Goal: Information Seeking & Learning: Compare options

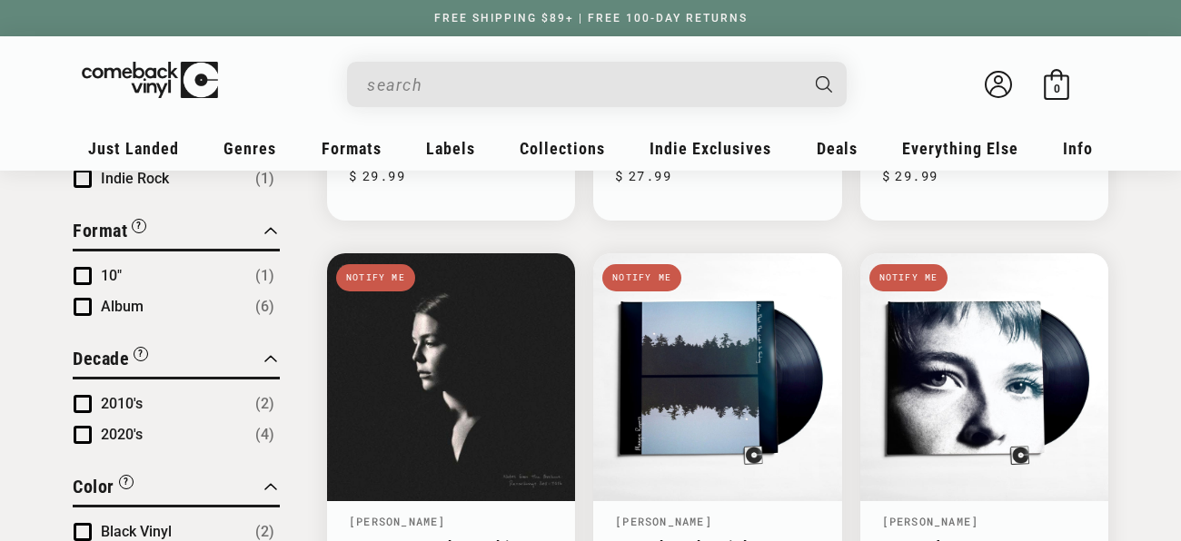
scroll to position [571, 0]
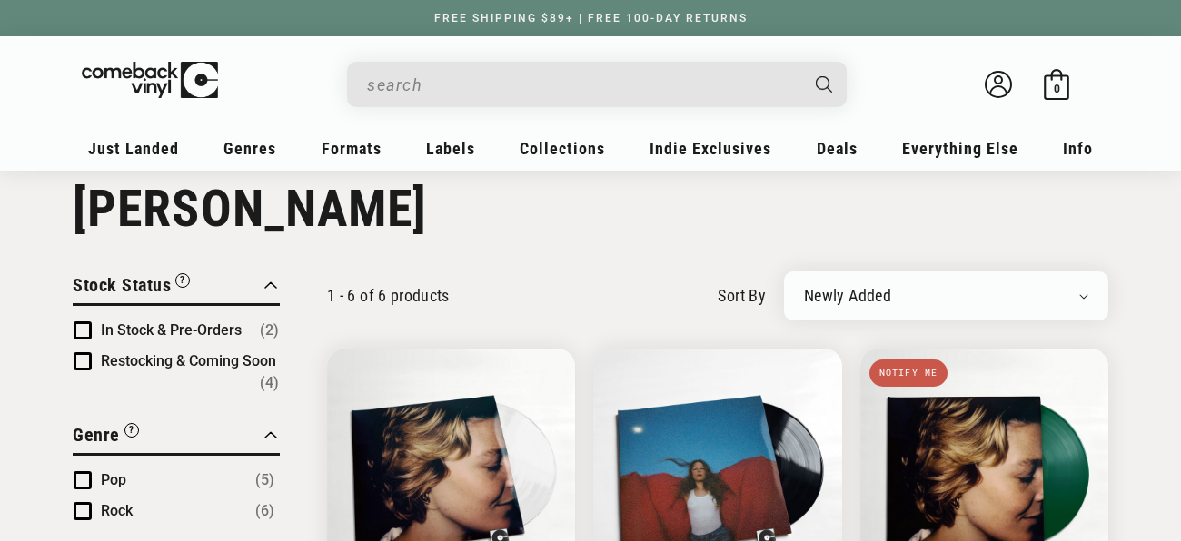
scroll to position [0, 0]
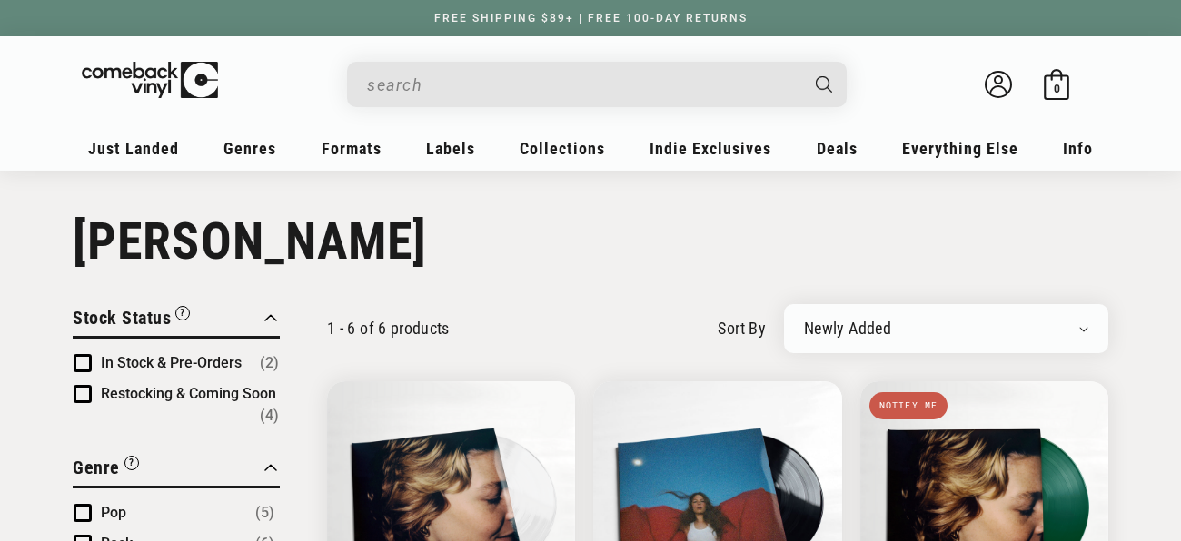
click at [641, 91] on input "When autocomplete results are available use up and down arrows to review and en…" at bounding box center [582, 84] width 431 height 37
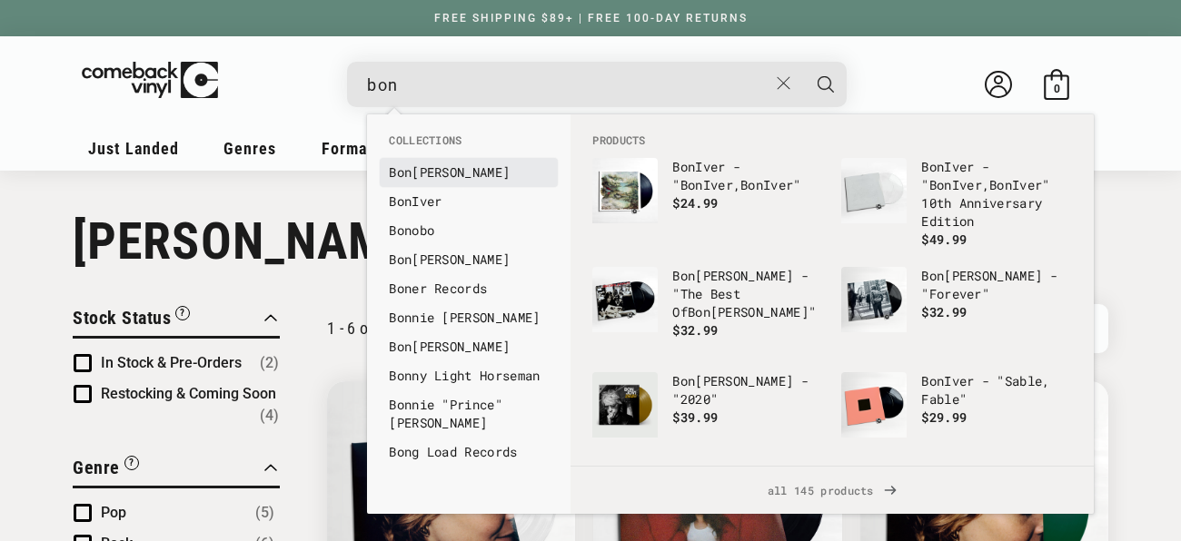
type input "bon"
click at [398, 174] on b "Bon" at bounding box center [400, 172] width 23 height 17
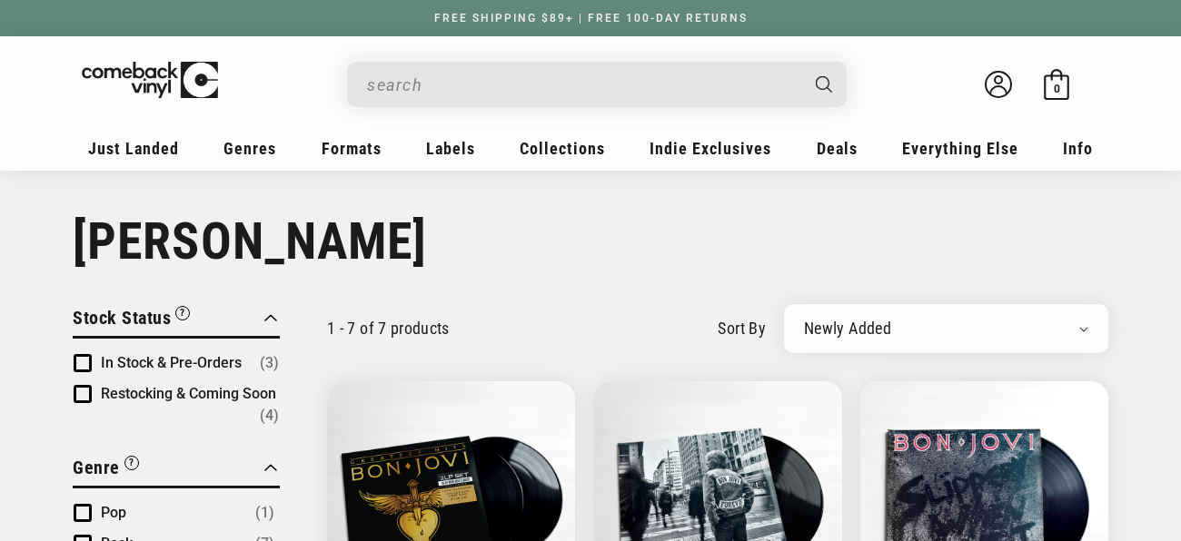
click at [436, 89] on input "When autocomplete results are available use up and down arrows to review and en…" at bounding box center [582, 84] width 431 height 37
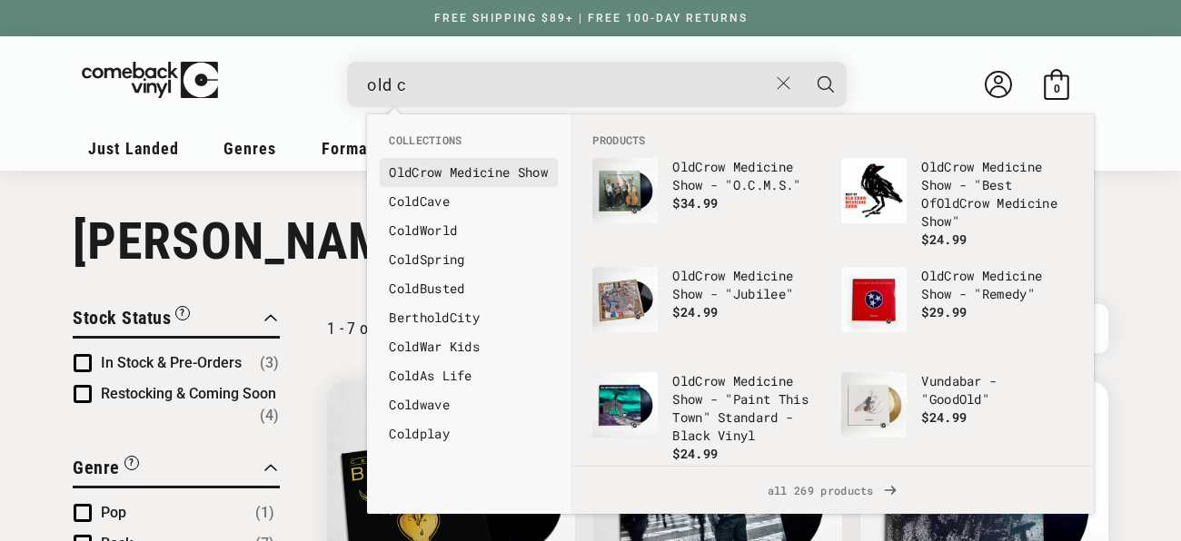
type input "old c"
click at [409, 171] on b "Old" at bounding box center [400, 172] width 23 height 17
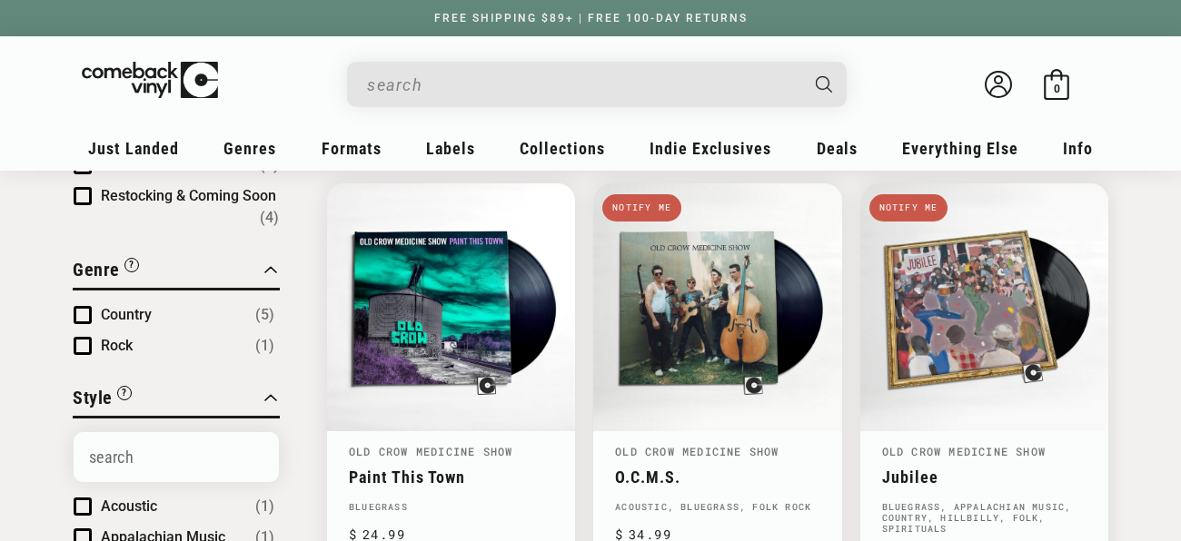
scroll to position [197, 0]
click at [570, 85] on input "When autocomplete results are available use up and down arrows to review and en…" at bounding box center [582, 84] width 431 height 37
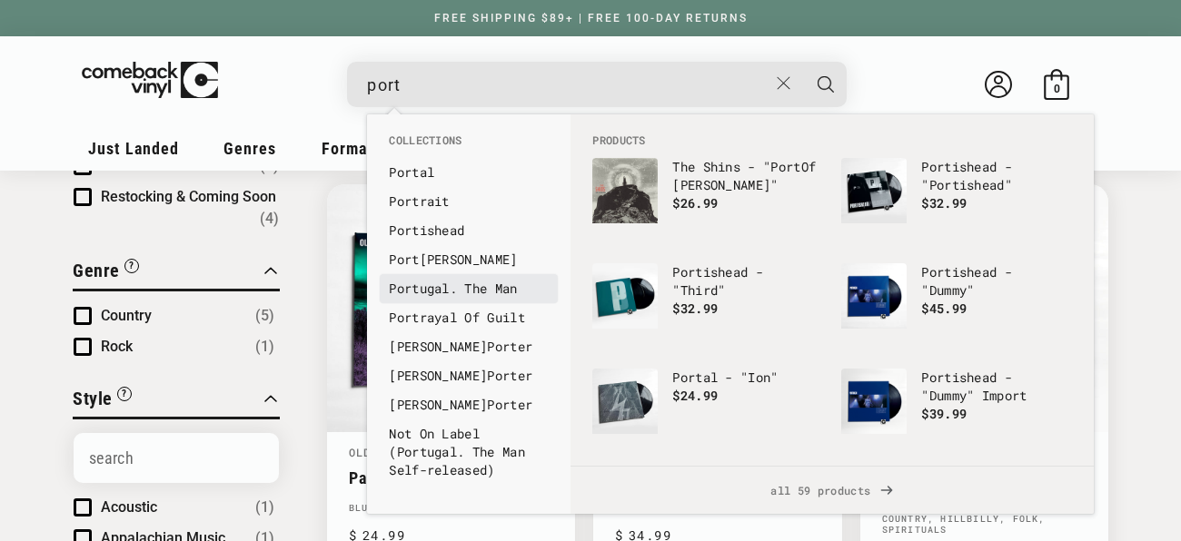
type input "port"
click at [446, 290] on link "Port ugal. The Man" at bounding box center [469, 289] width 160 height 18
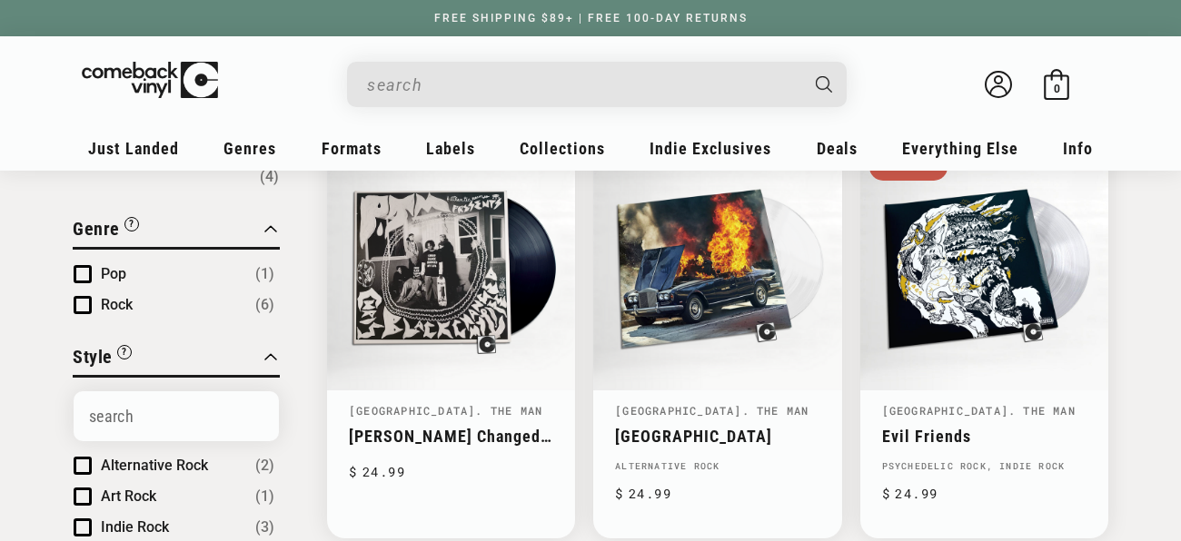
scroll to position [236, 0]
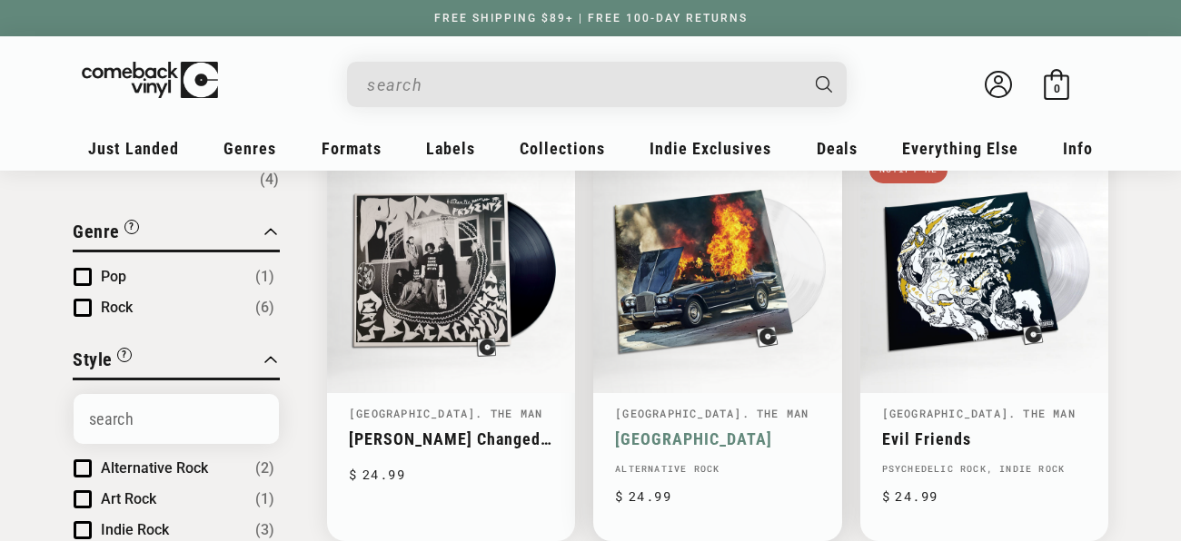
click at [683, 430] on link "Woodstock" at bounding box center [717, 439] width 204 height 19
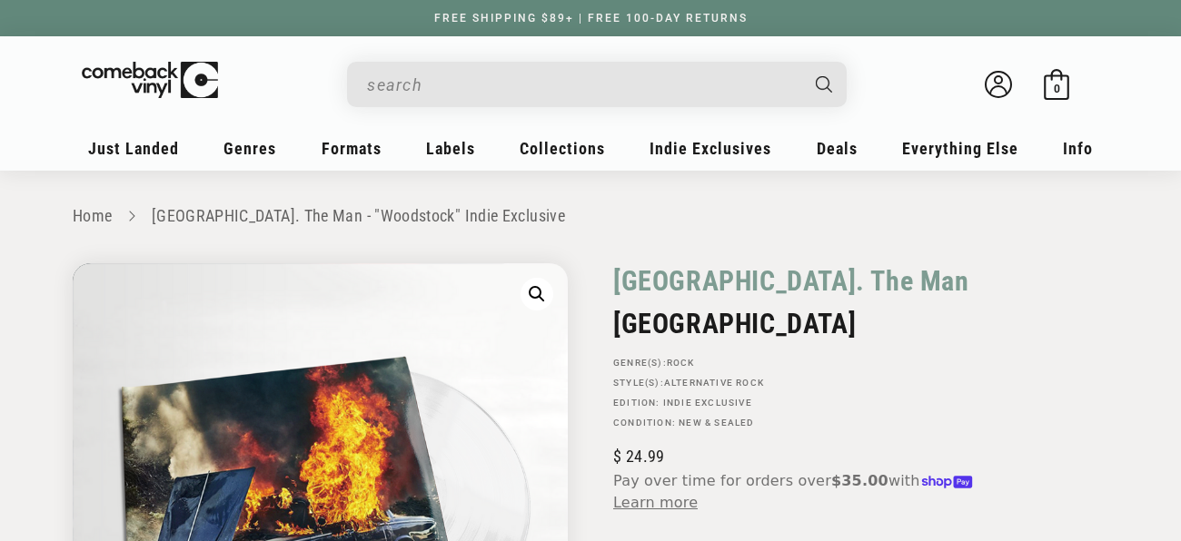
click at [560, 74] on input "When autocomplete results are available use up and down arrows to review and en…" at bounding box center [582, 84] width 431 height 37
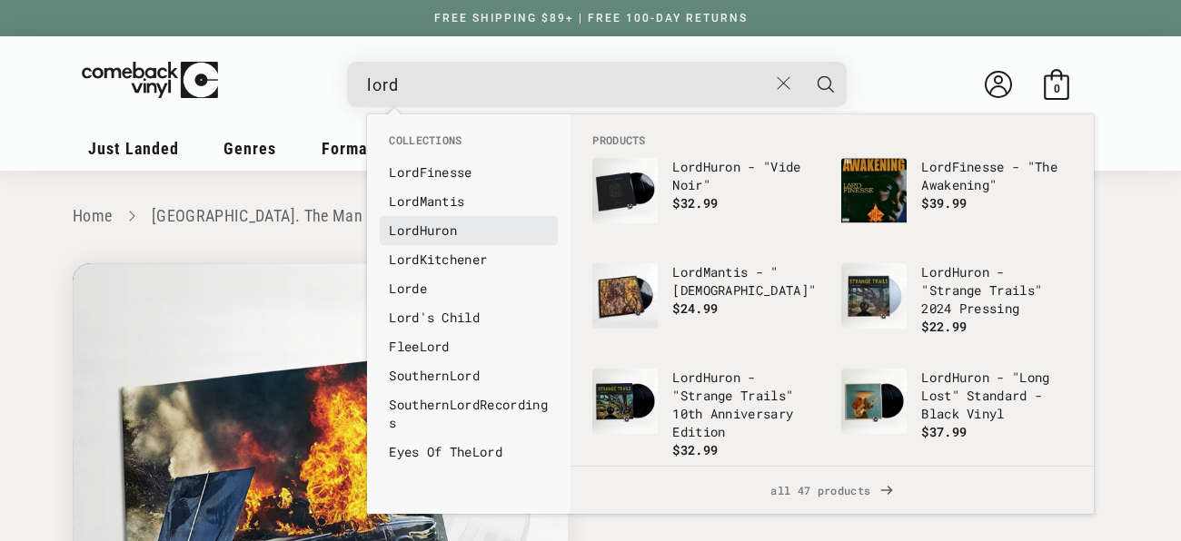
type input "lord"
click at [432, 228] on link "Lord Huron" at bounding box center [469, 231] width 160 height 18
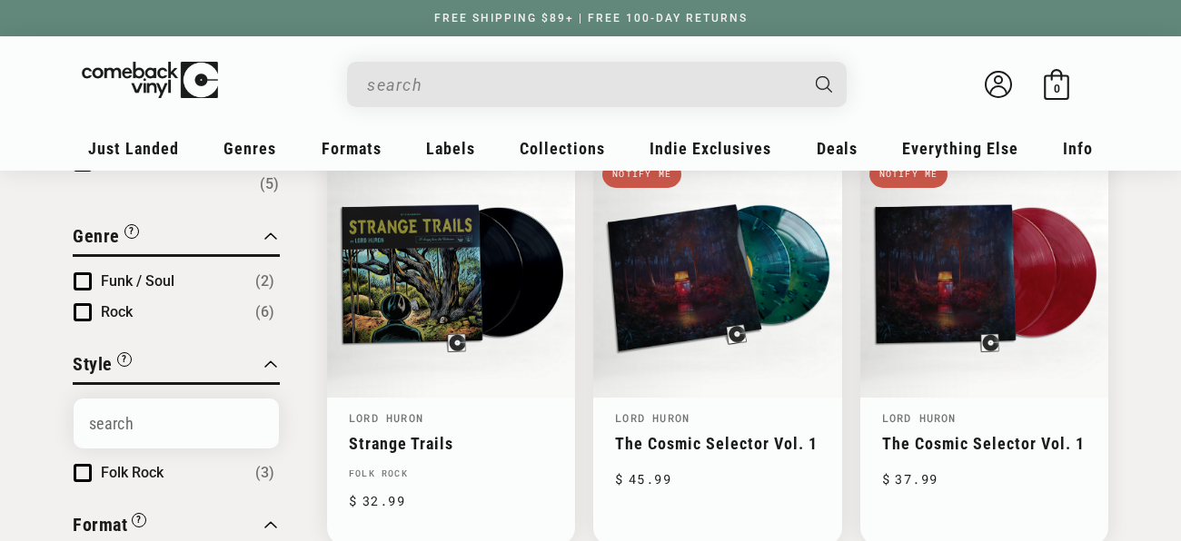
scroll to position [230, 0]
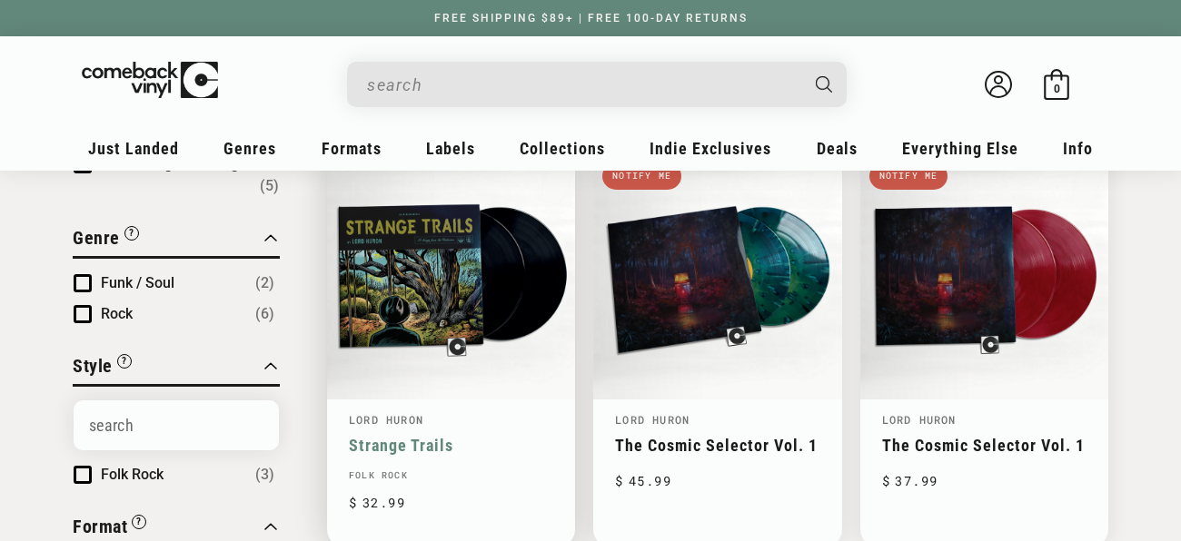
click at [458, 436] on link "Strange Trails" at bounding box center [451, 445] width 204 height 19
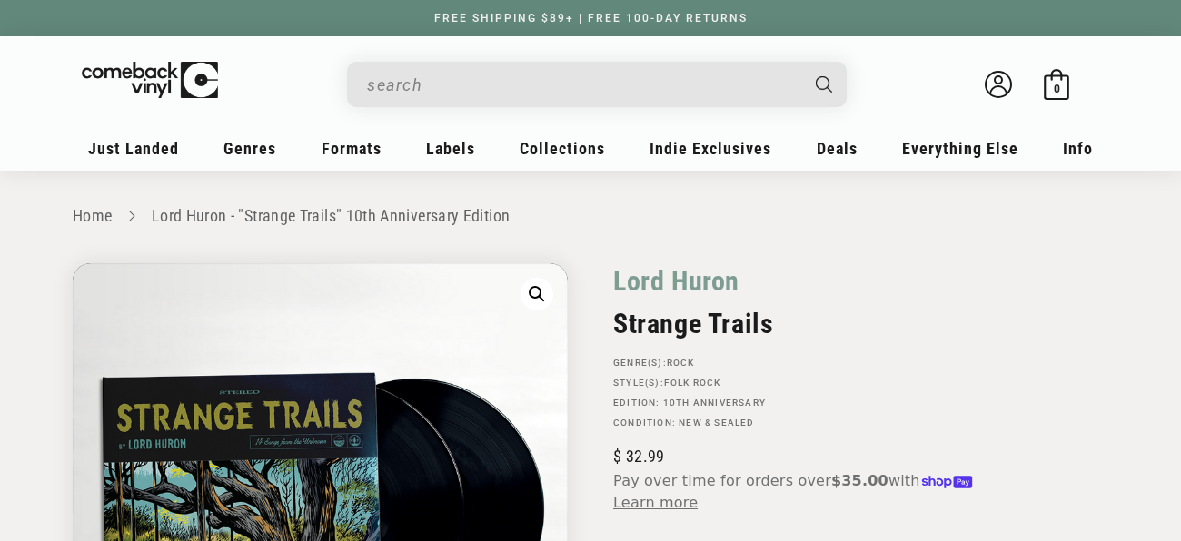
click at [484, 85] on input "When autocomplete results are available use up and down arrows to review and en…" at bounding box center [582, 84] width 431 height 37
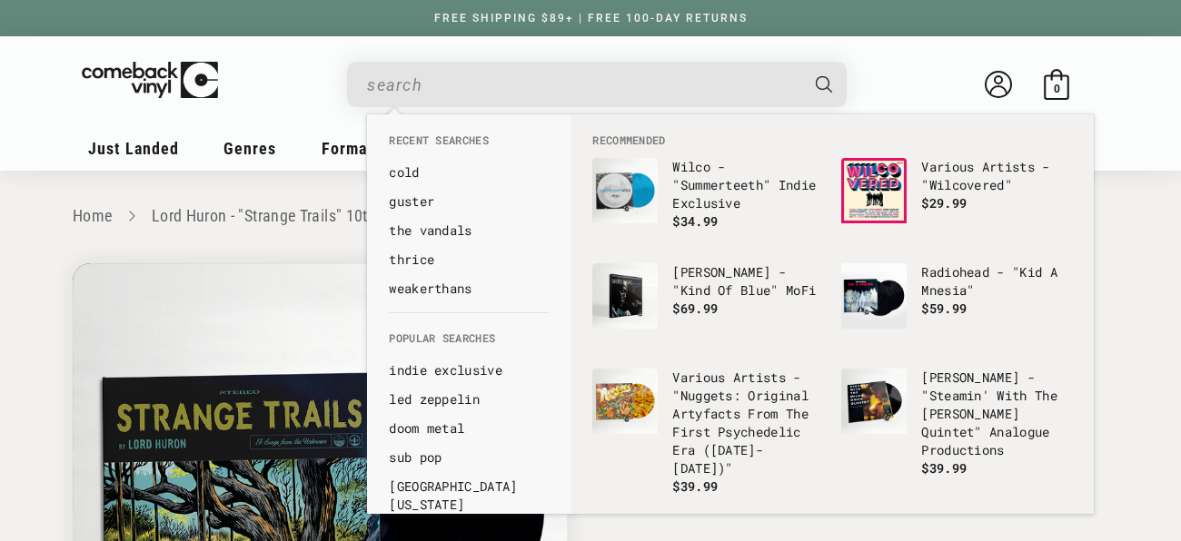
click at [484, 85] on input "When autocomplete results are available use up and down arrows to review and en…" at bounding box center [582, 84] width 431 height 37
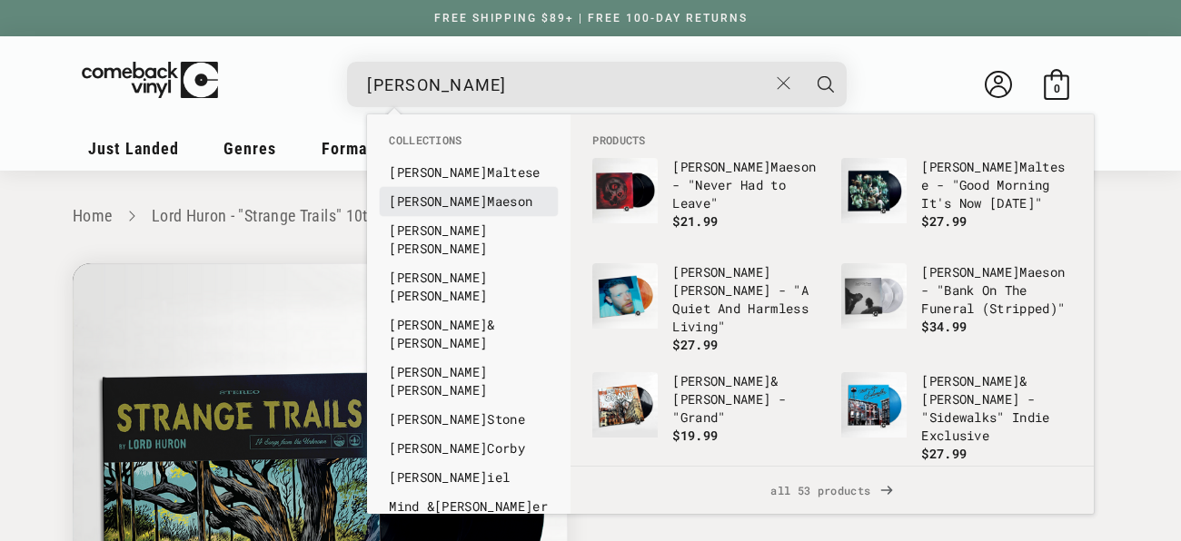
type input "matt m"
click at [425, 196] on link "Matt Maeson" at bounding box center [469, 202] width 160 height 18
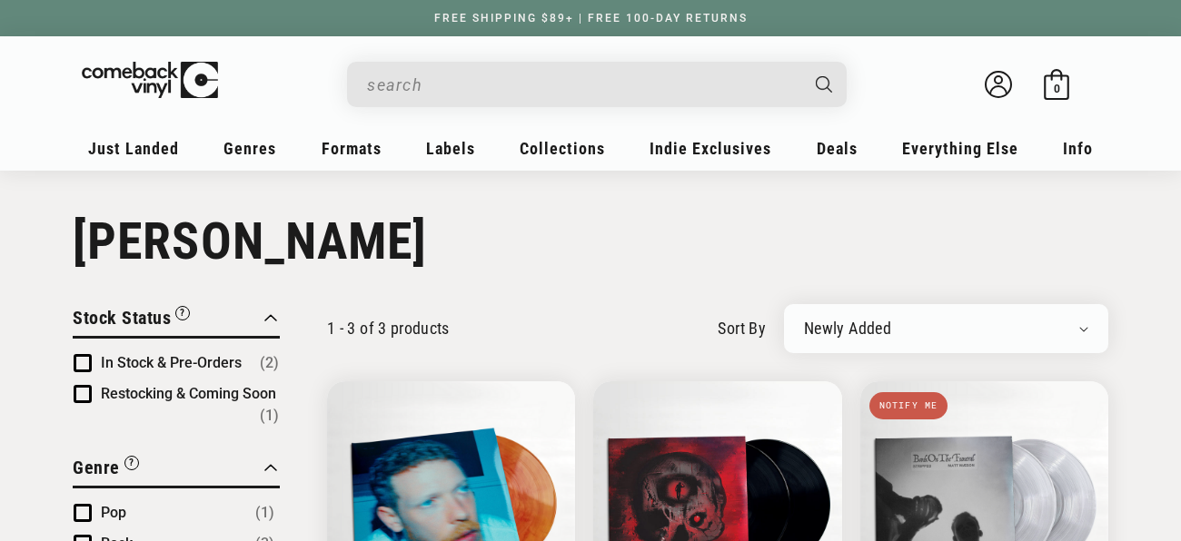
click at [566, 96] on input "When autocomplete results are available use up and down arrows to review and en…" at bounding box center [582, 84] width 431 height 37
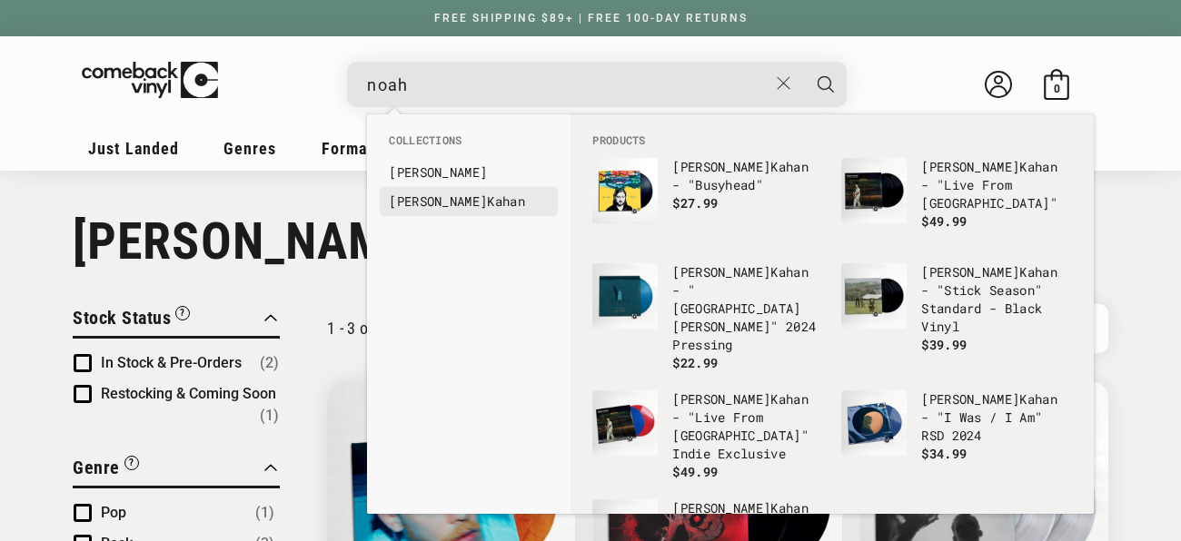
type input "noah"
click at [456, 202] on link "Noah Kahan" at bounding box center [469, 202] width 160 height 18
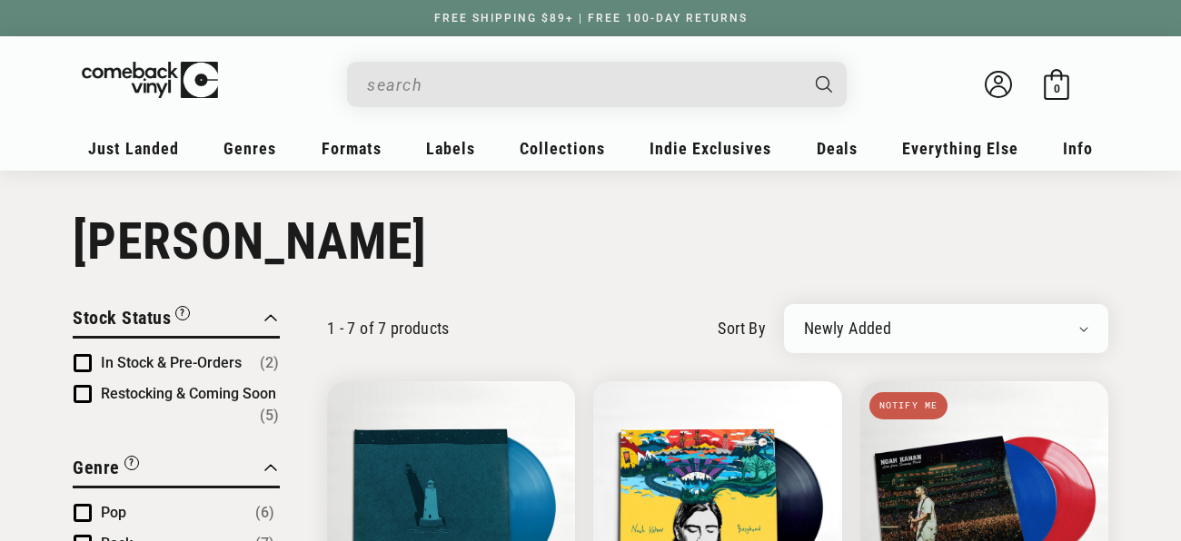
click at [352, 94] on div "Search" at bounding box center [597, 84] width 500 height 45
click at [366, 93] on div "Search" at bounding box center [605, 84] width 481 height 44
click at [460, 86] on input "When autocomplete results are available use up and down arrows to review and en…" at bounding box center [582, 84] width 431 height 37
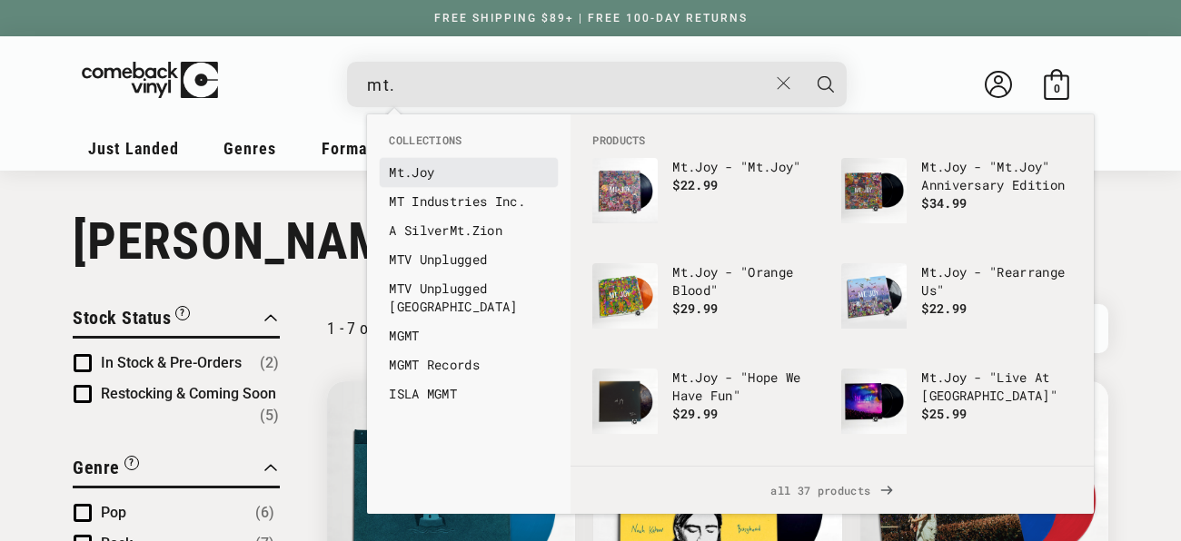
type input "mt."
click at [402, 172] on b "Mt." at bounding box center [400, 172] width 23 height 17
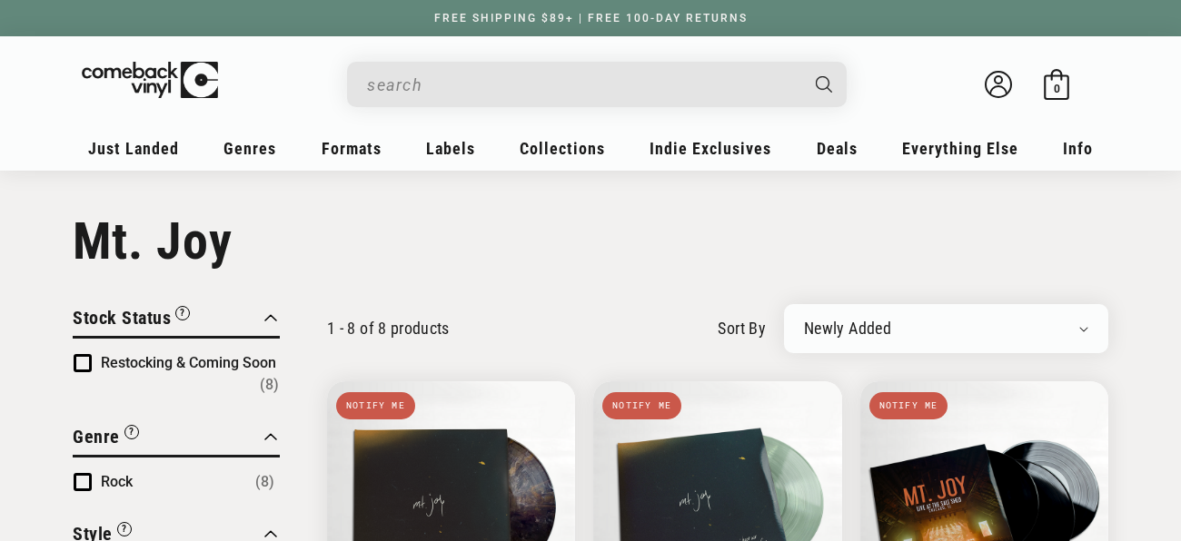
click at [702, 95] on input "When autocomplete results are available use up and down arrows to review and en…" at bounding box center [582, 84] width 431 height 37
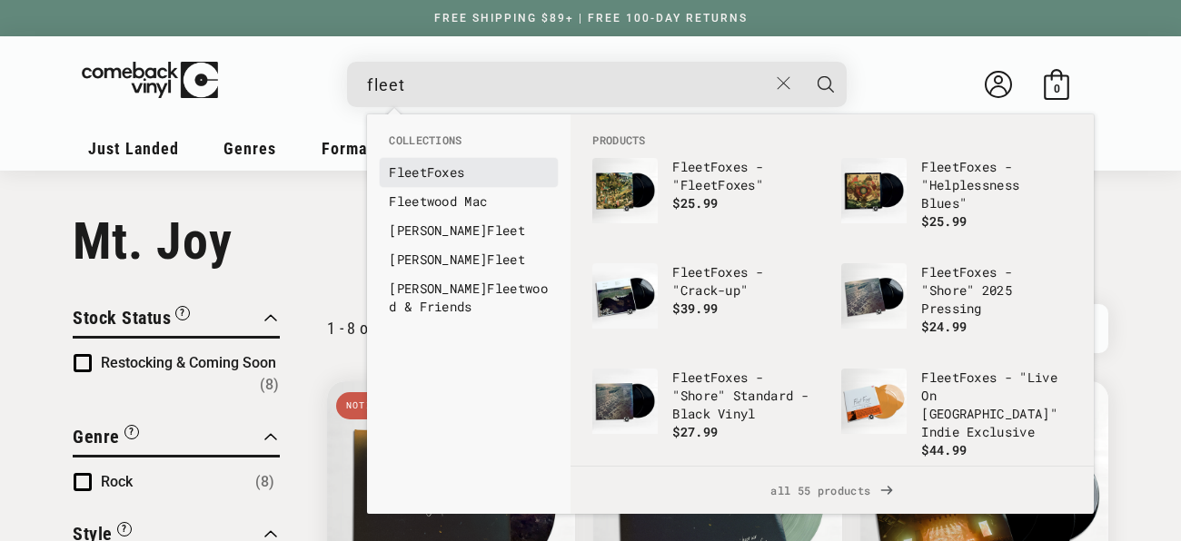
type input "fleet"
click at [415, 174] on b "Fleet" at bounding box center [408, 172] width 38 height 17
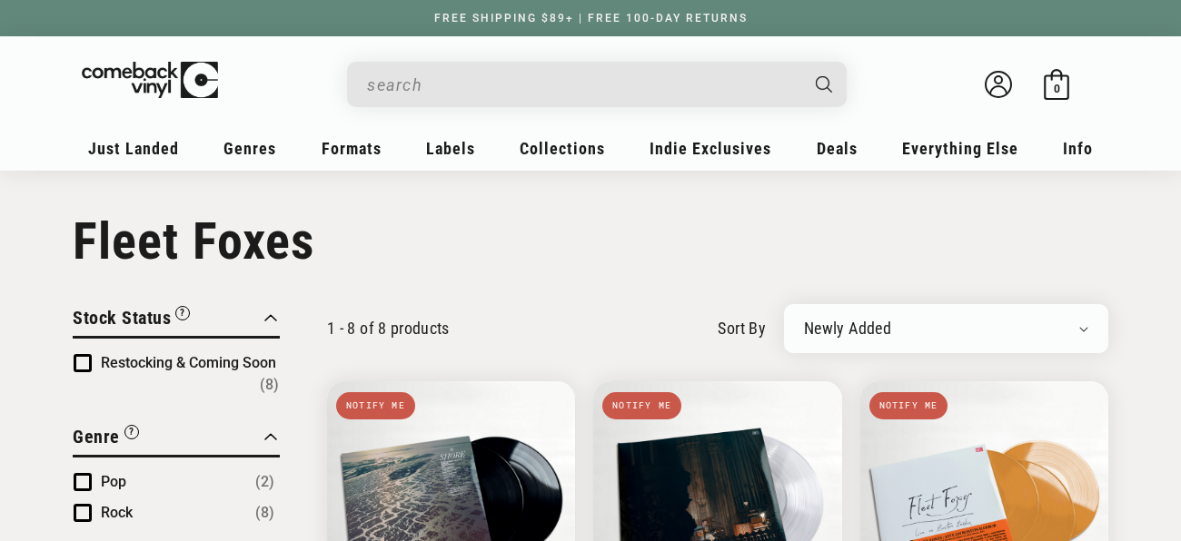
click at [496, 91] on input "When autocomplete results are available use up and down arrows to review and en…" at bounding box center [582, 84] width 431 height 37
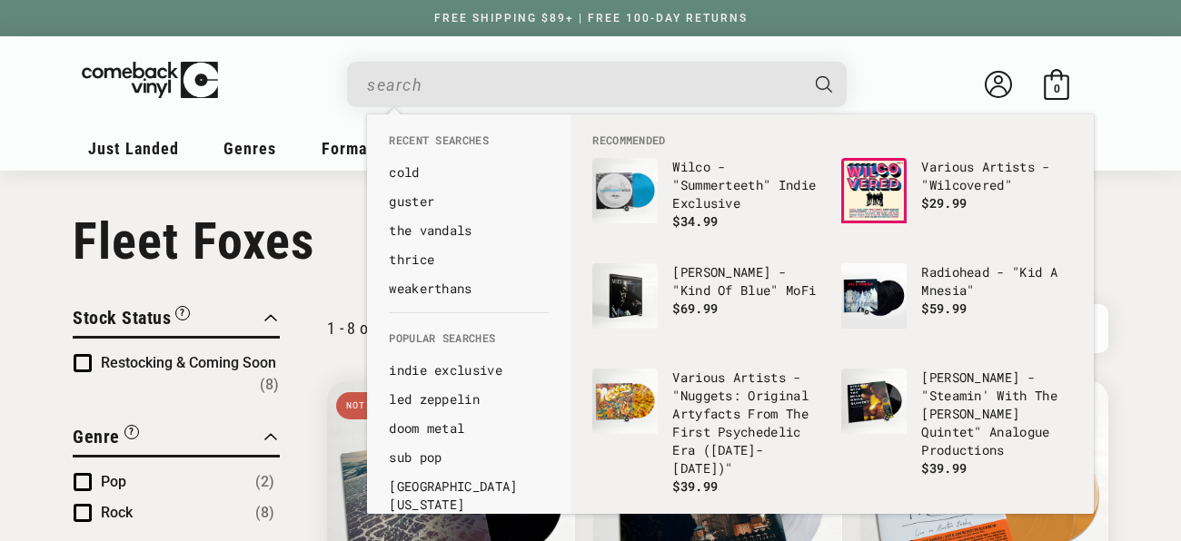
click at [901, 55] on div "Welcome back Bag 0 0 items" at bounding box center [590, 89] width 1017 height 68
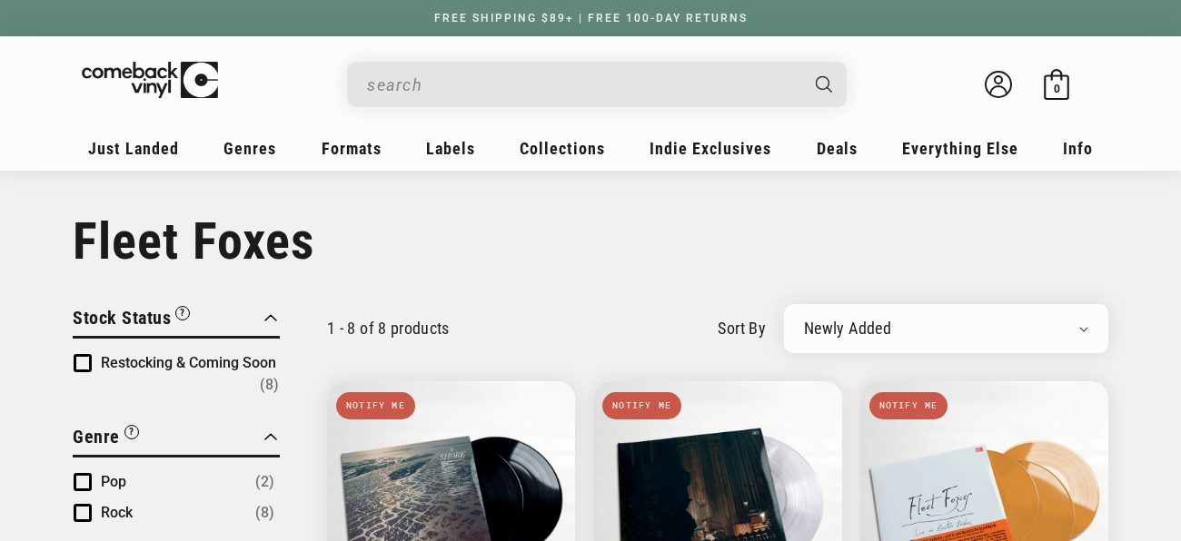
click at [901, 55] on div "Welcome back Bag 0 0 items" at bounding box center [590, 89] width 1017 height 68
click at [608, 74] on input "When autocomplete results are available use up and down arrows to review and en…" at bounding box center [582, 84] width 431 height 37
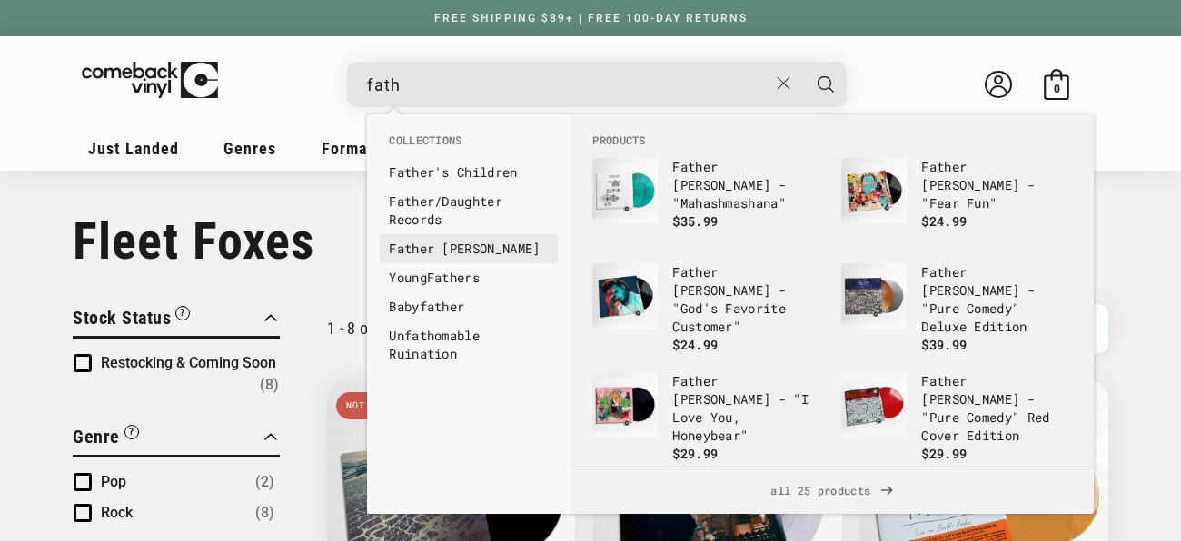
type input "fath"
click at [438, 246] on link "Fath er John Misty" at bounding box center [469, 249] width 160 height 18
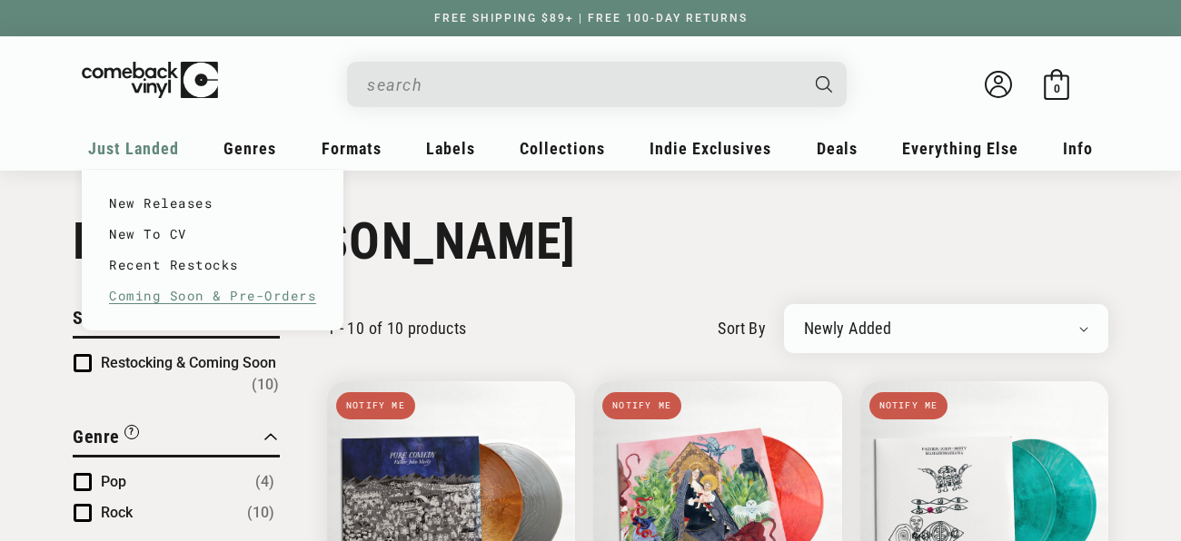
click at [134, 293] on link "Coming Soon & Pre-Orders" at bounding box center [212, 296] width 207 height 31
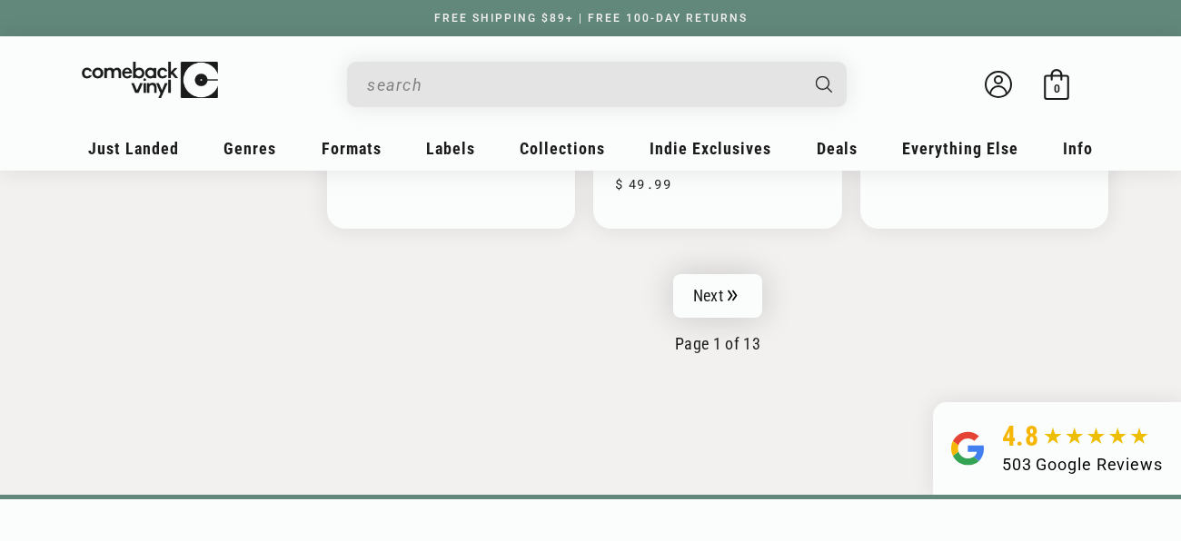
click at [716, 274] on link "Next" at bounding box center [717, 296] width 89 height 44
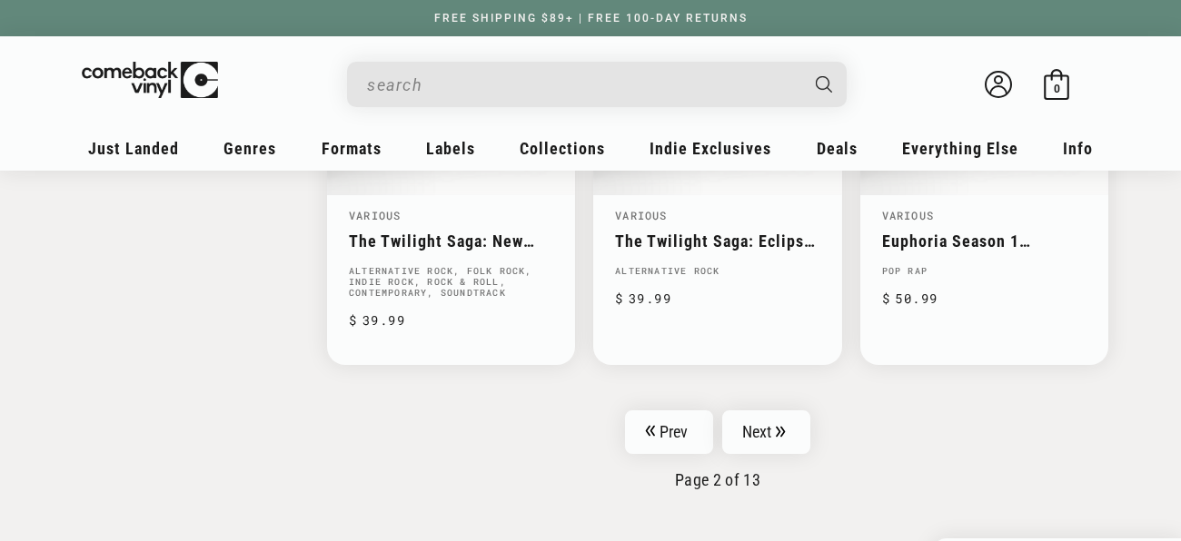
scroll to position [3113, 0]
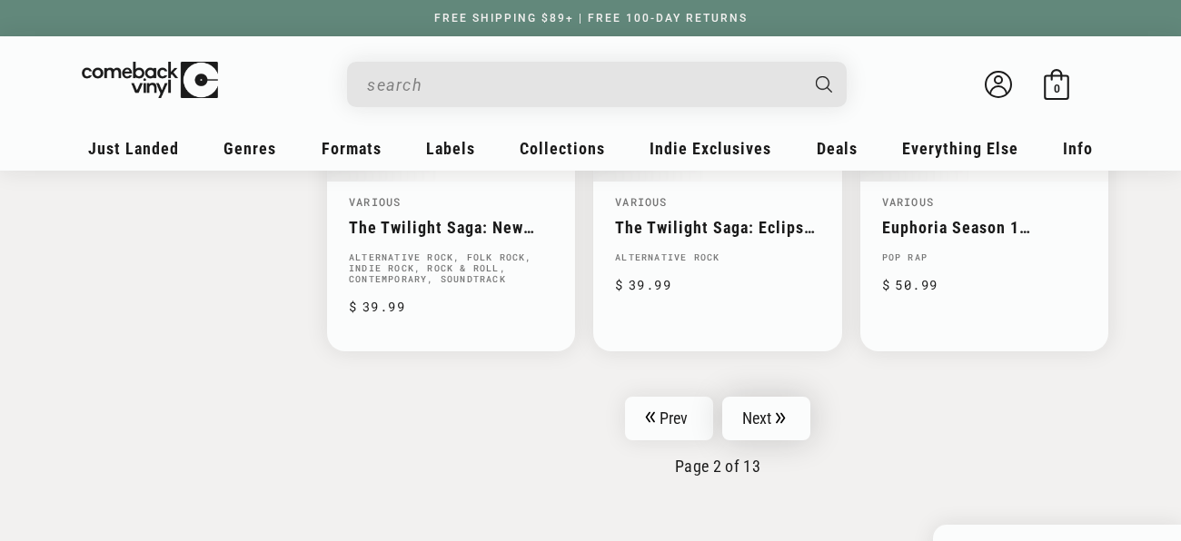
click at [747, 397] on link "Next" at bounding box center [766, 419] width 89 height 44
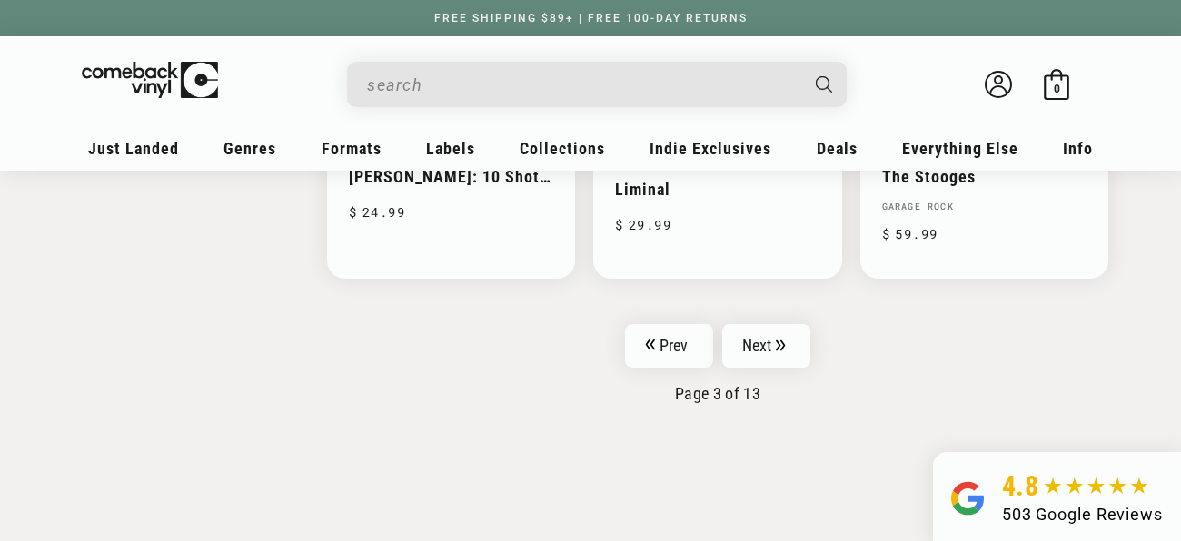
scroll to position [3178, 0]
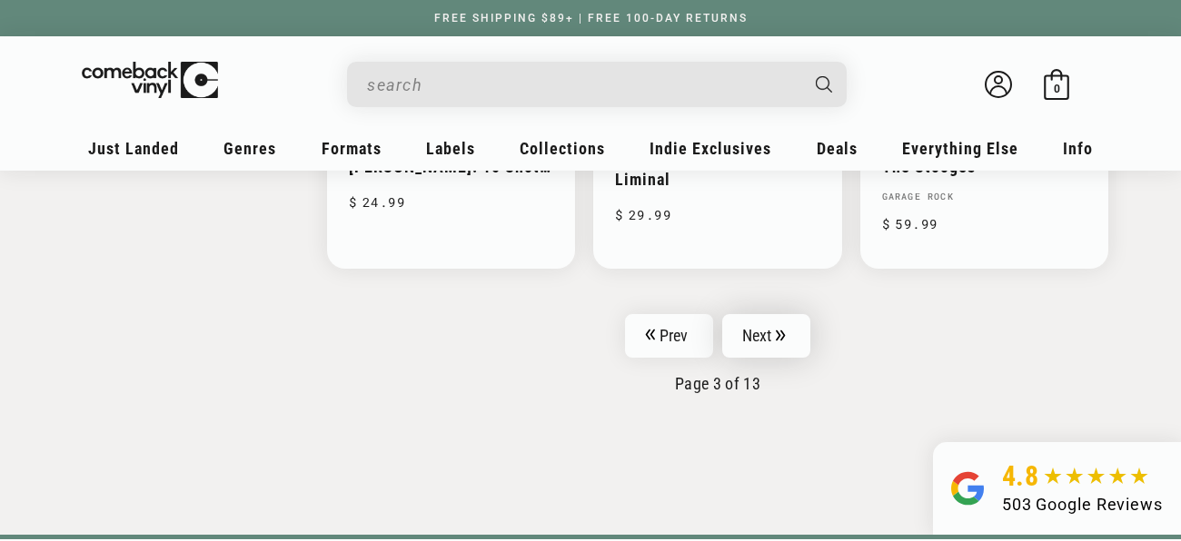
click at [760, 314] on link "Next" at bounding box center [766, 336] width 89 height 44
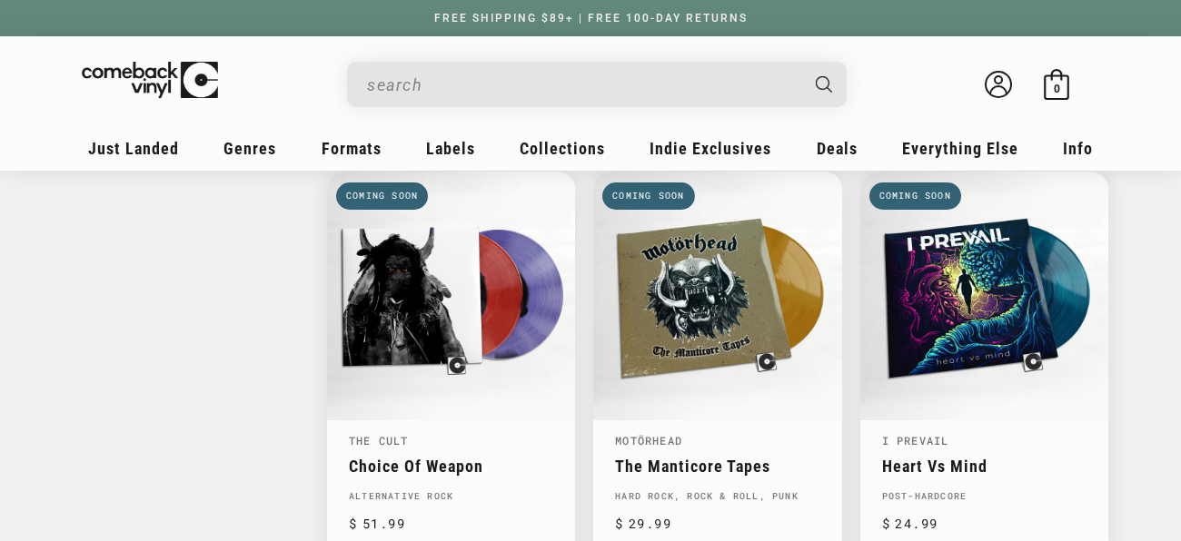
scroll to position [2839, 0]
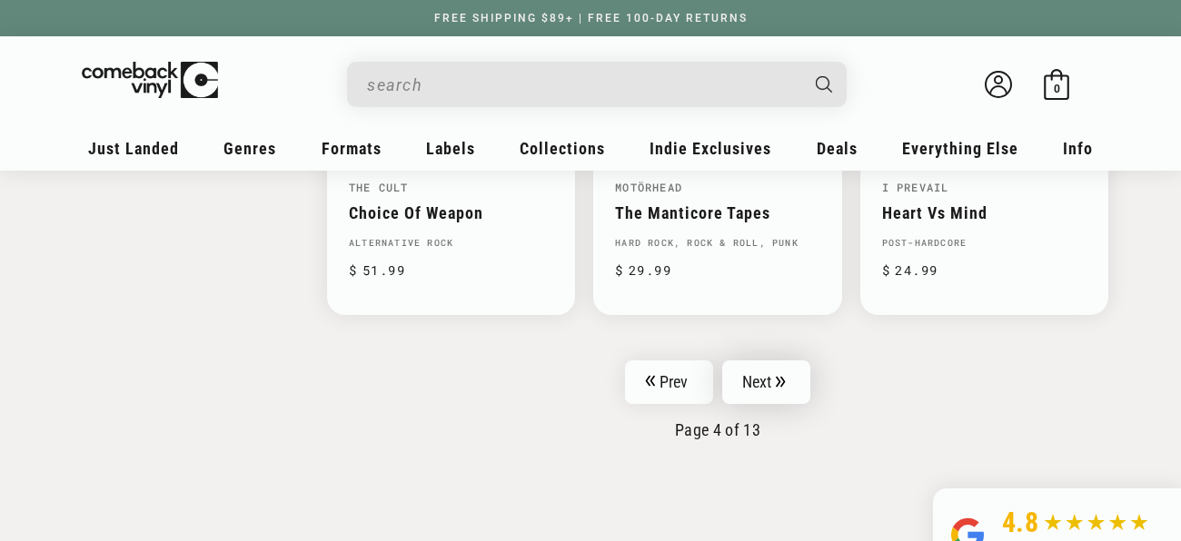
click at [776, 361] on link "Next" at bounding box center [766, 383] width 89 height 44
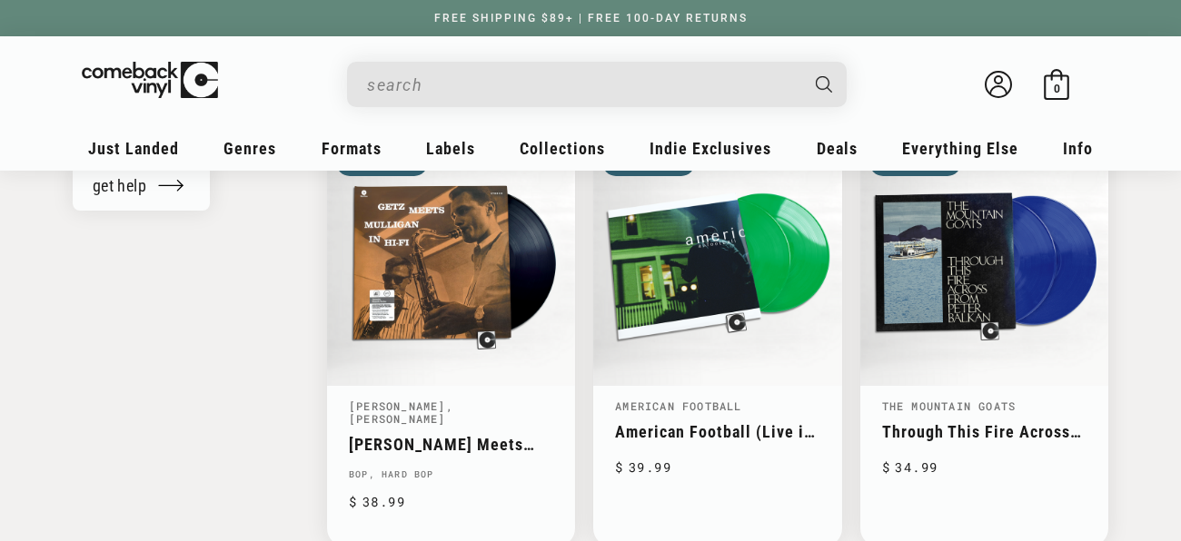
scroll to position [1963, 0]
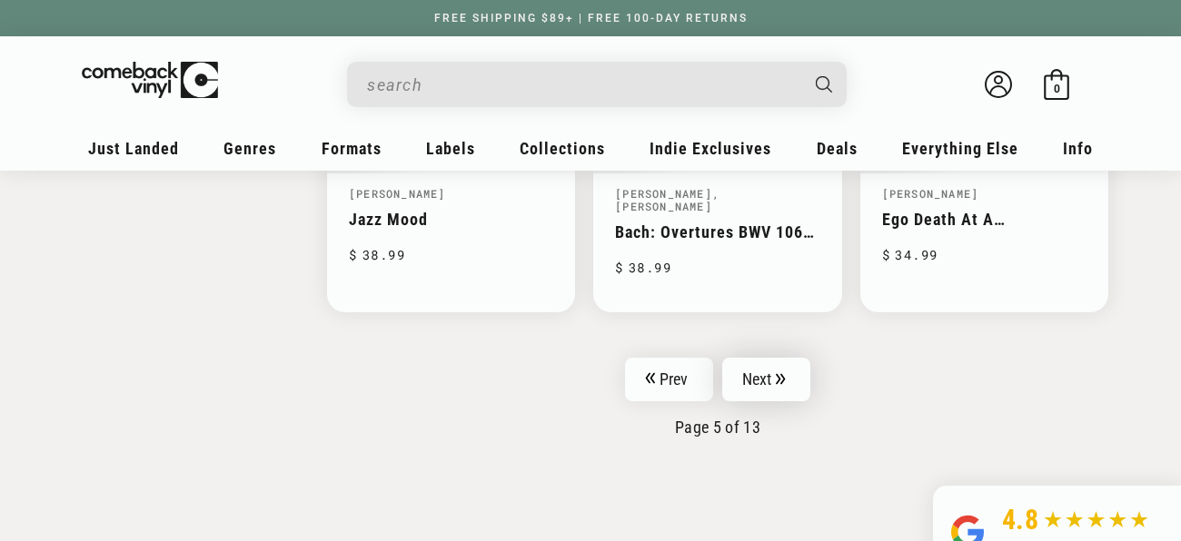
click at [756, 358] on link "Next" at bounding box center [766, 380] width 89 height 44
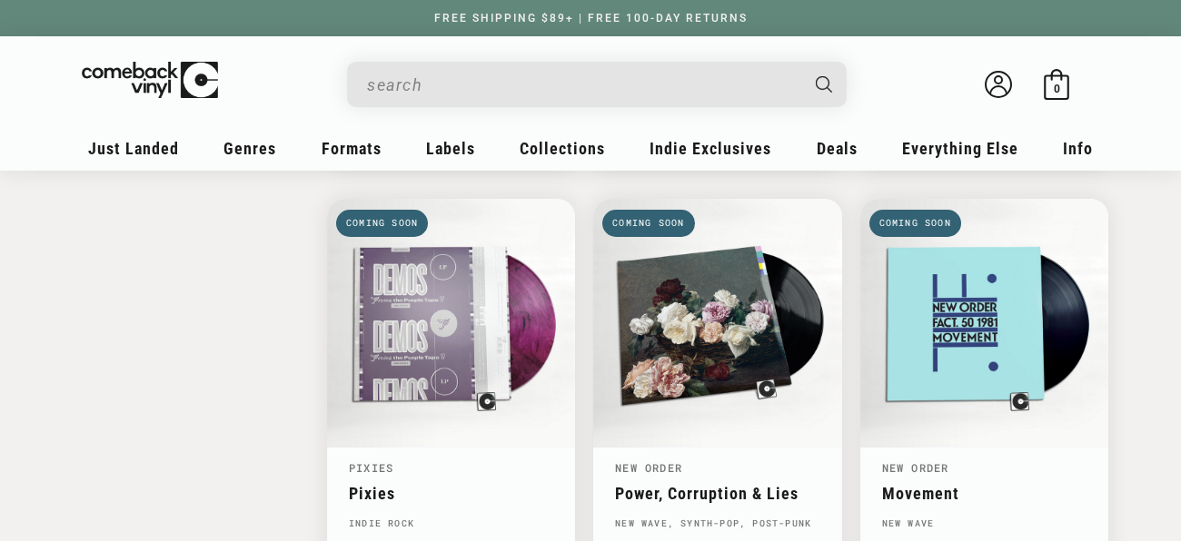
scroll to position [2776, 0]
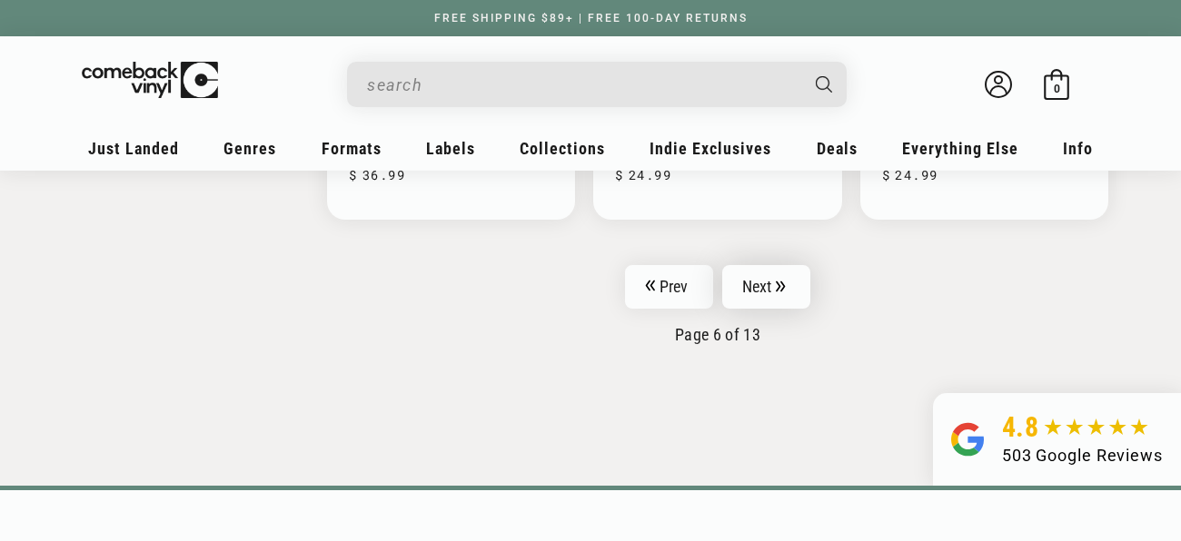
click at [783, 281] on icon "Pagination" at bounding box center [781, 287] width 10 height 12
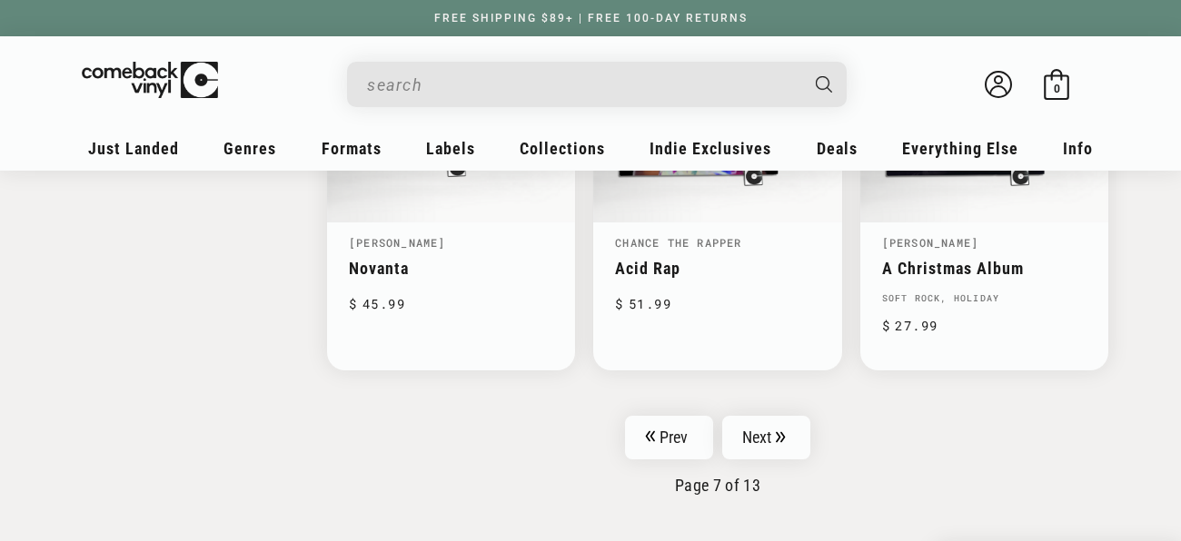
scroll to position [3050, 0]
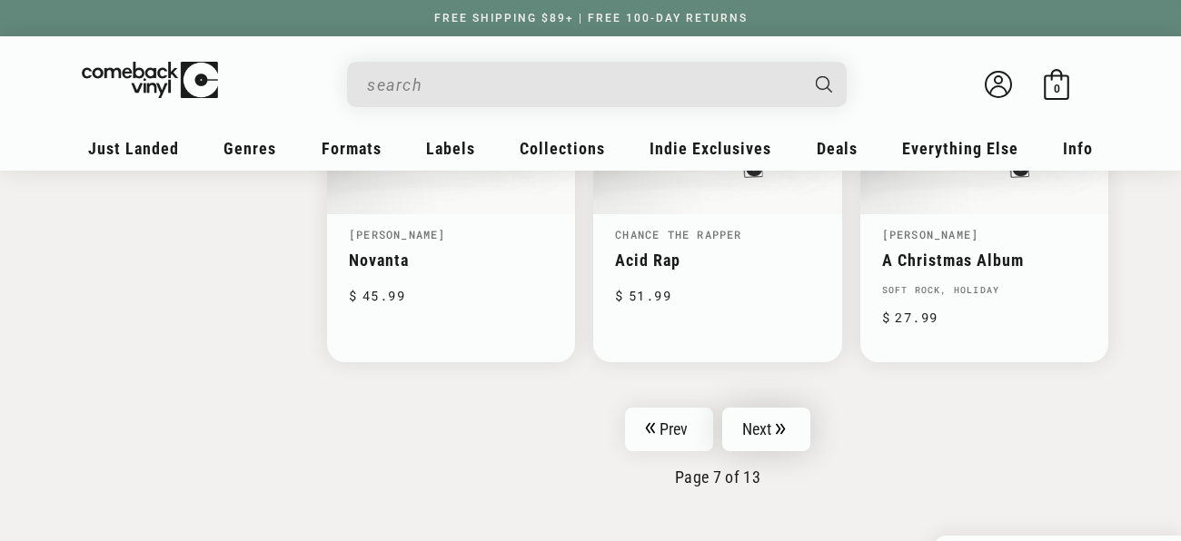
click at [772, 408] on link "Next" at bounding box center [766, 430] width 89 height 44
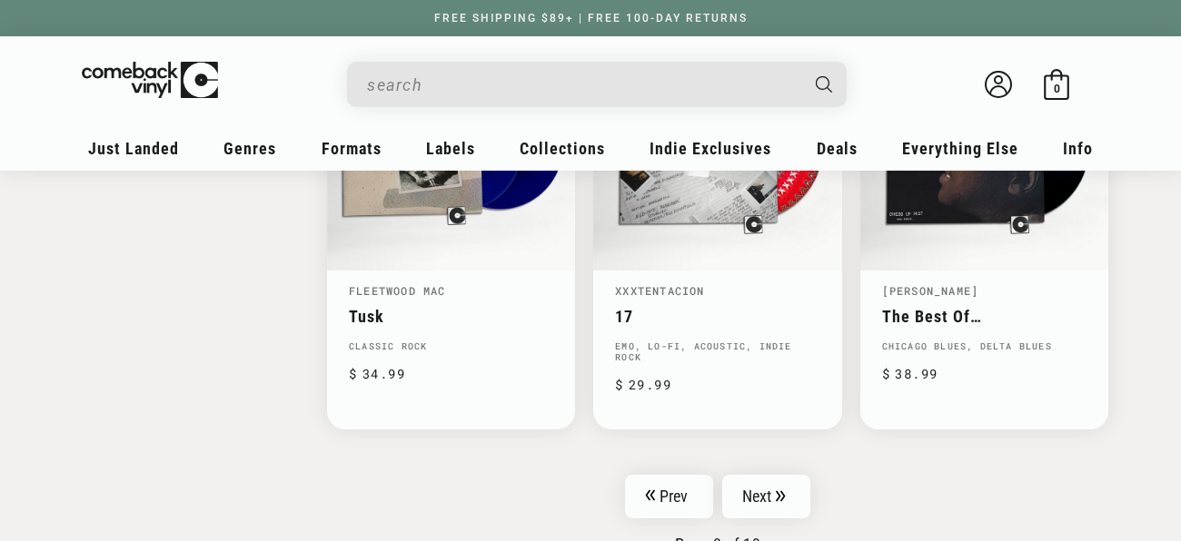
scroll to position [3078, 0]
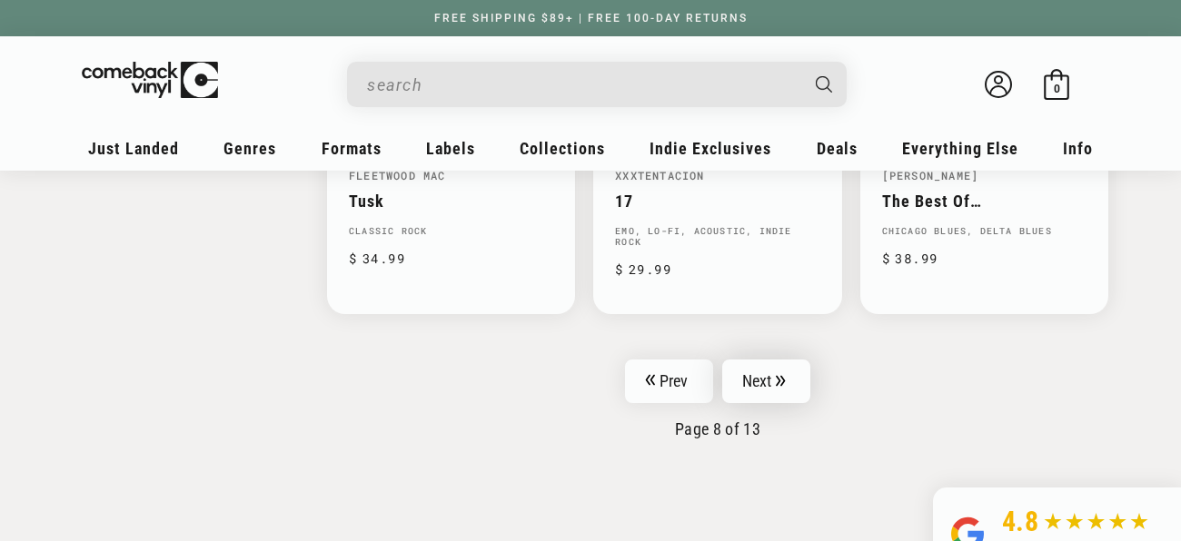
click at [754, 360] on link "Next" at bounding box center [766, 382] width 89 height 44
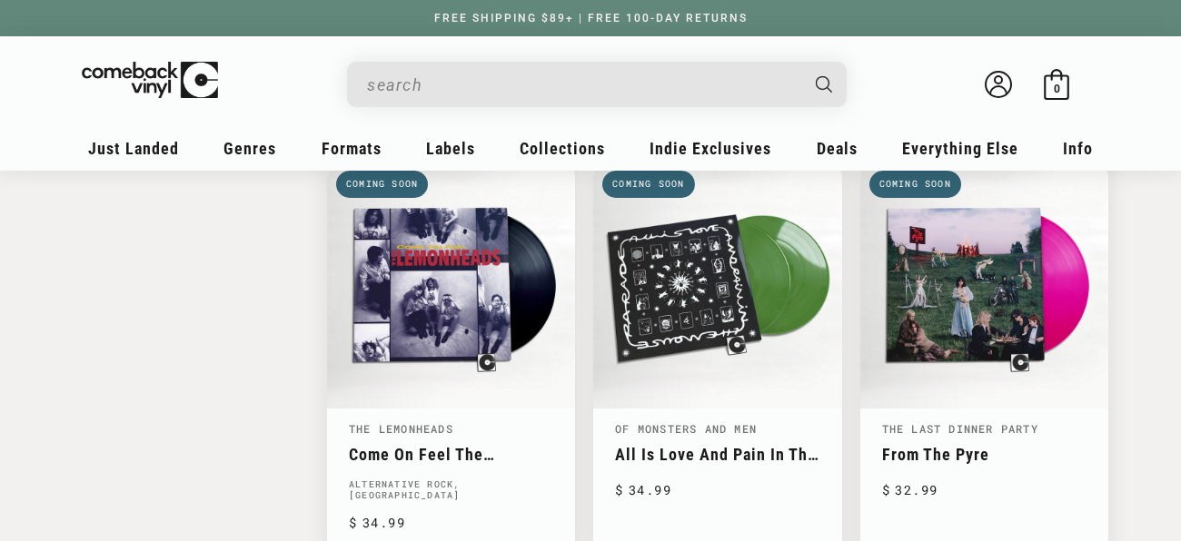
scroll to position [2832, 0]
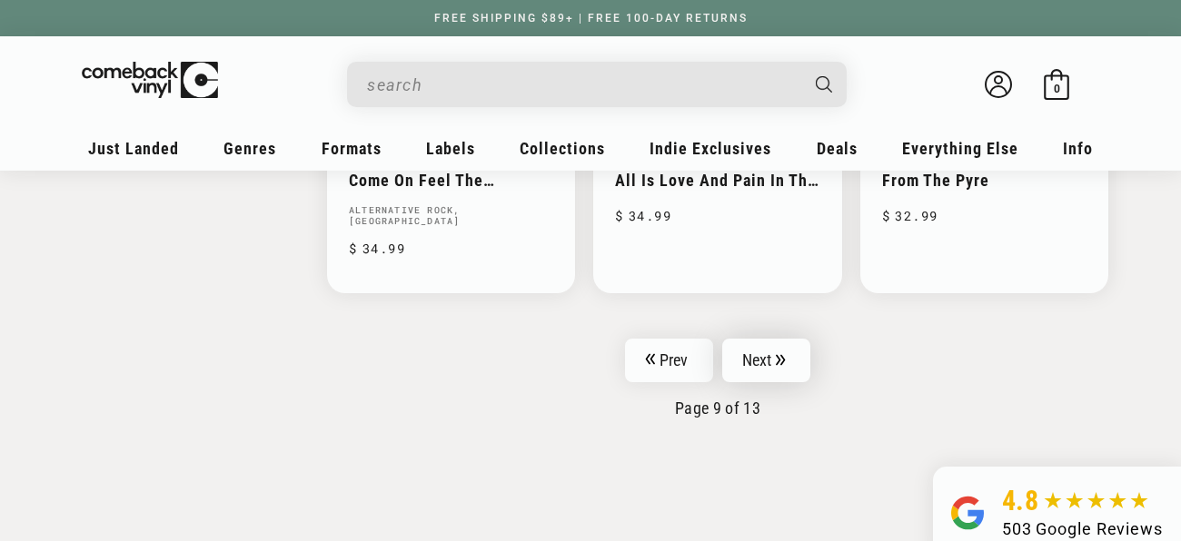
click at [794, 339] on link "Next" at bounding box center [766, 361] width 89 height 44
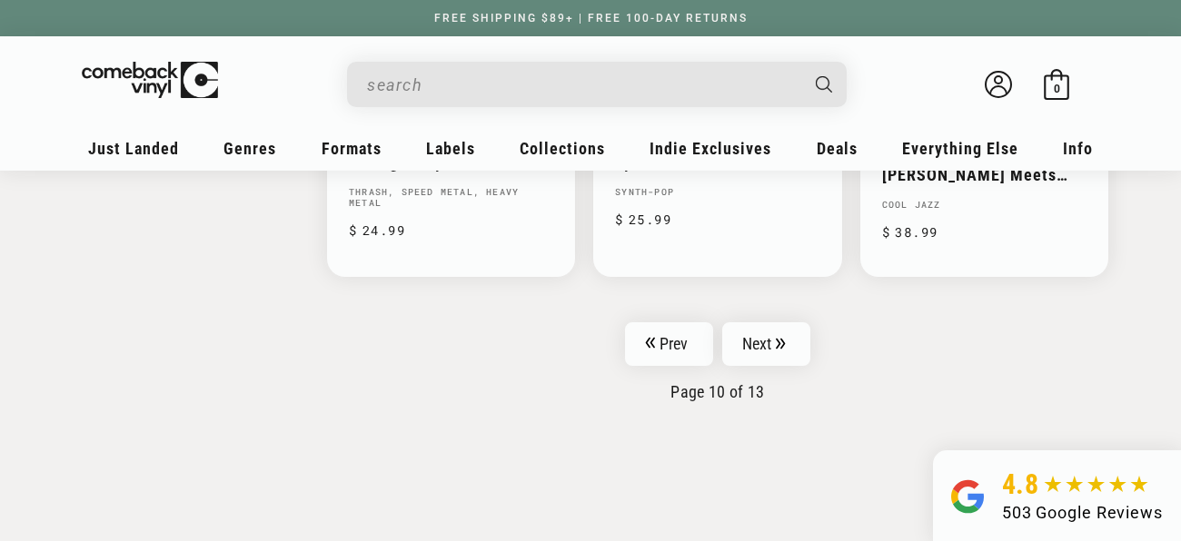
scroll to position [3115, 0]
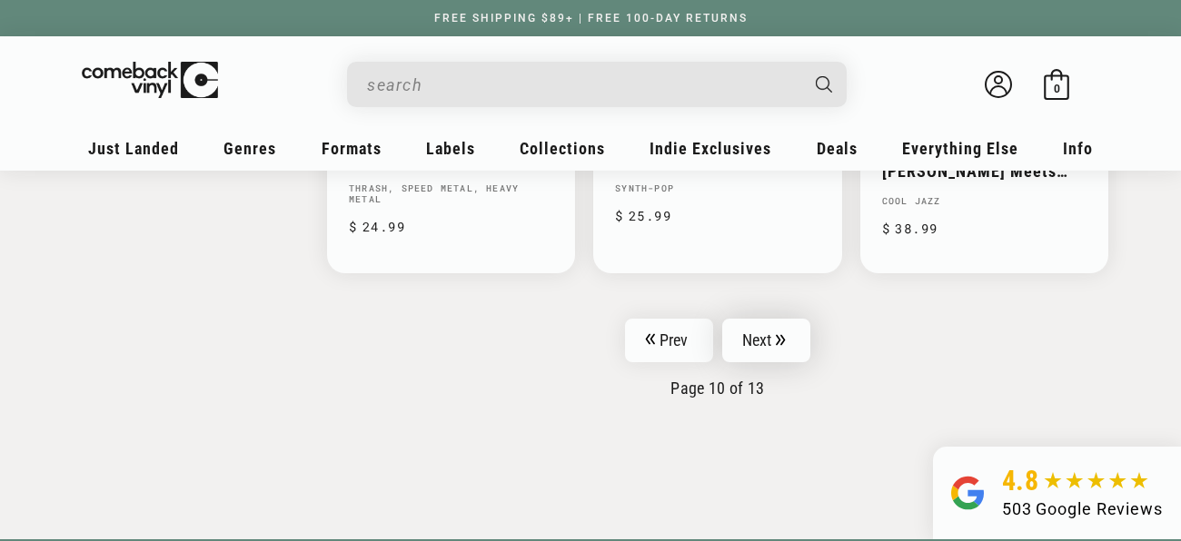
click at [800, 322] on link "Next" at bounding box center [766, 341] width 89 height 44
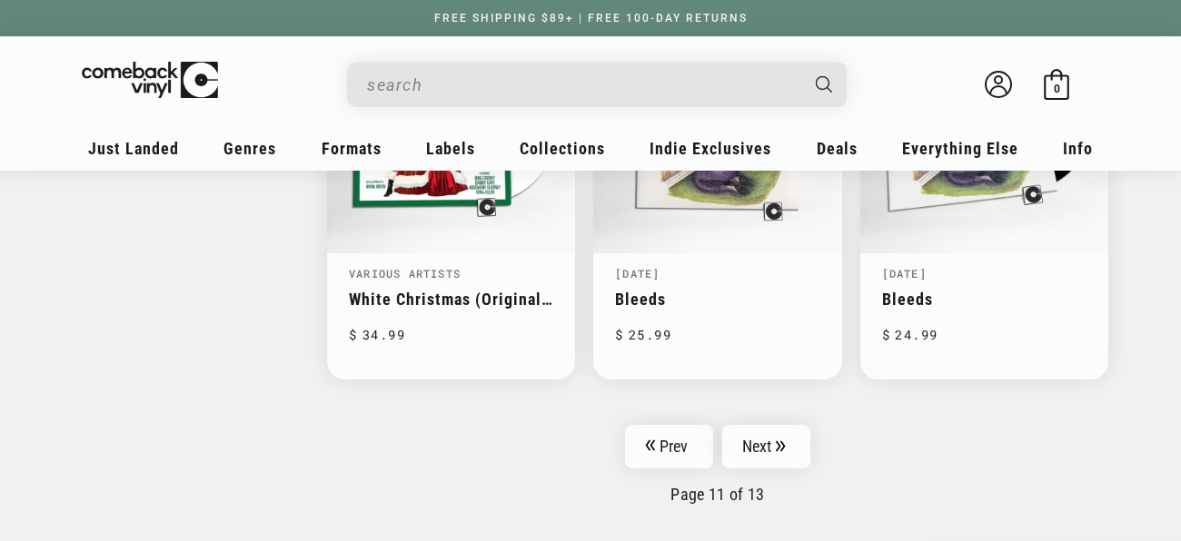
scroll to position [2968, 0]
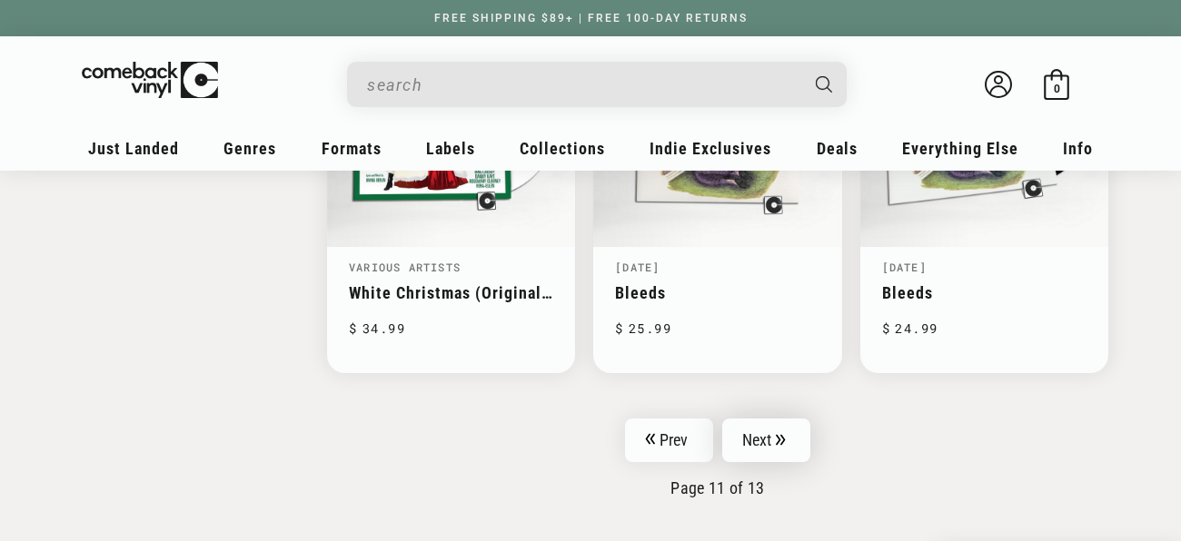
click at [740, 419] on link "Next" at bounding box center [766, 441] width 89 height 44
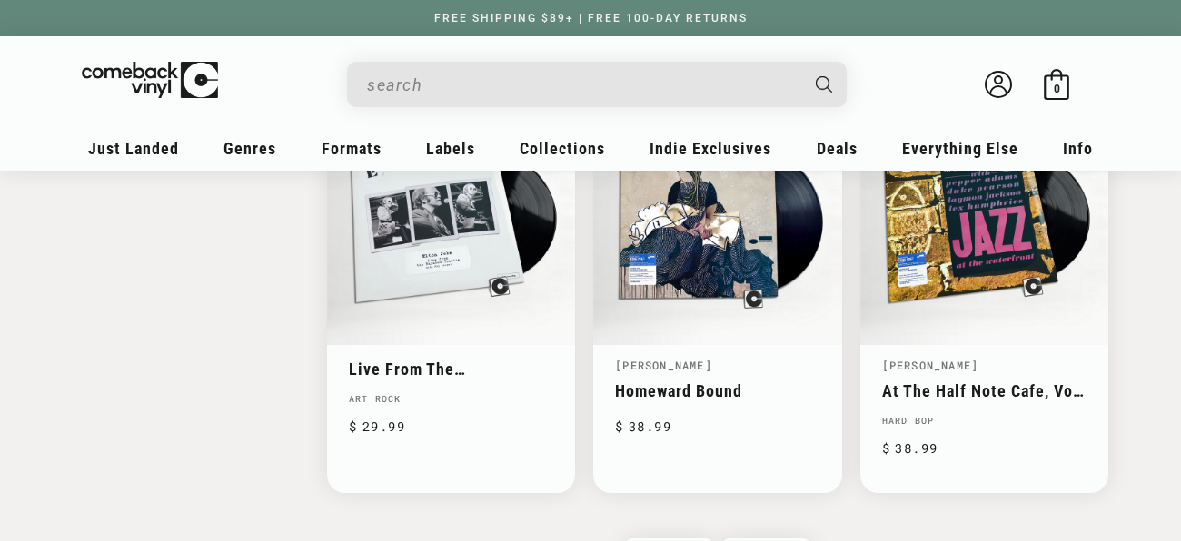
scroll to position [2883, 0]
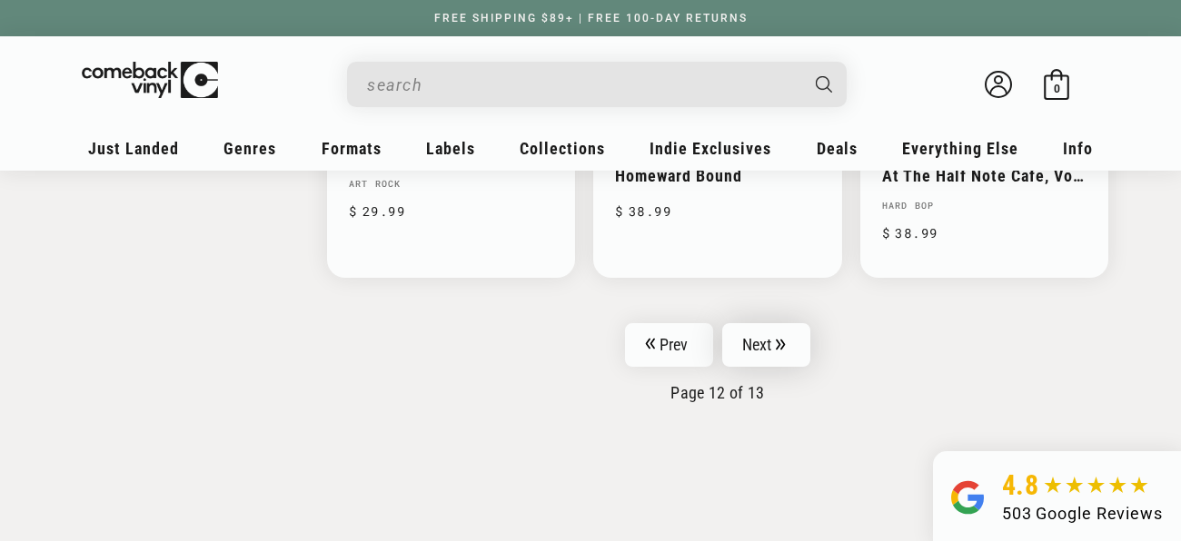
click at [722, 337] on link "Next" at bounding box center [766, 345] width 89 height 44
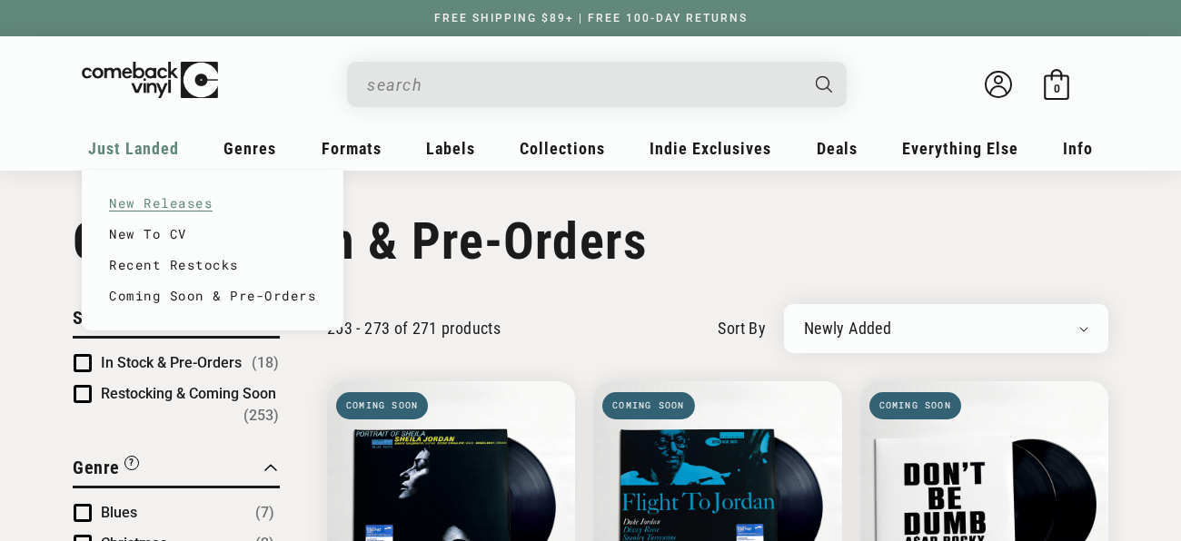
click at [127, 202] on link "New Releases" at bounding box center [212, 203] width 207 height 31
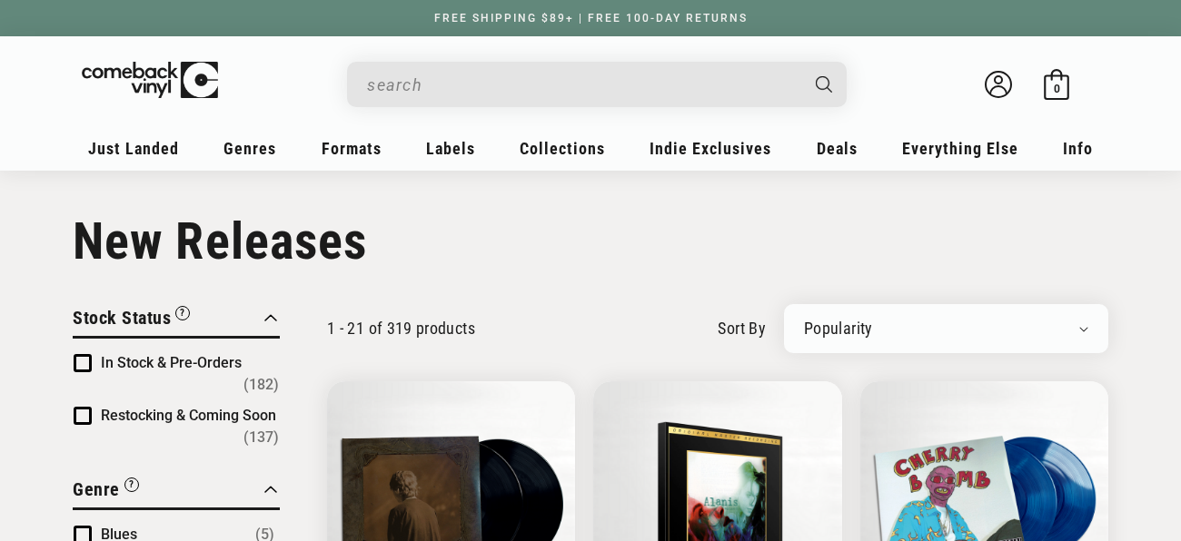
click at [81, 361] on span "Product filter" at bounding box center [83, 363] width 18 height 18
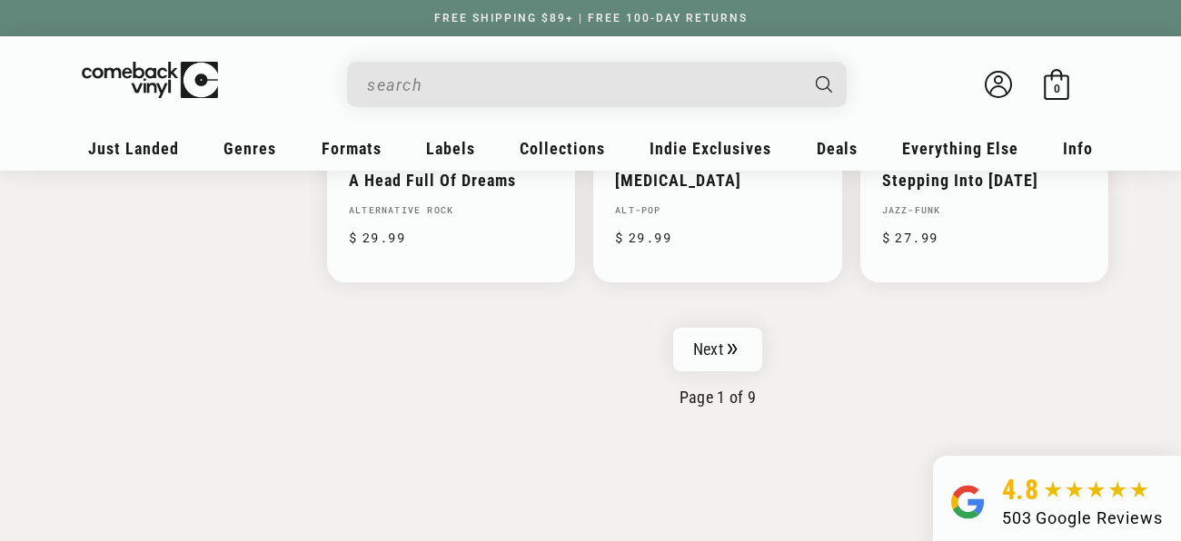
scroll to position [3120, 0]
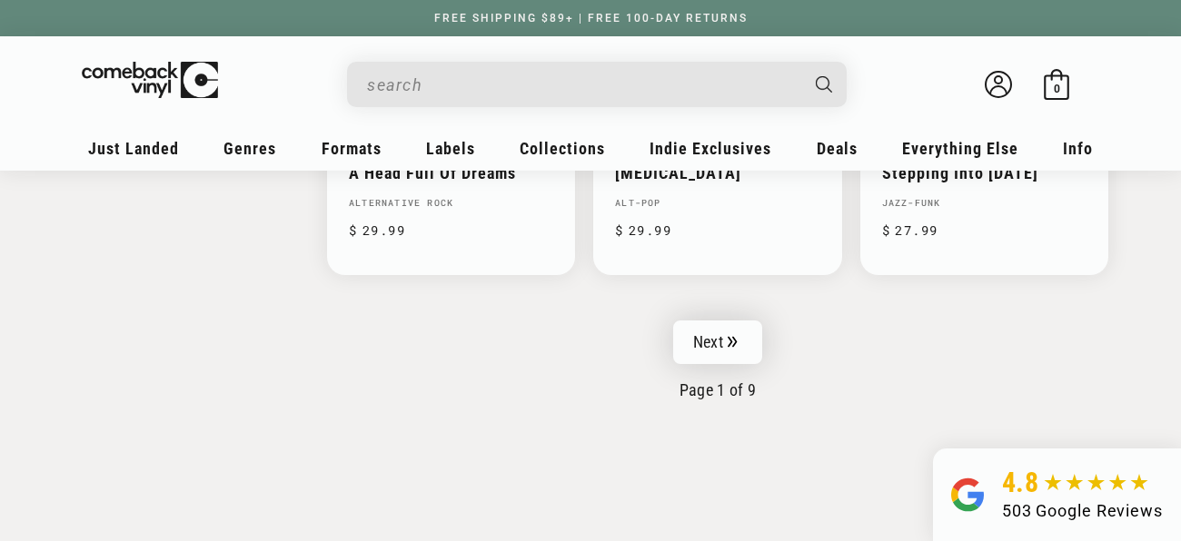
click at [728, 336] on icon "Pagination" at bounding box center [732, 341] width 9 height 11
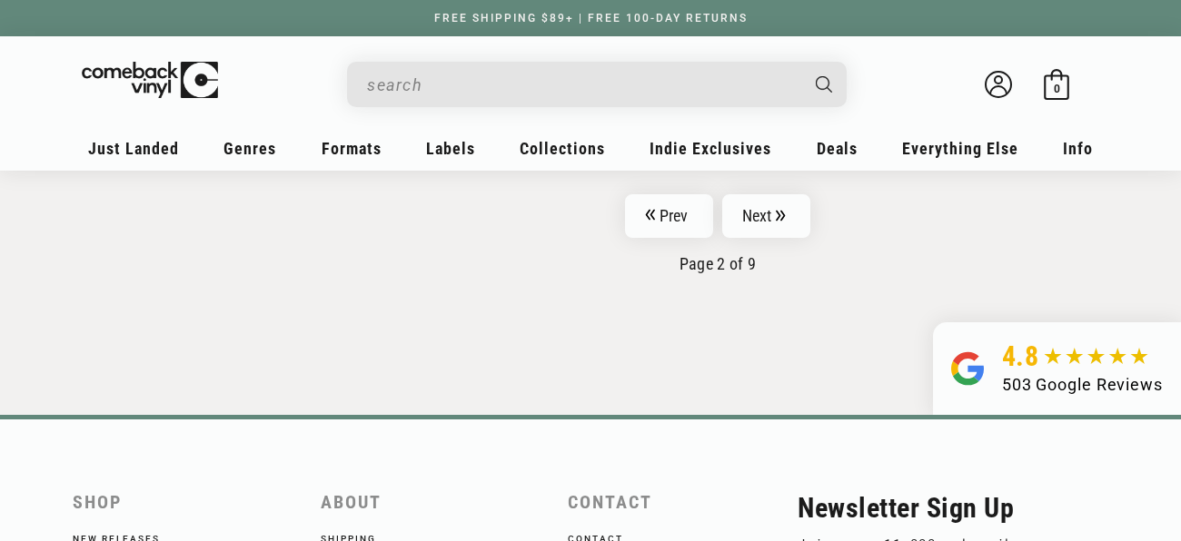
scroll to position [3236, 0]
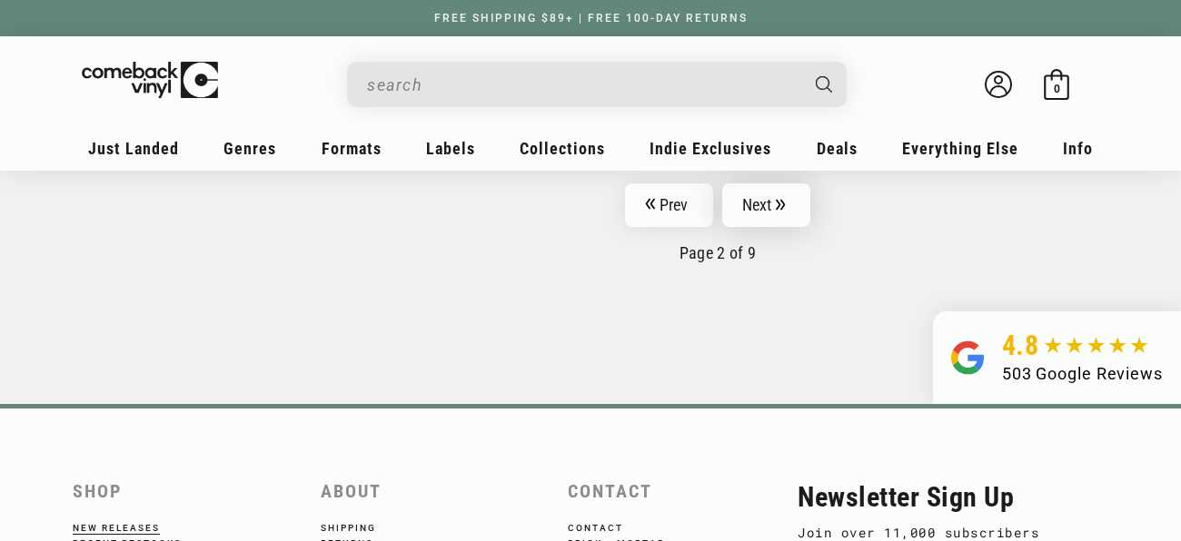
click at [799, 204] on link "Next" at bounding box center [766, 206] width 89 height 44
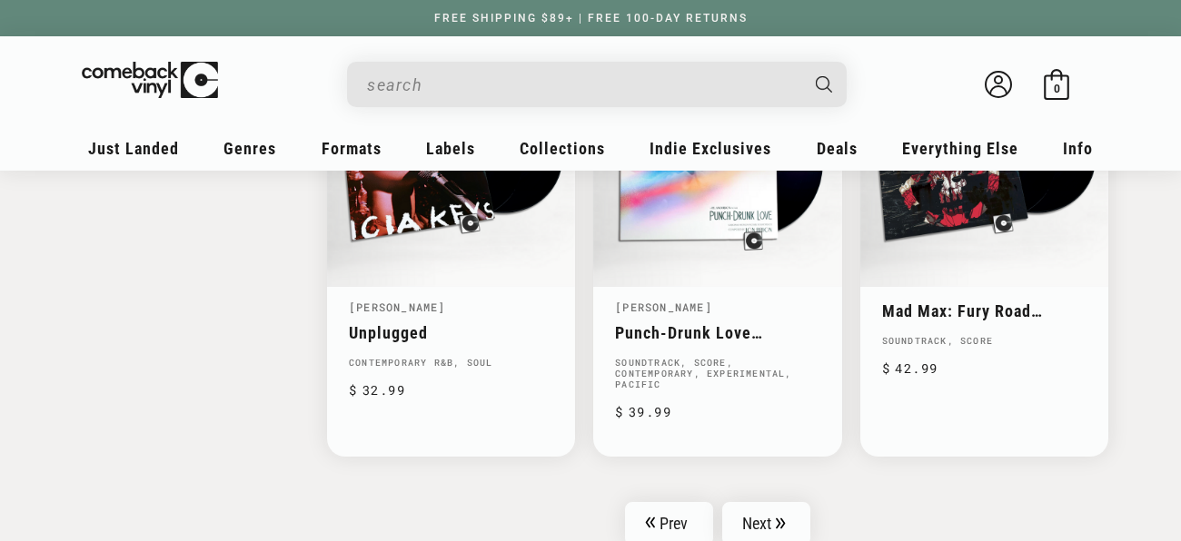
scroll to position [2952, 0]
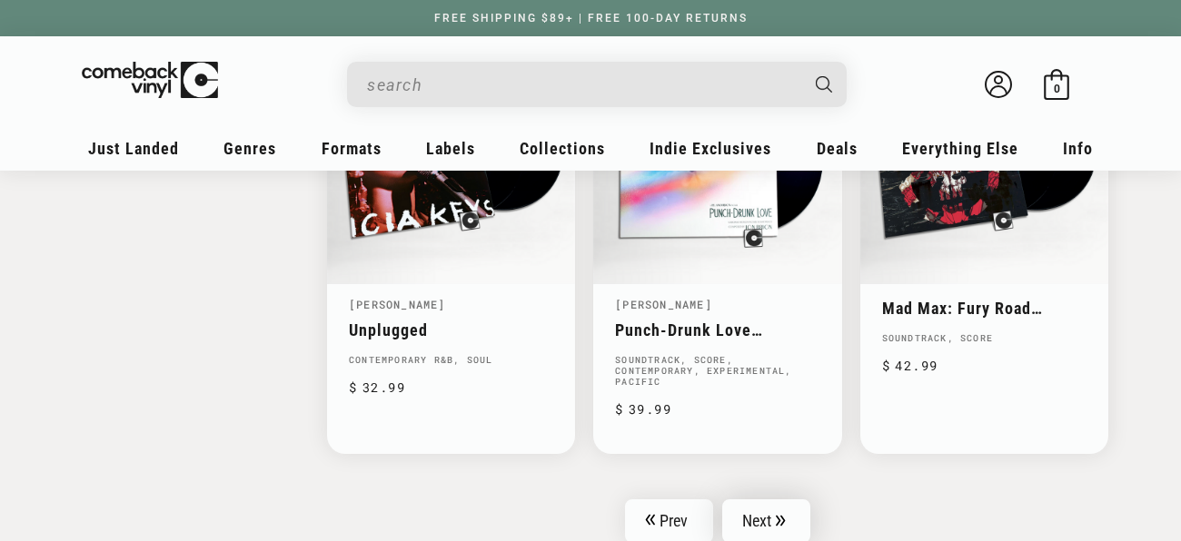
click at [756, 500] on link "Next" at bounding box center [766, 522] width 89 height 44
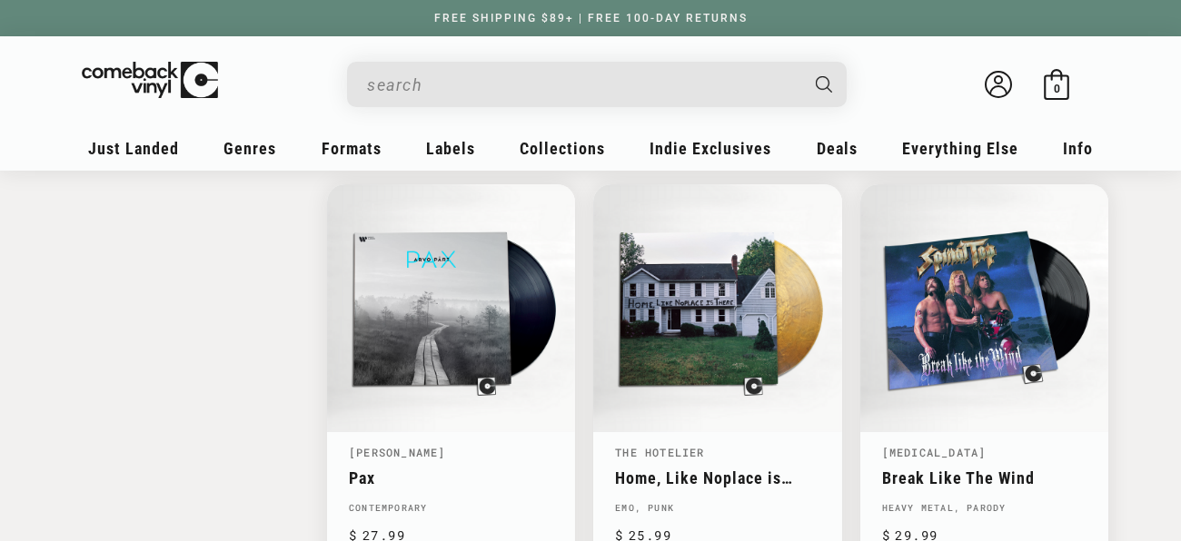
scroll to position [2388, 0]
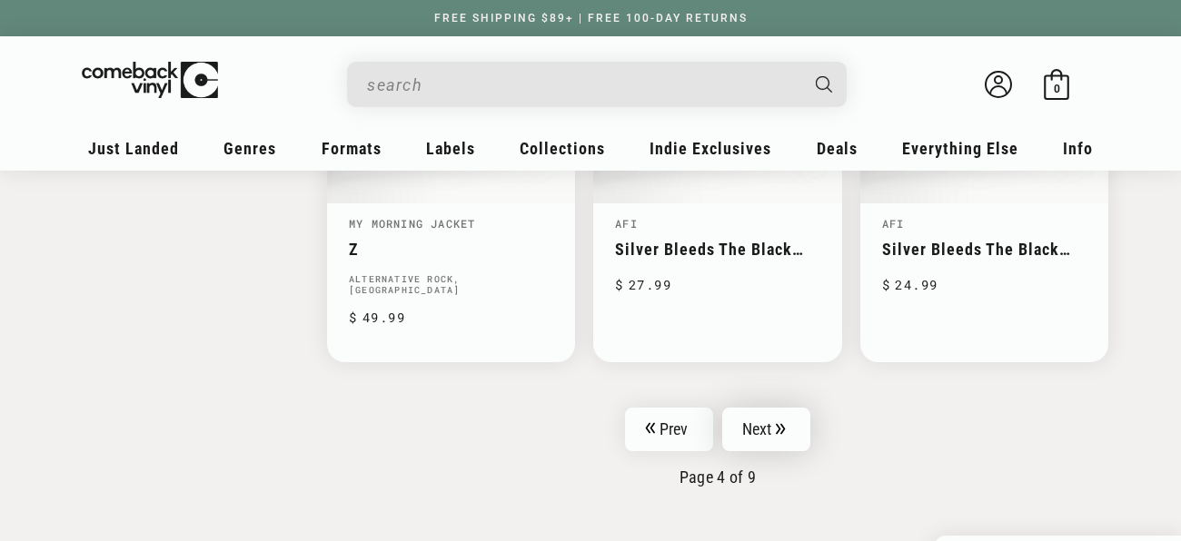
click at [762, 408] on link "Next" at bounding box center [766, 430] width 89 height 44
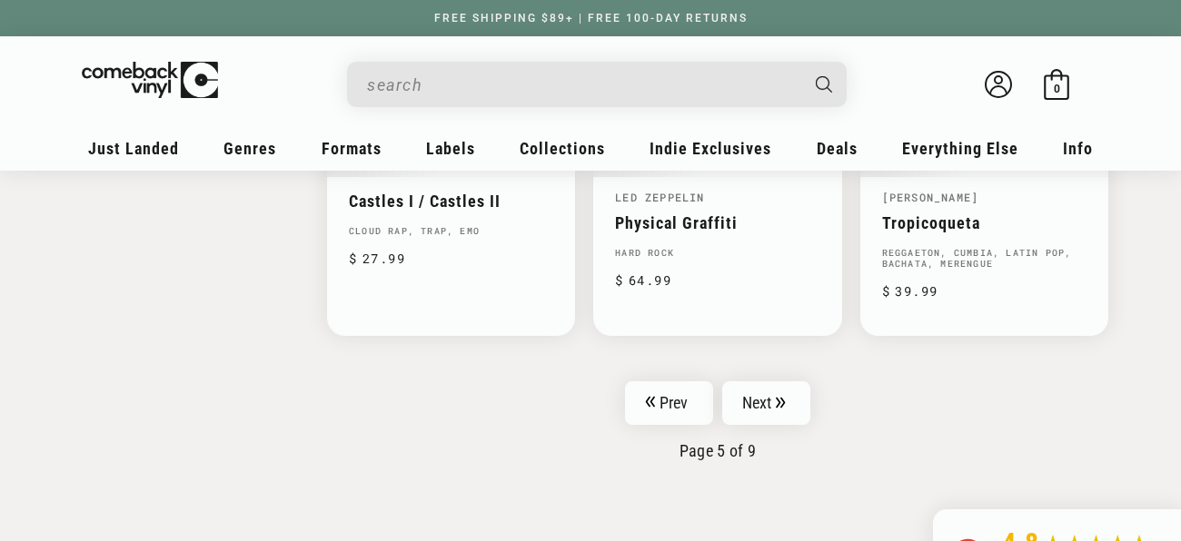
scroll to position [2990, 0]
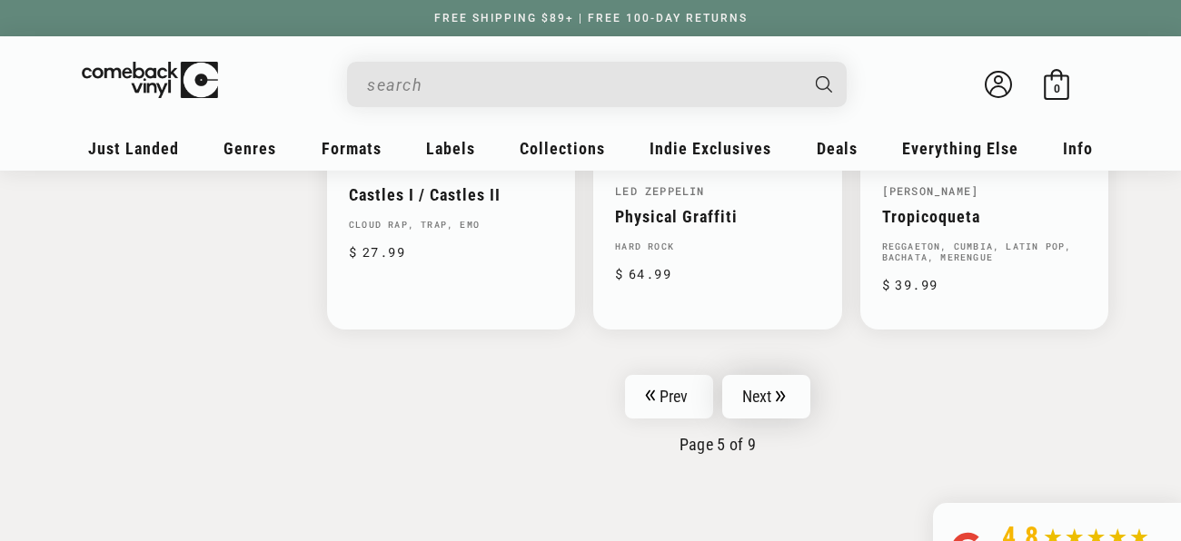
click at [793, 375] on link "Next" at bounding box center [766, 397] width 89 height 44
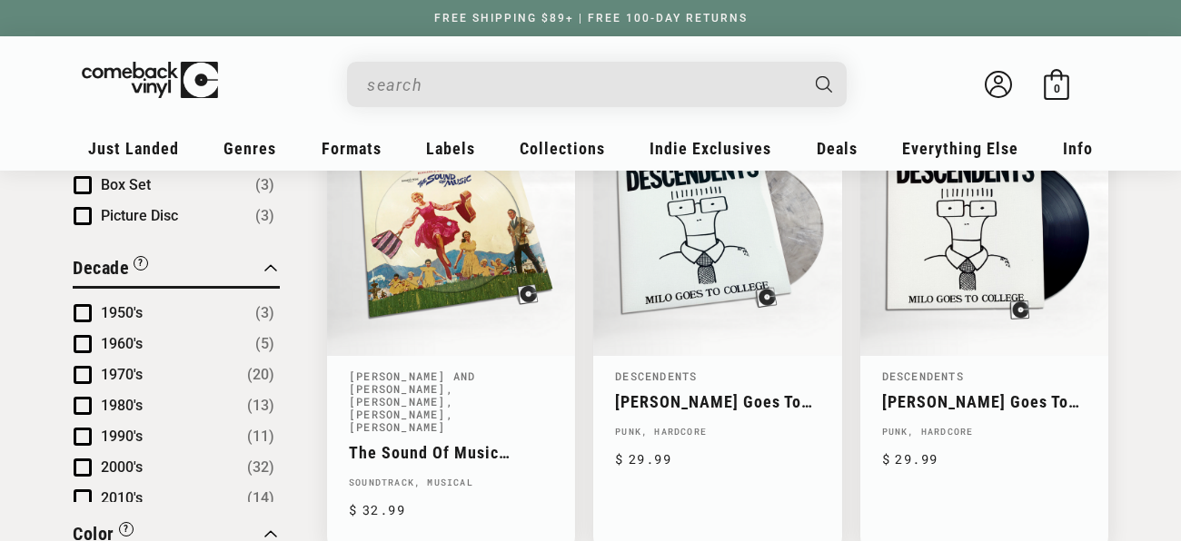
scroll to position [1161, 0]
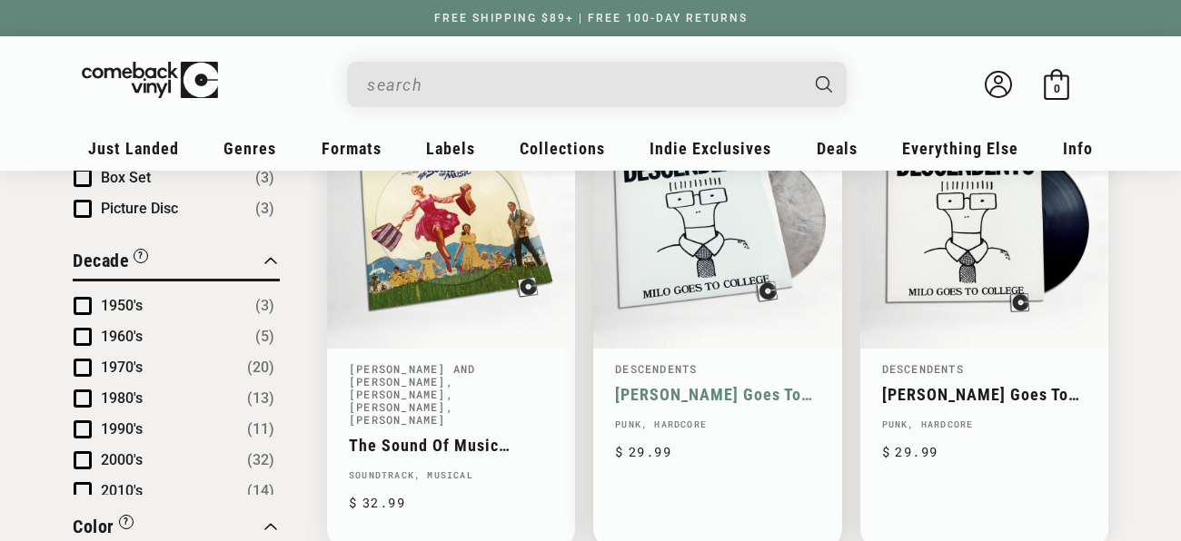
click at [675, 385] on link "Milo Goes To College" at bounding box center [717, 394] width 204 height 19
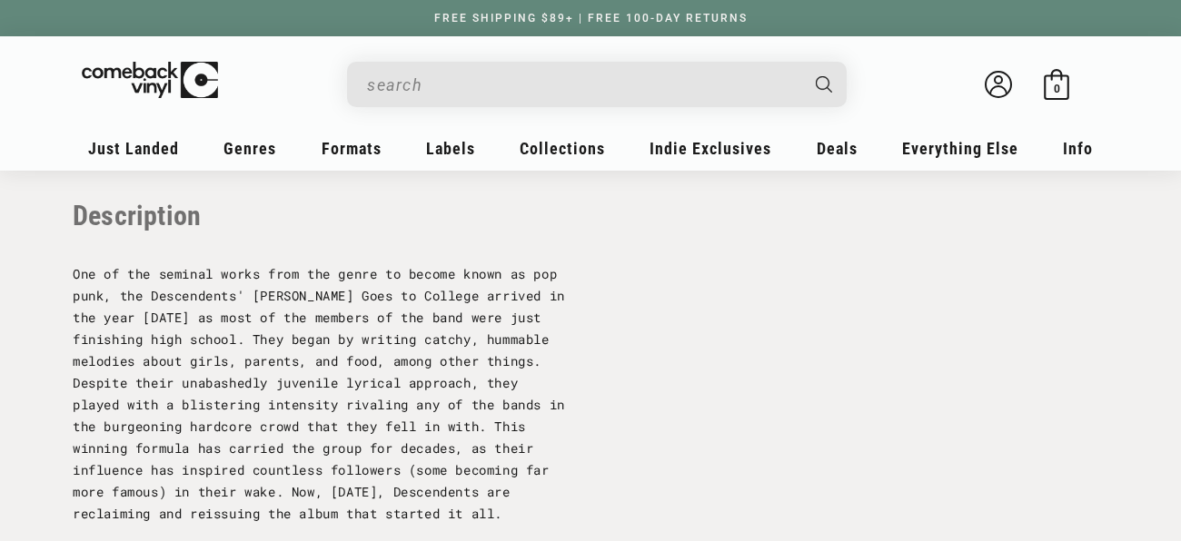
scroll to position [1753, 0]
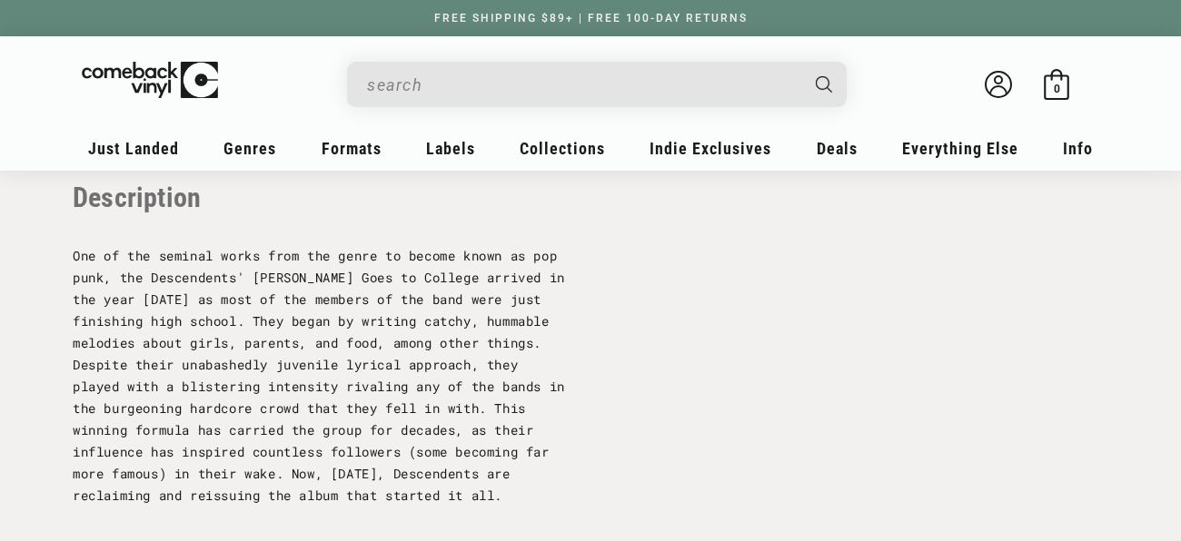
click at [581, 450] on div "Facts UPC 711574969319 Decade Recorded 1980's Speed 33 1/3 RPM Vinyl Weight Sta…" at bounding box center [591, 111] width 1036 height 818
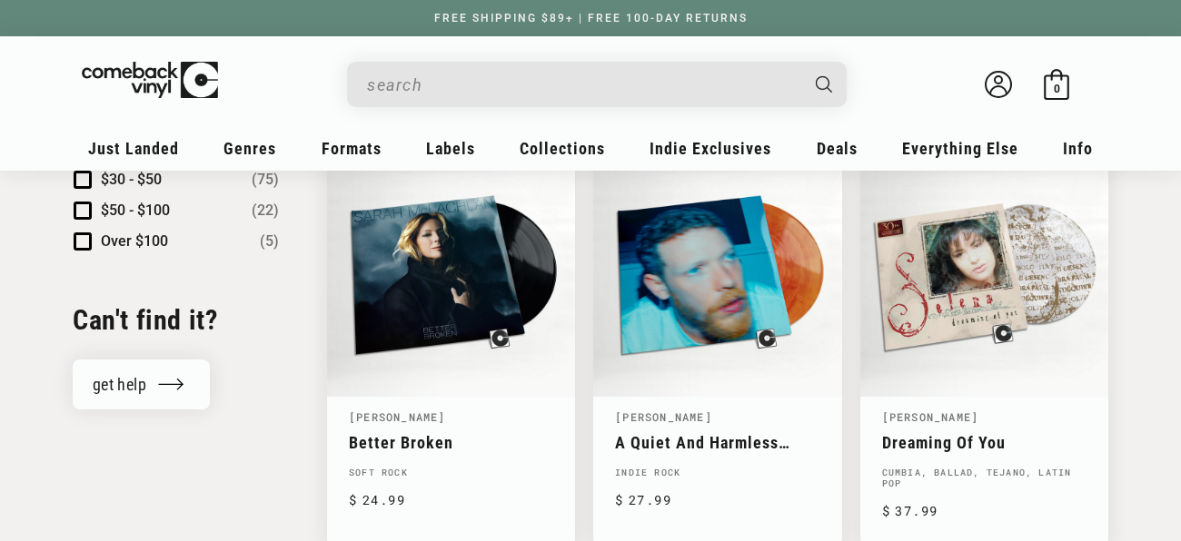
scroll to position [2024, 0]
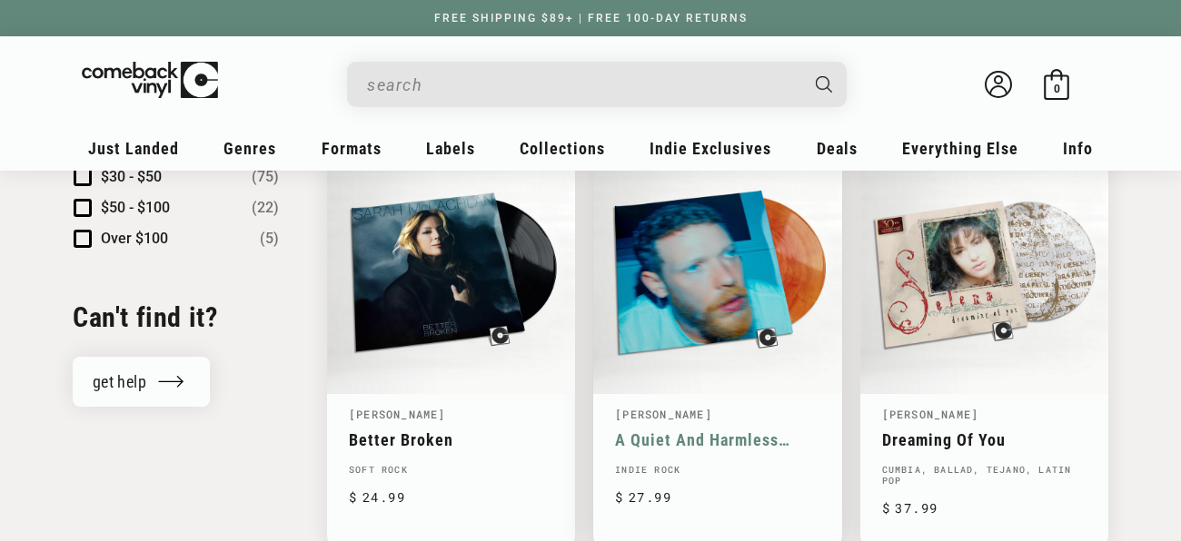
click at [660, 431] on link "A Quiet And Harmless Living" at bounding box center [717, 440] width 204 height 19
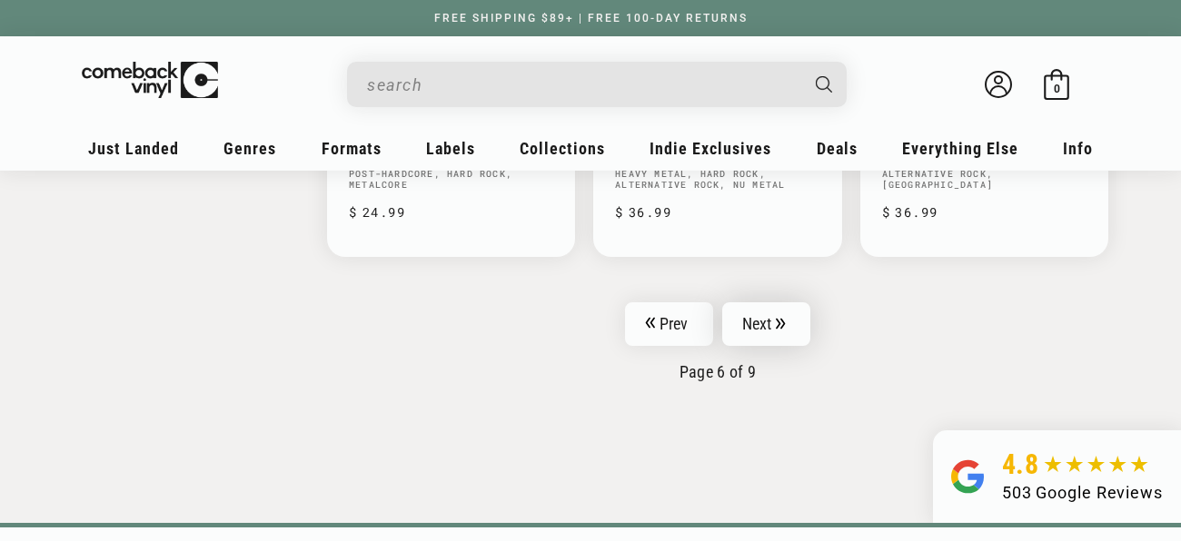
click at [748, 303] on link "Next" at bounding box center [766, 325] width 89 height 44
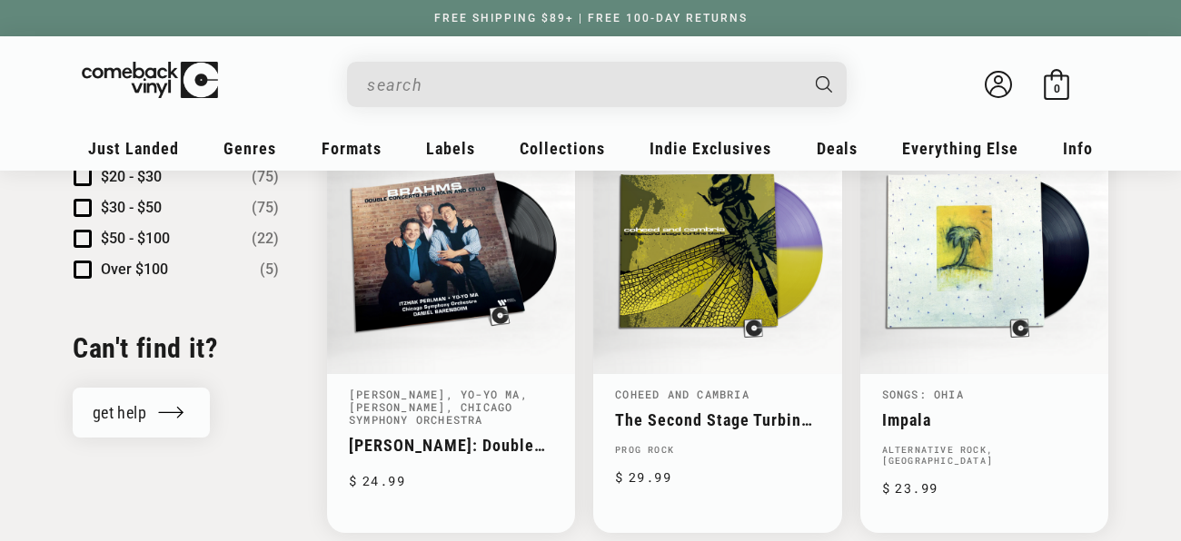
scroll to position [1992, 0]
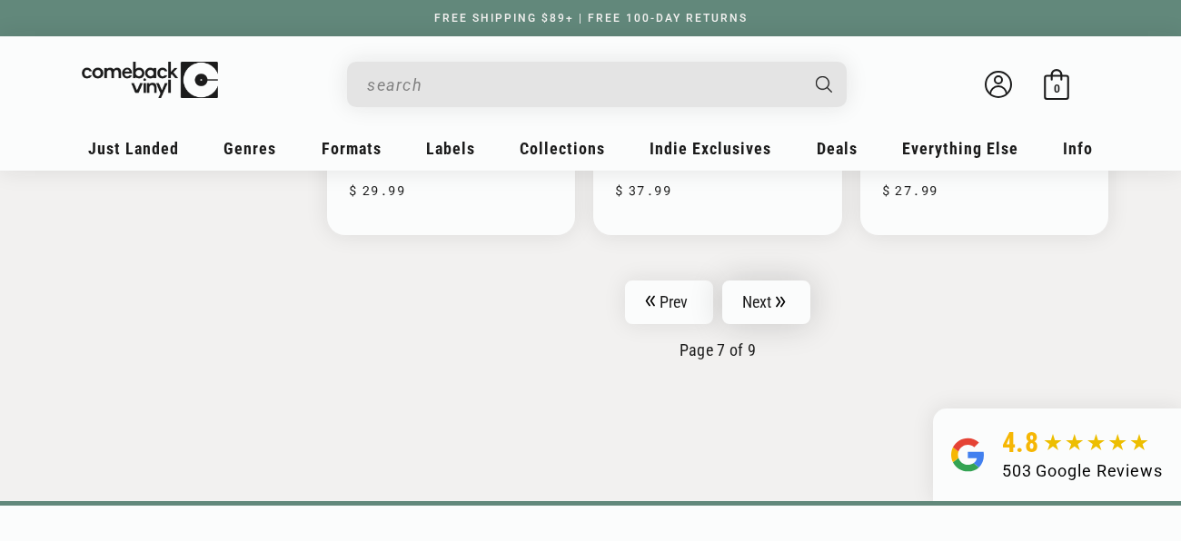
click at [768, 286] on link "Next" at bounding box center [766, 303] width 89 height 44
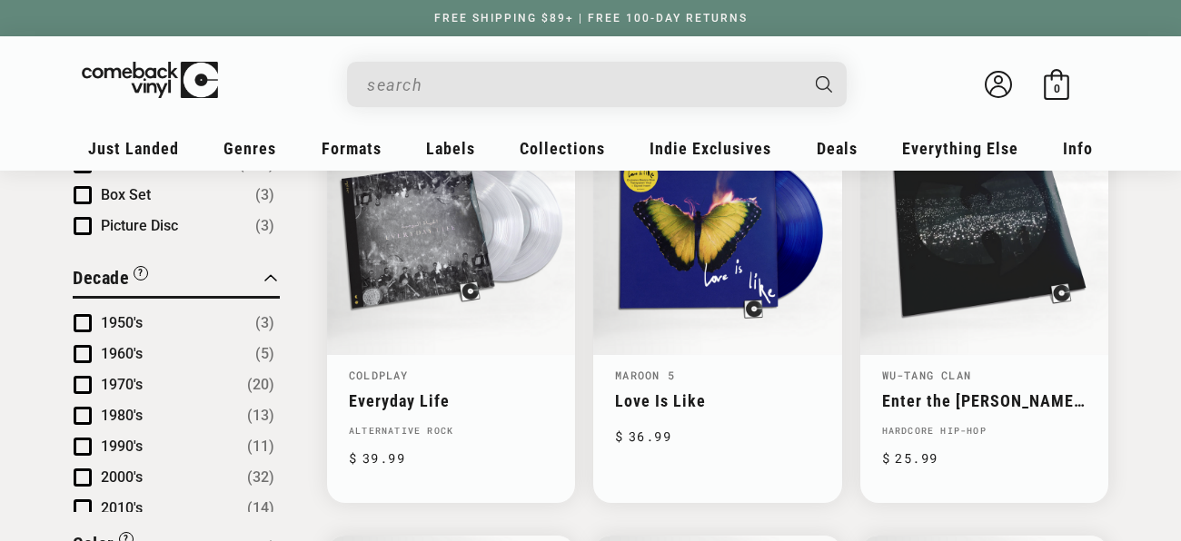
scroll to position [1133, 0]
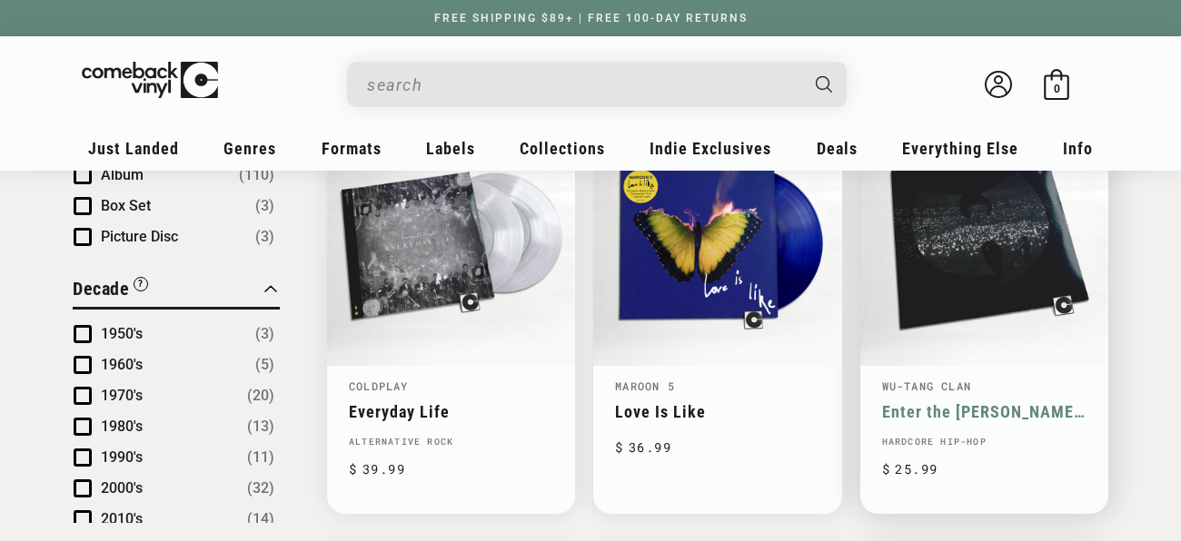
click at [941, 402] on link "Enter the Wu-Tang (36 Chambers) - Live from the N.Y. State of Mind Tour at Clim…" at bounding box center [984, 411] width 204 height 19
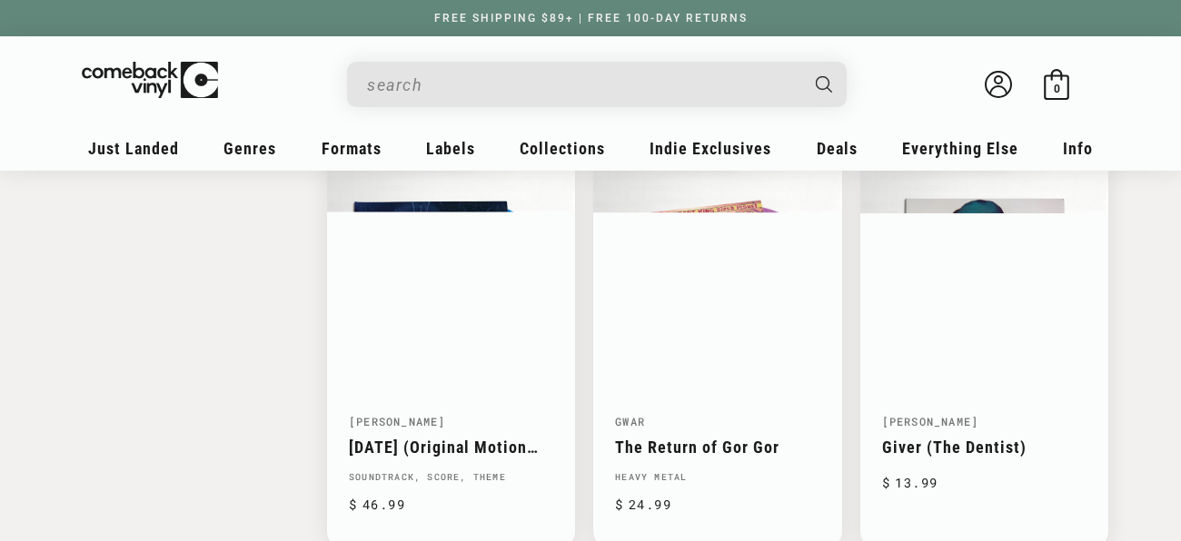
scroll to position [2379, 0]
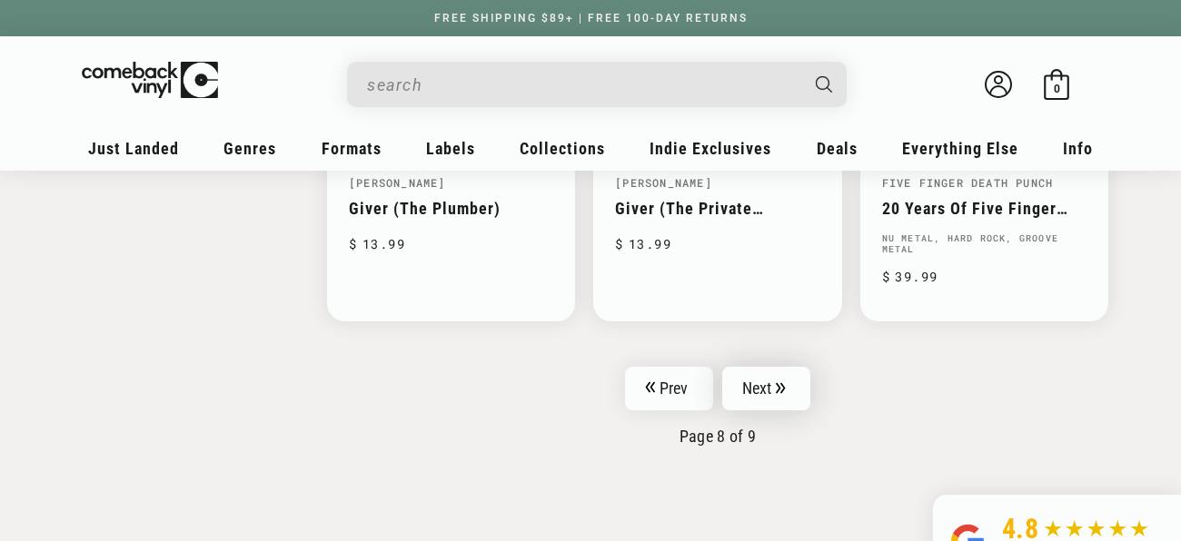
click at [738, 370] on link "Next" at bounding box center [766, 389] width 89 height 44
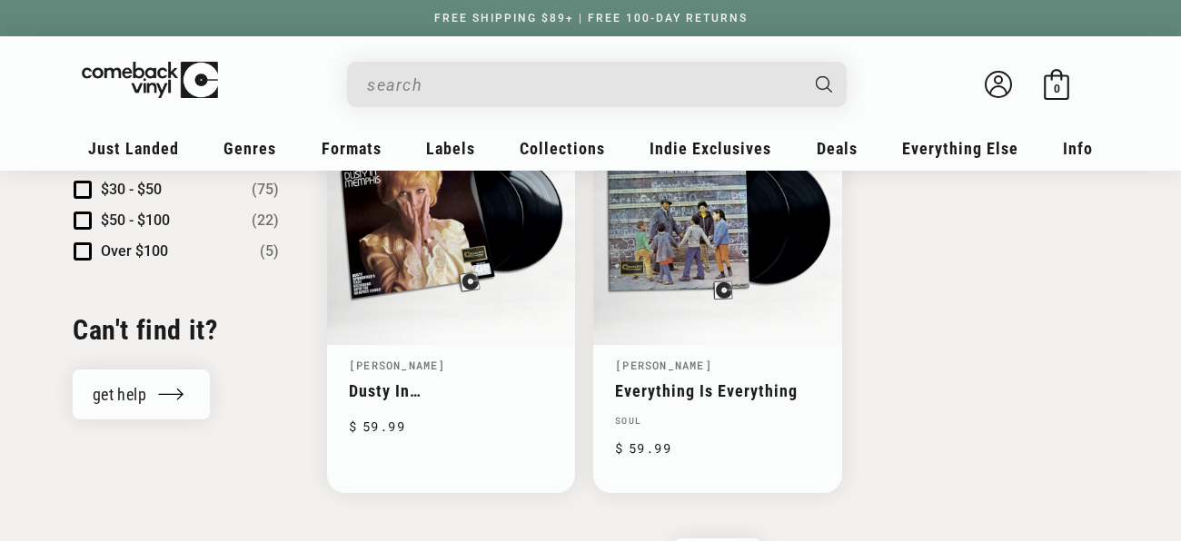
scroll to position [2018, 0]
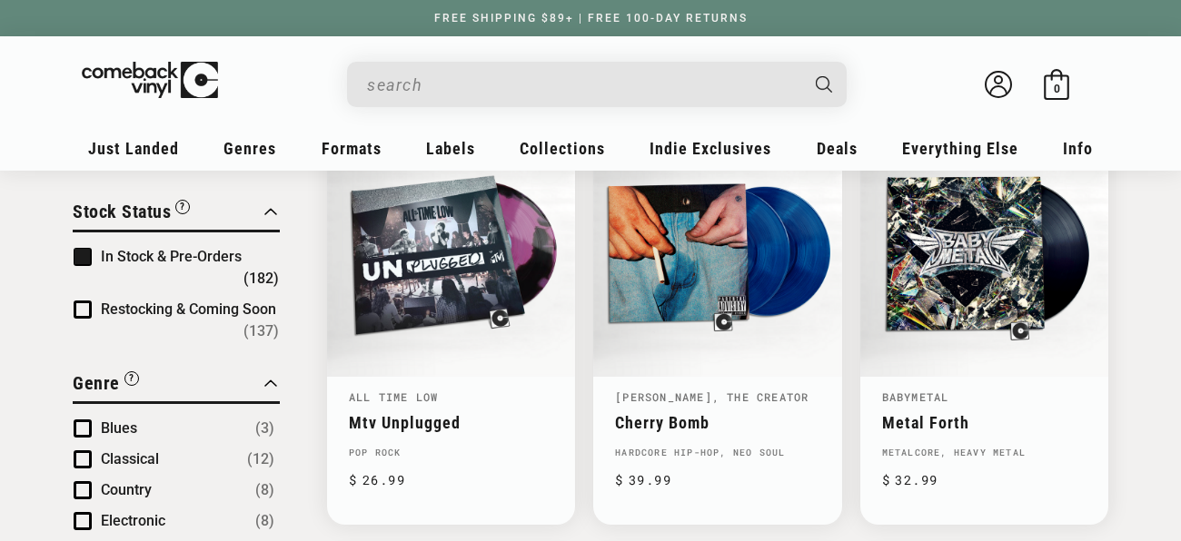
scroll to position [253, 0]
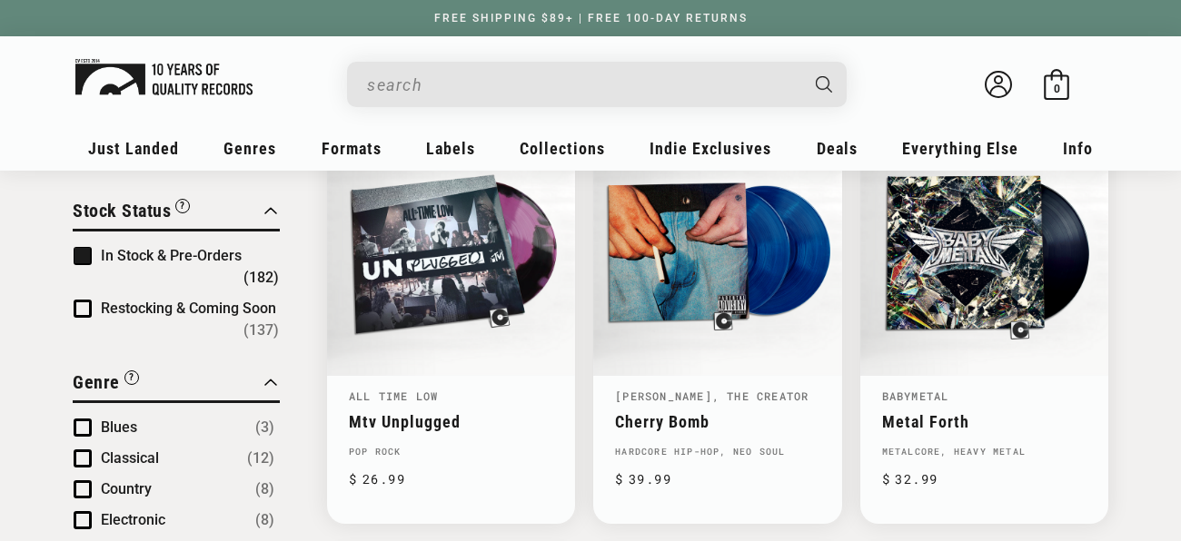
click at [116, 71] on img at bounding box center [163, 77] width 177 height 36
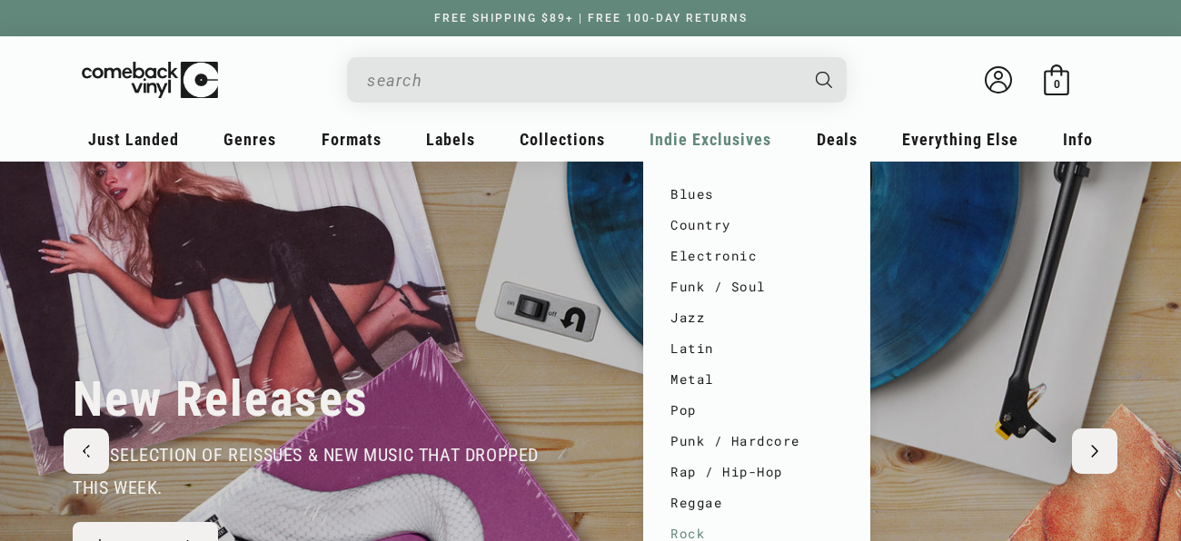
click at [677, 530] on link "Rock" at bounding box center [756, 534] width 173 height 31
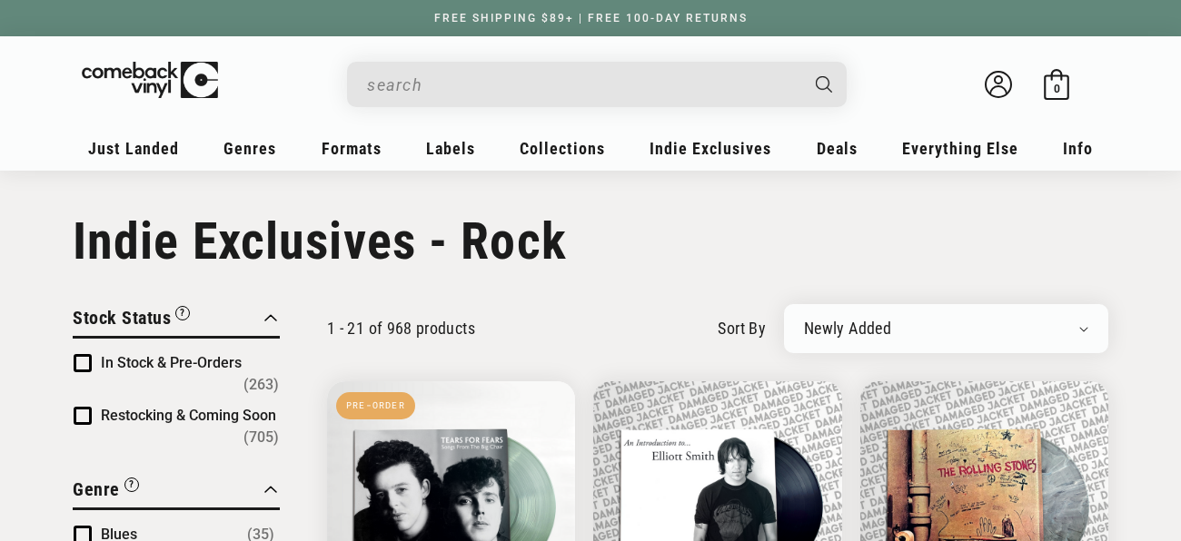
click at [85, 362] on span "Product filter" at bounding box center [83, 363] width 18 height 18
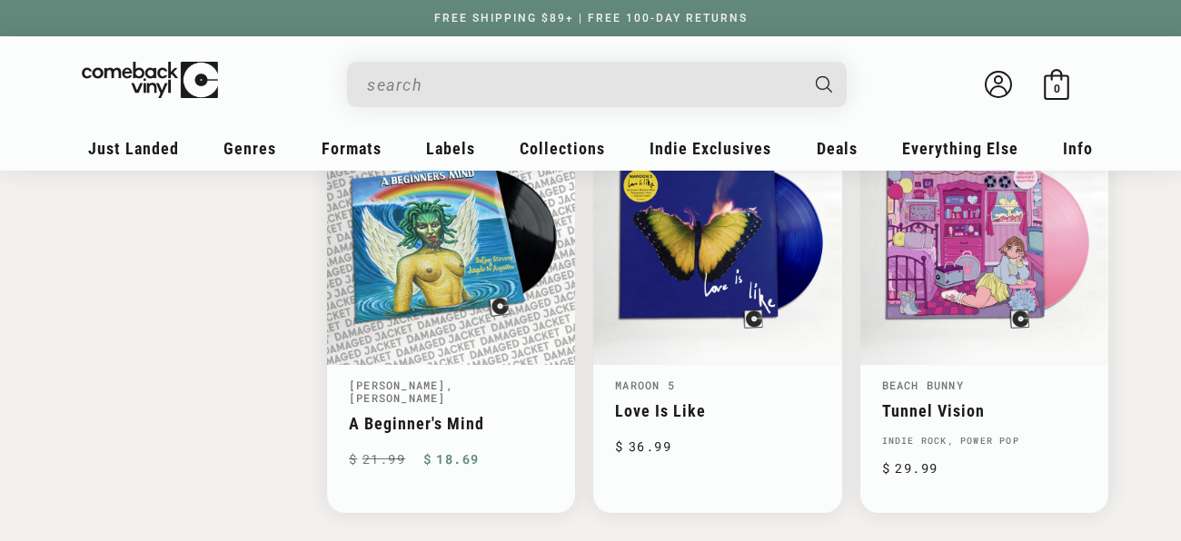
scroll to position [2833, 0]
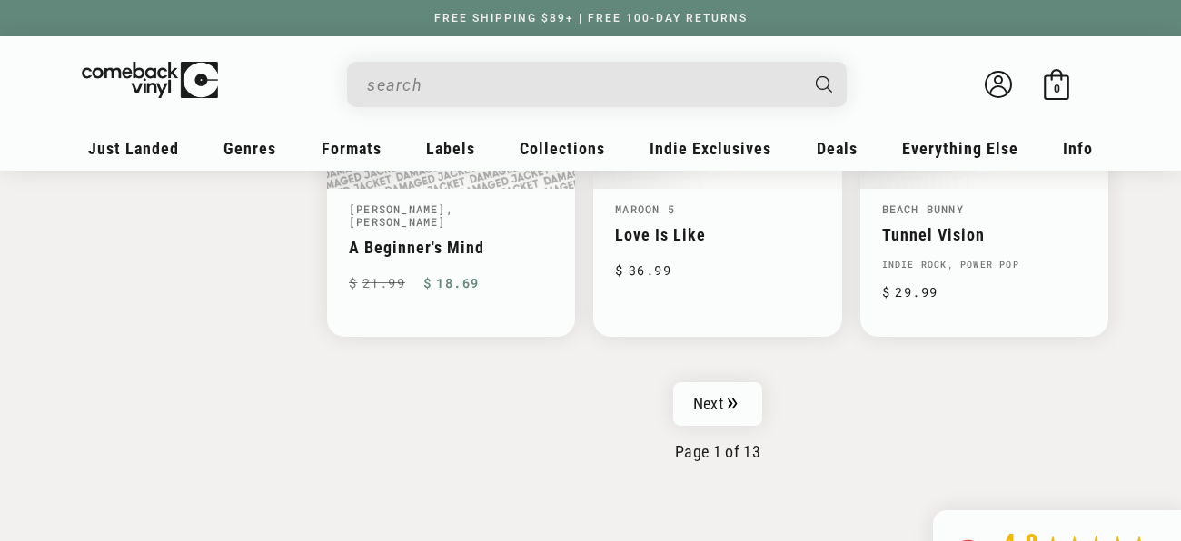
scroll to position [2888, 0]
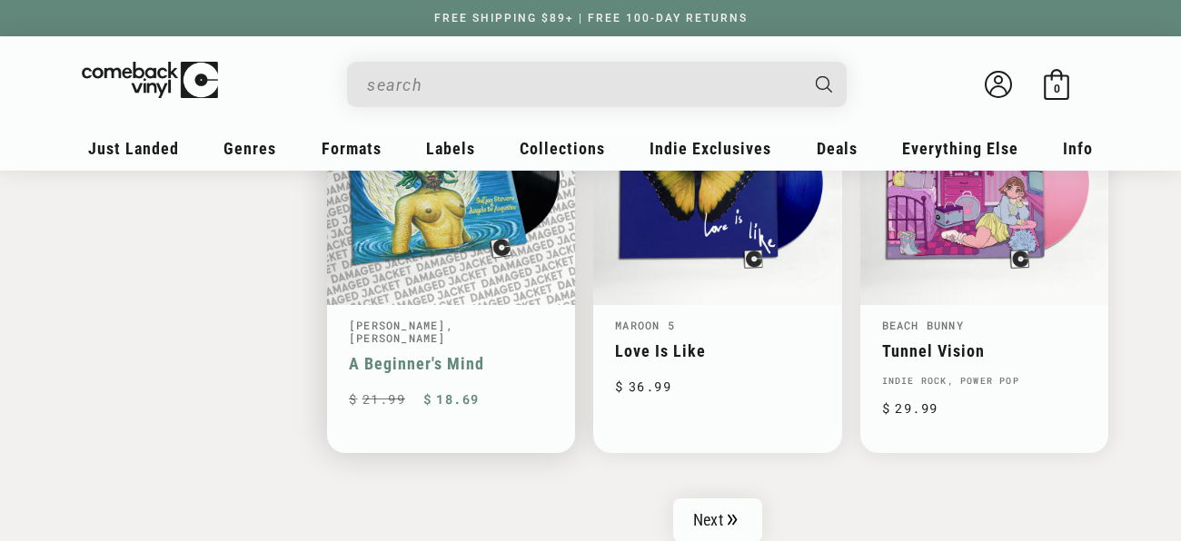
click at [441, 373] on link "A Beginner's Mind" at bounding box center [451, 363] width 204 height 19
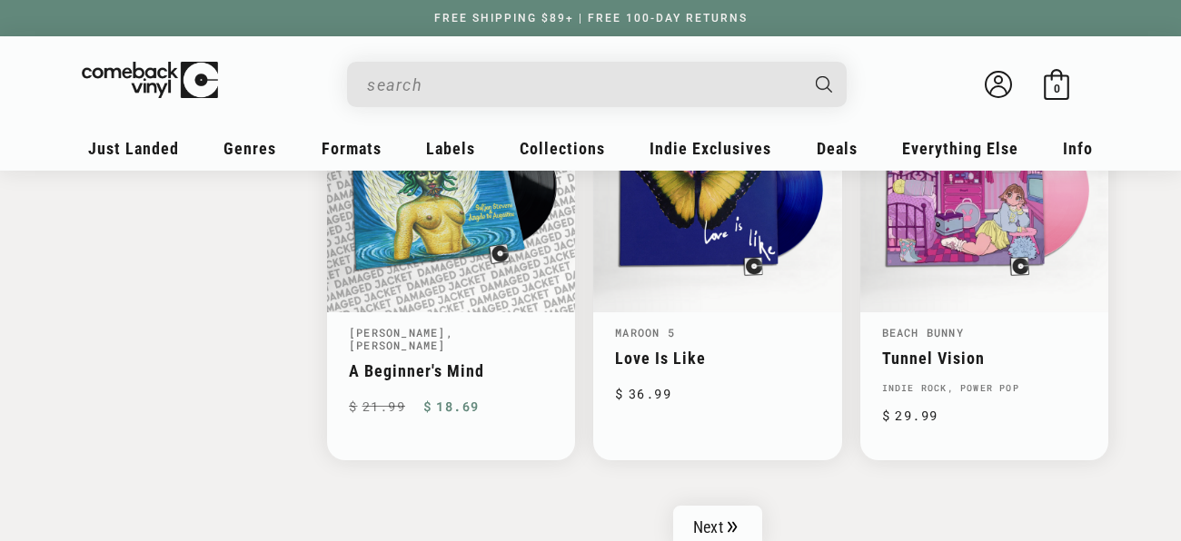
scroll to position [2888, 0]
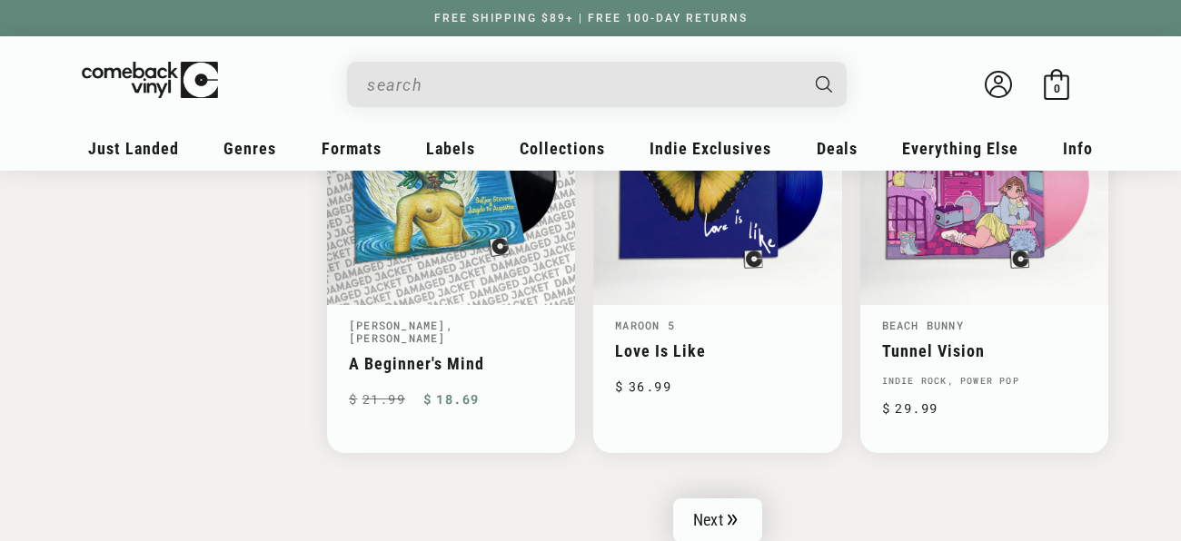
click at [725, 500] on link "Next" at bounding box center [717, 521] width 89 height 44
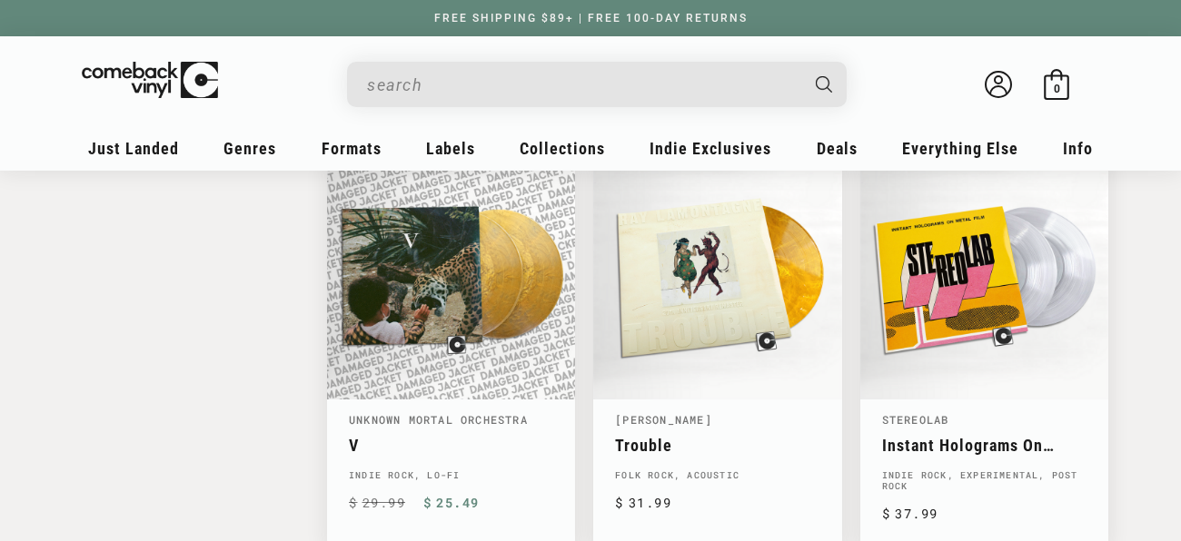
scroll to position [2431, 0]
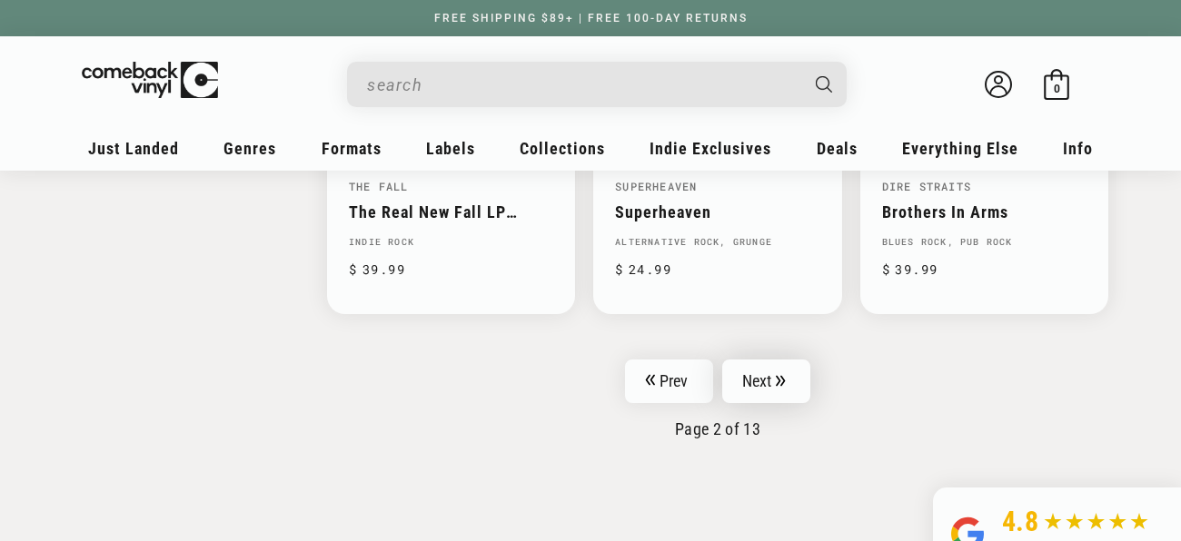
click at [755, 360] on link "Next" at bounding box center [766, 382] width 89 height 44
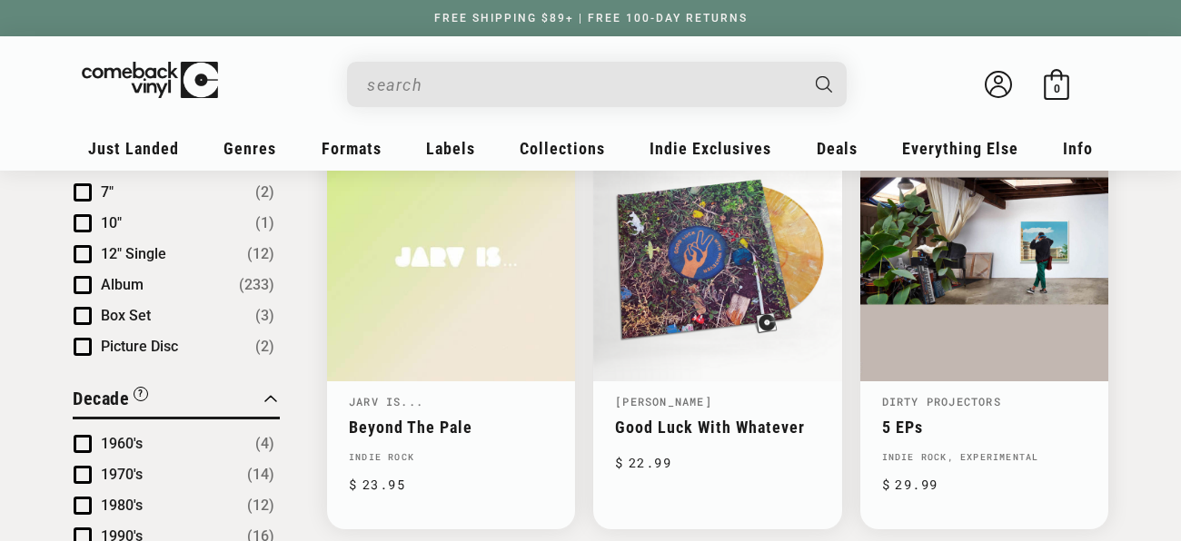
scroll to position [1077, 0]
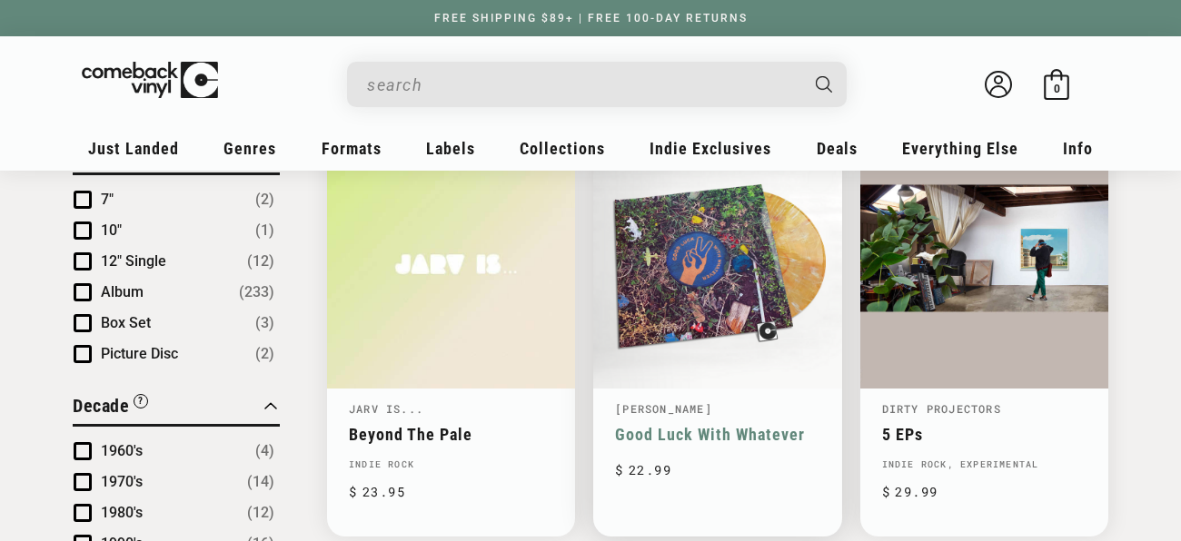
click at [656, 425] on link "Good Luck With Whatever" at bounding box center [717, 434] width 204 height 19
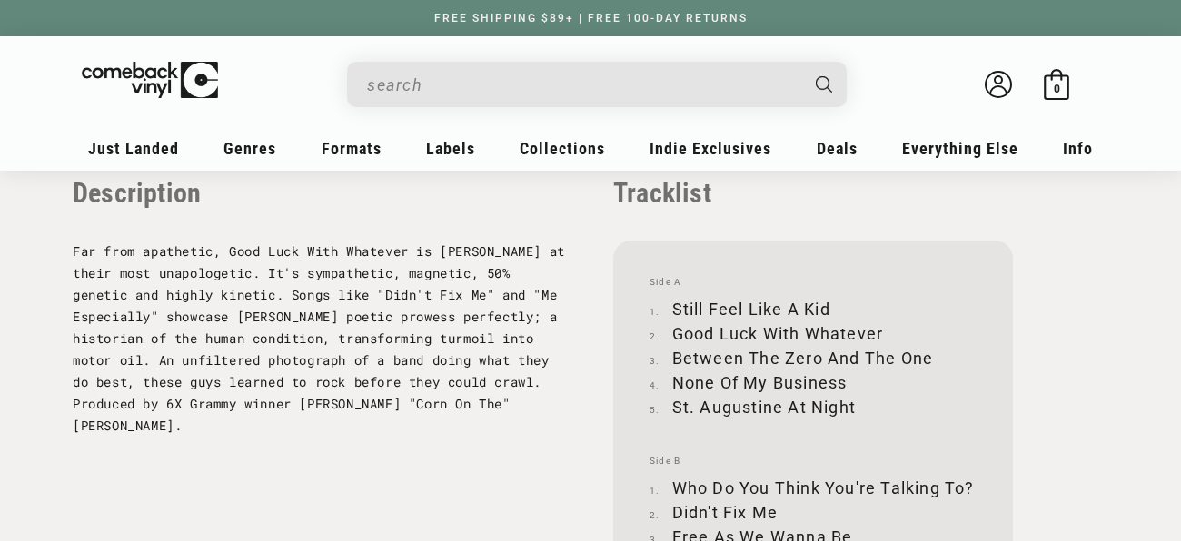
scroll to position [1841, 0]
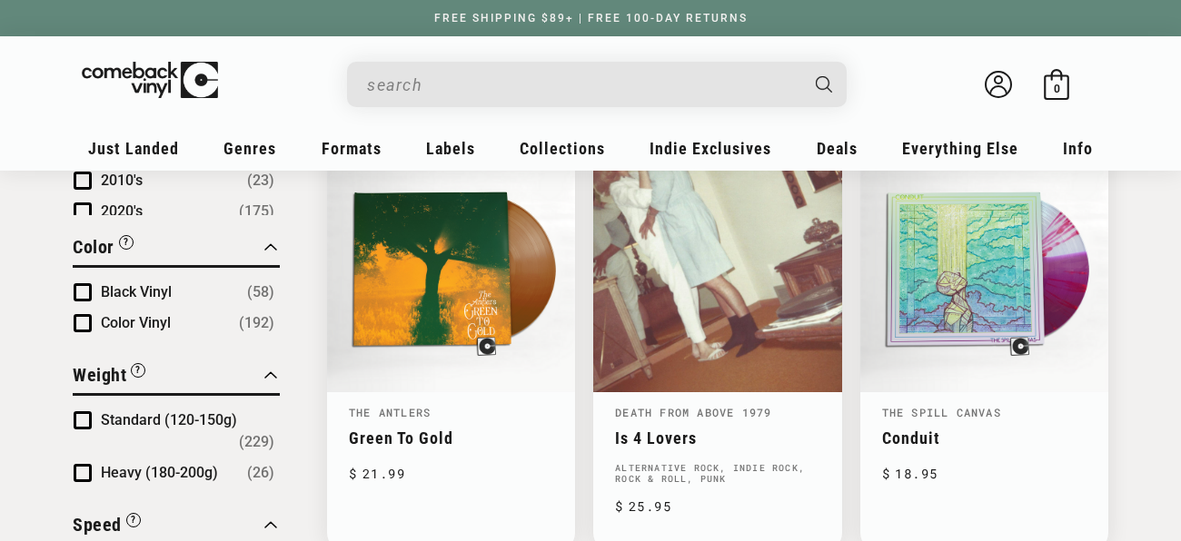
scroll to position [1519, 0]
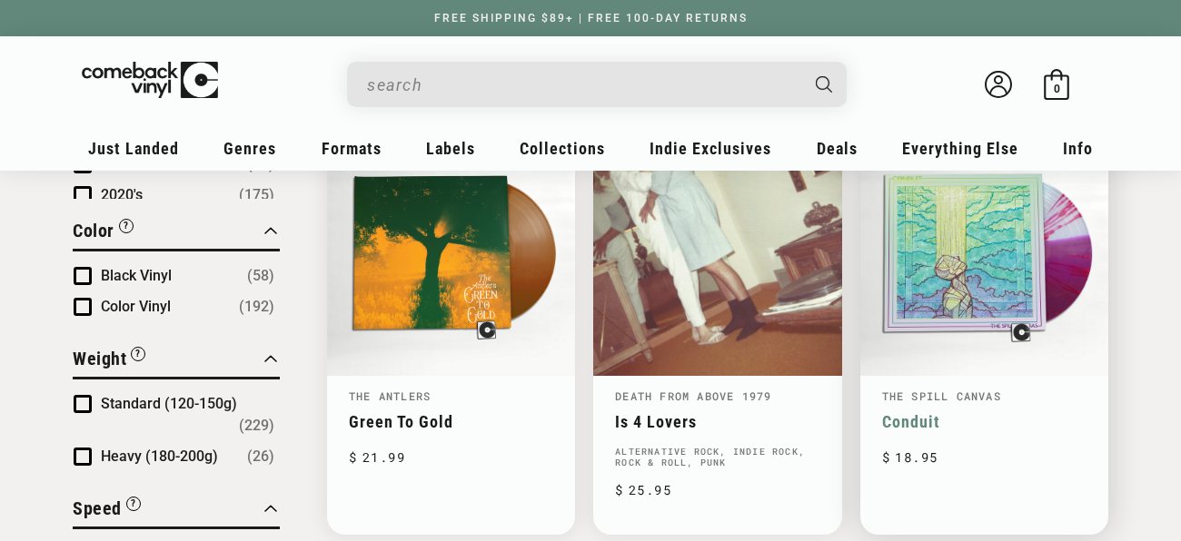
click at [956, 412] on link "Conduit" at bounding box center [984, 421] width 204 height 19
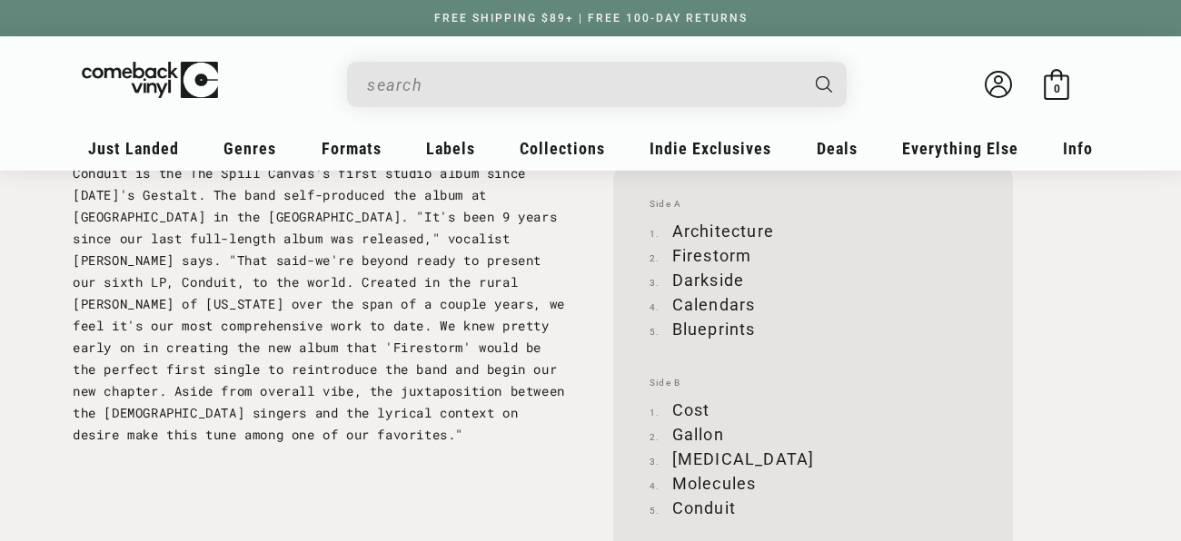
scroll to position [1952, 0]
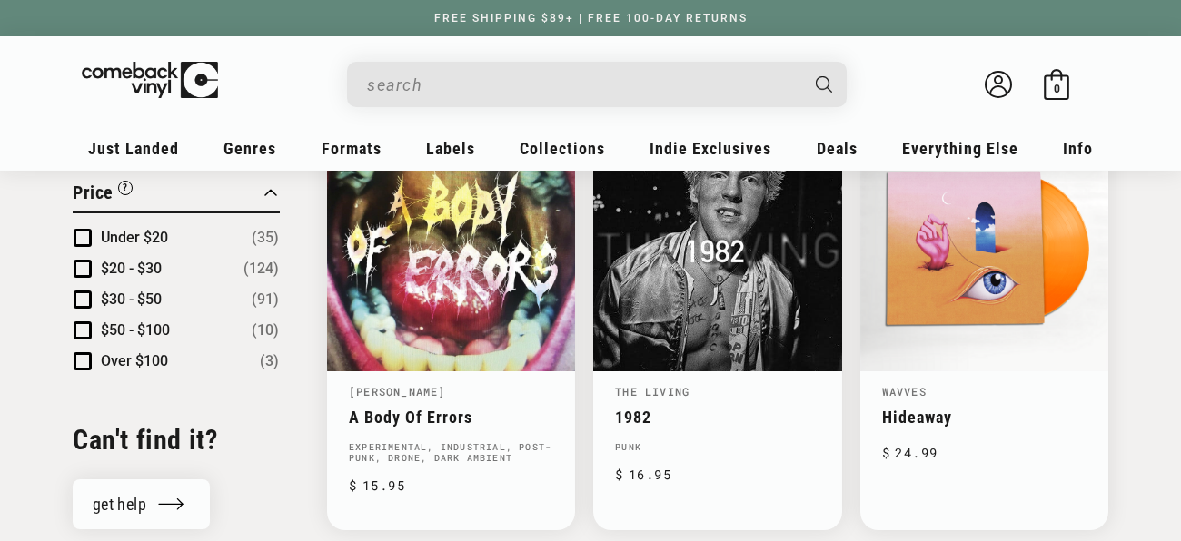
scroll to position [1966, 0]
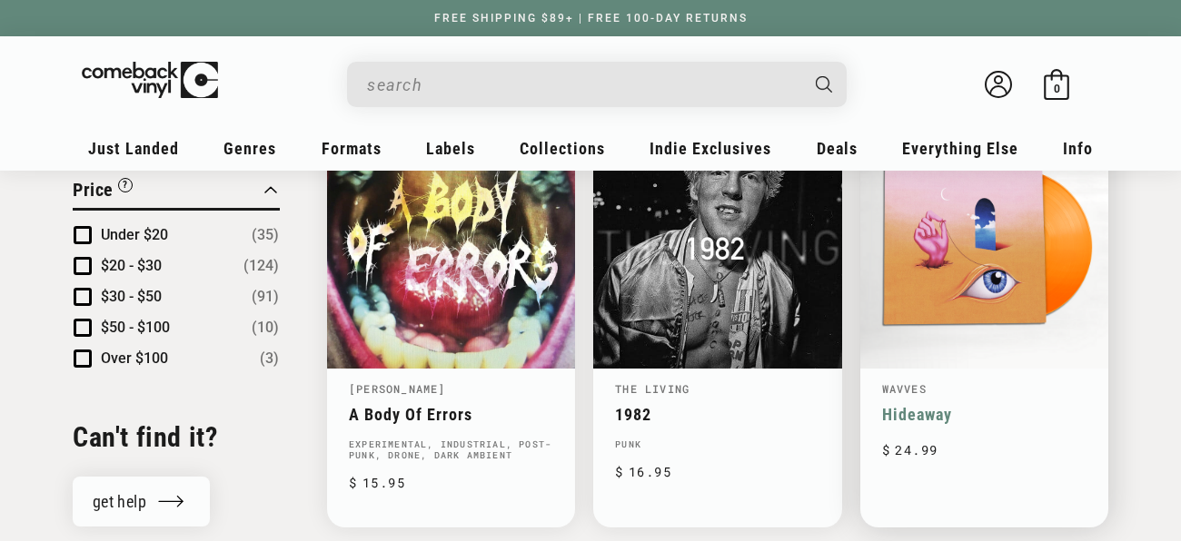
click at [886, 405] on link "Hideaway" at bounding box center [984, 414] width 204 height 19
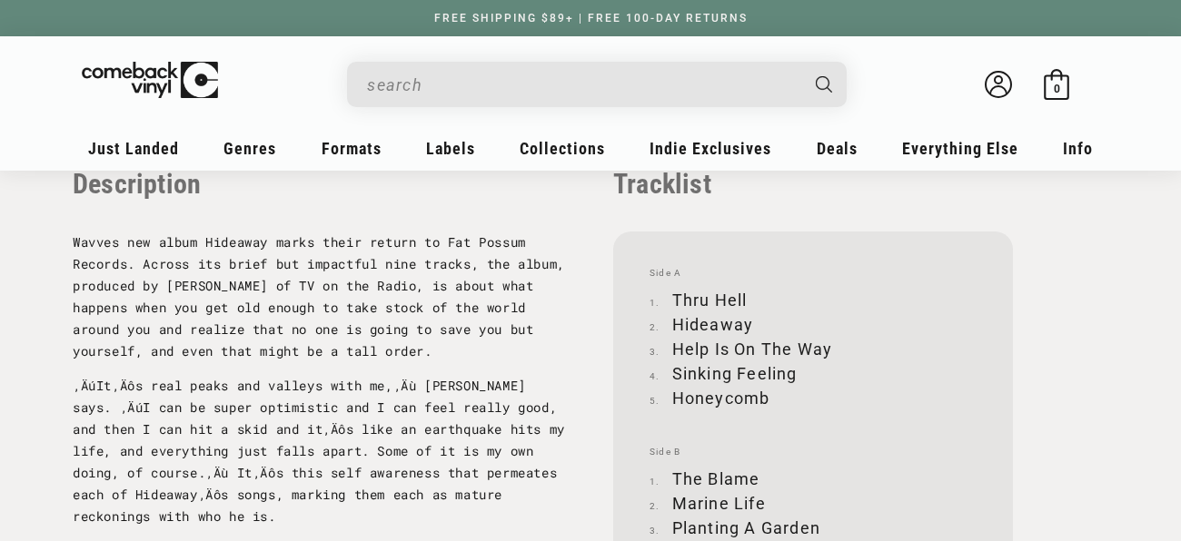
scroll to position [1795, 0]
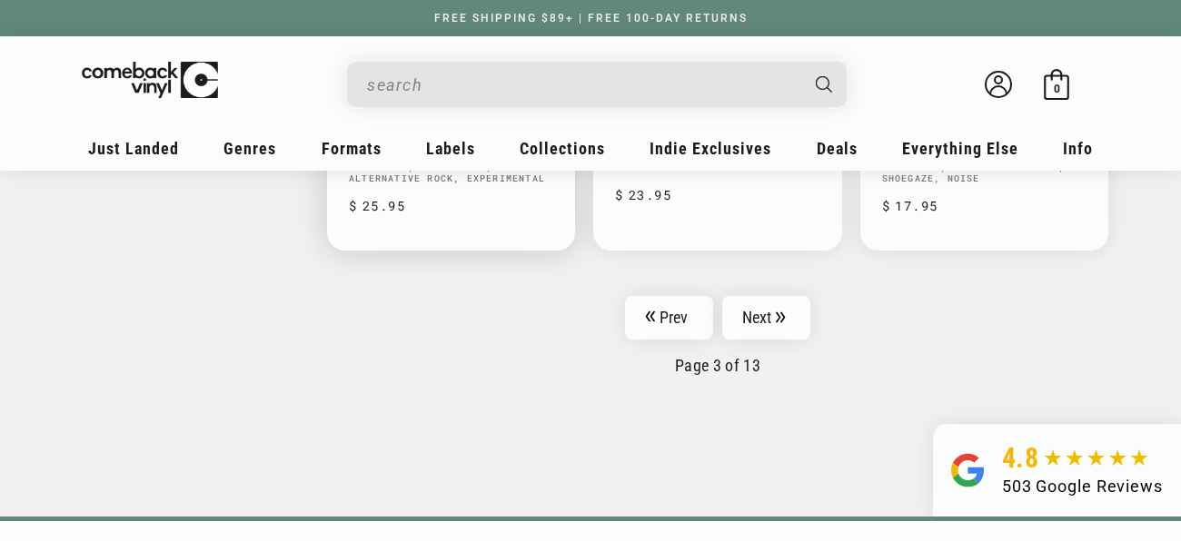
scroll to position [3143, 0]
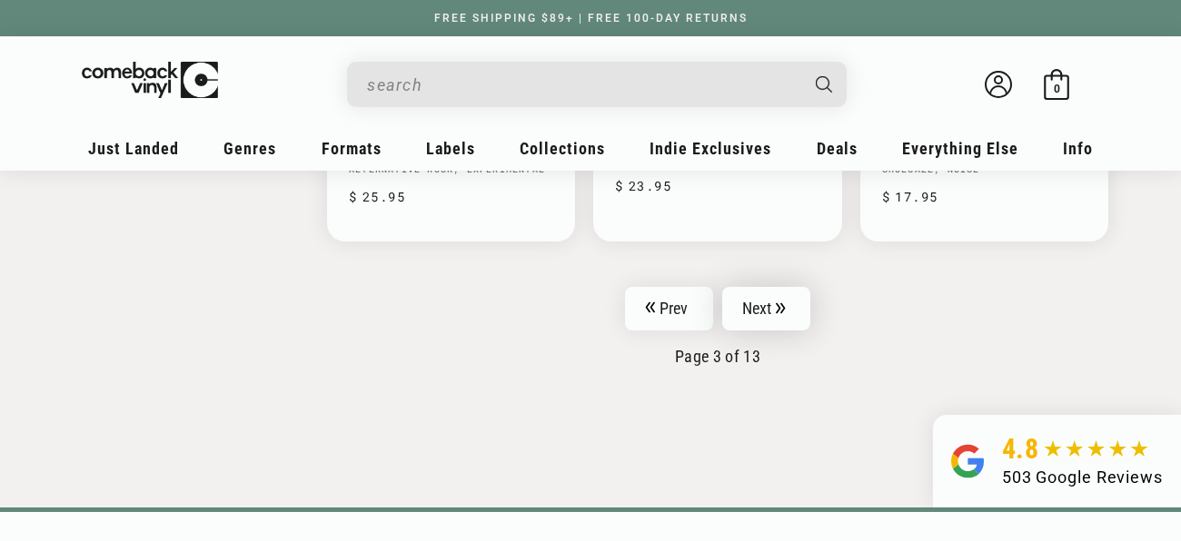
click at [769, 287] on link "Next" at bounding box center [766, 309] width 89 height 44
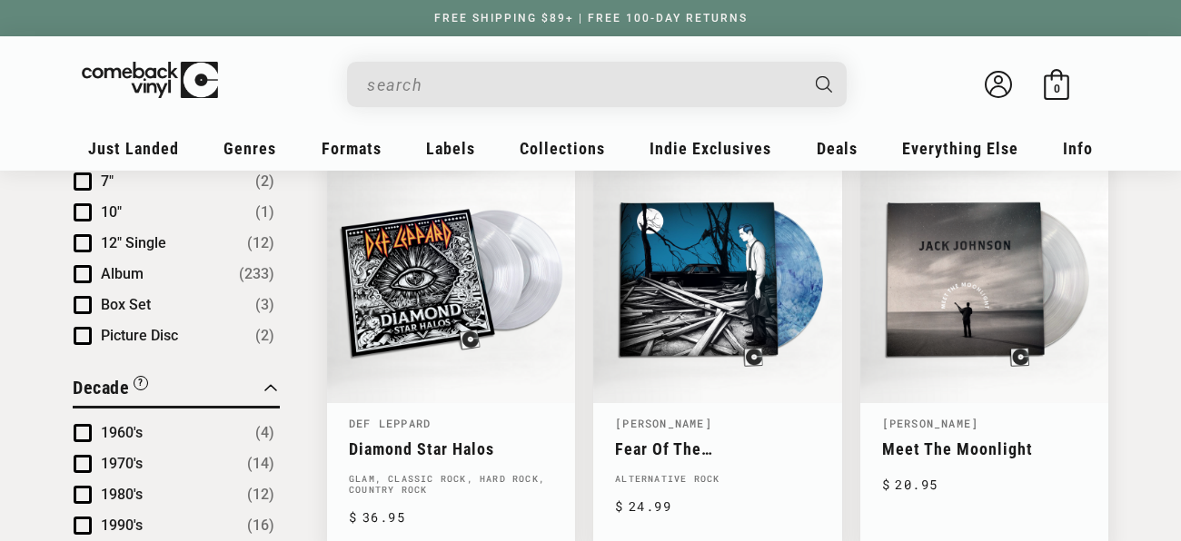
scroll to position [1096, 0]
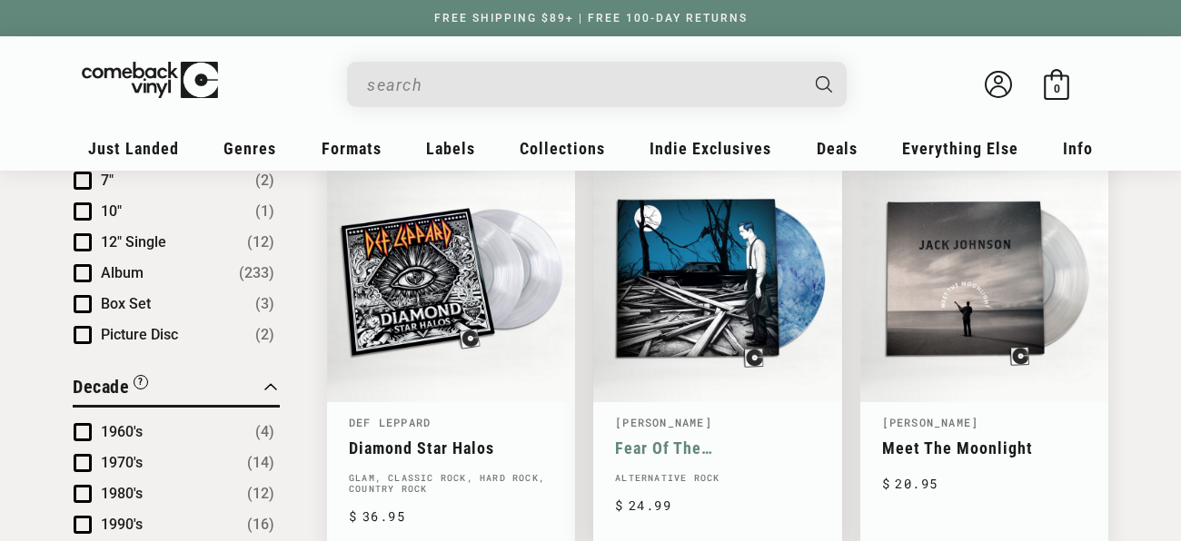
click at [755, 439] on link "Fear Of The [PERSON_NAME]" at bounding box center [717, 448] width 204 height 19
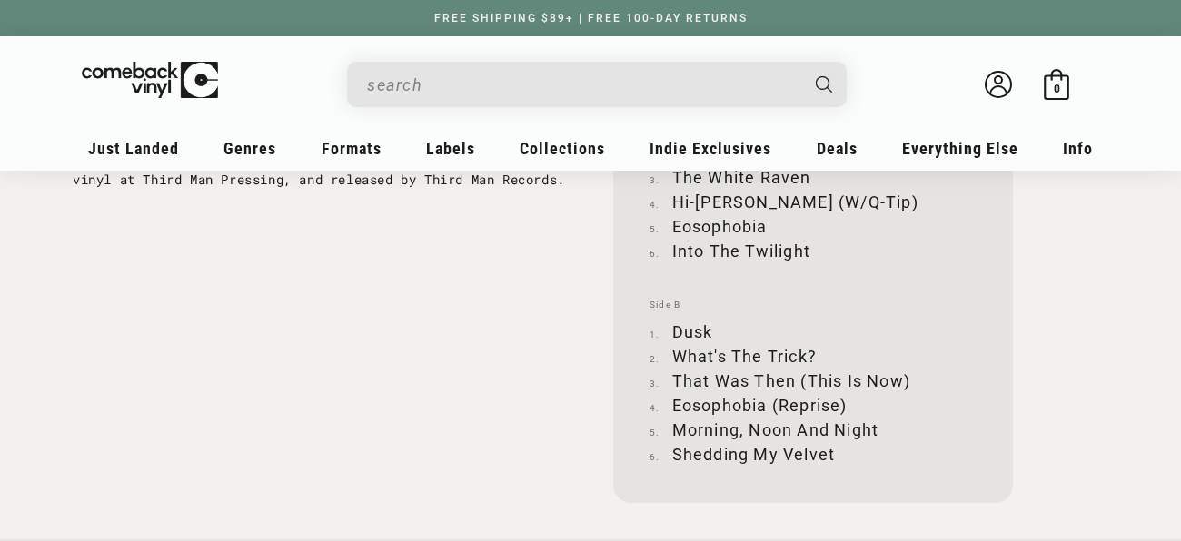
scroll to position [2065, 0]
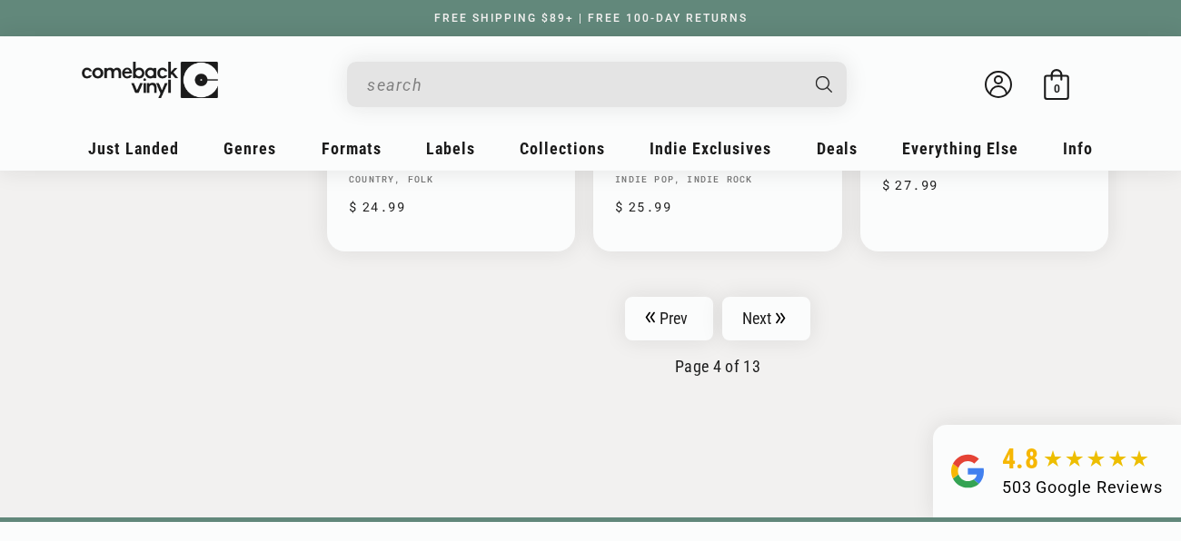
scroll to position [3139, 0]
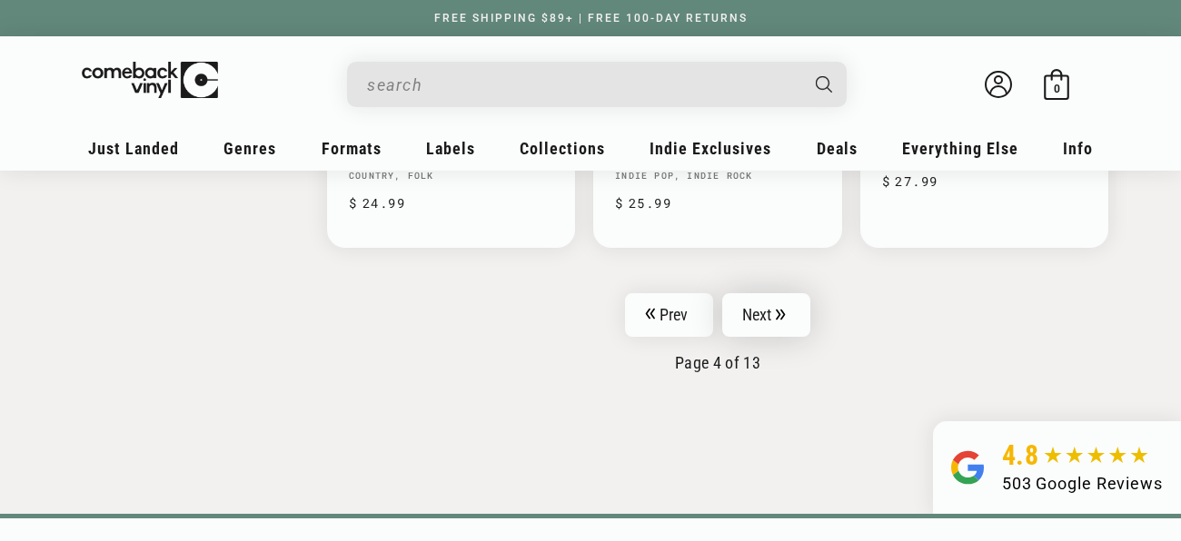
click at [790, 293] on link "Next" at bounding box center [766, 315] width 89 height 44
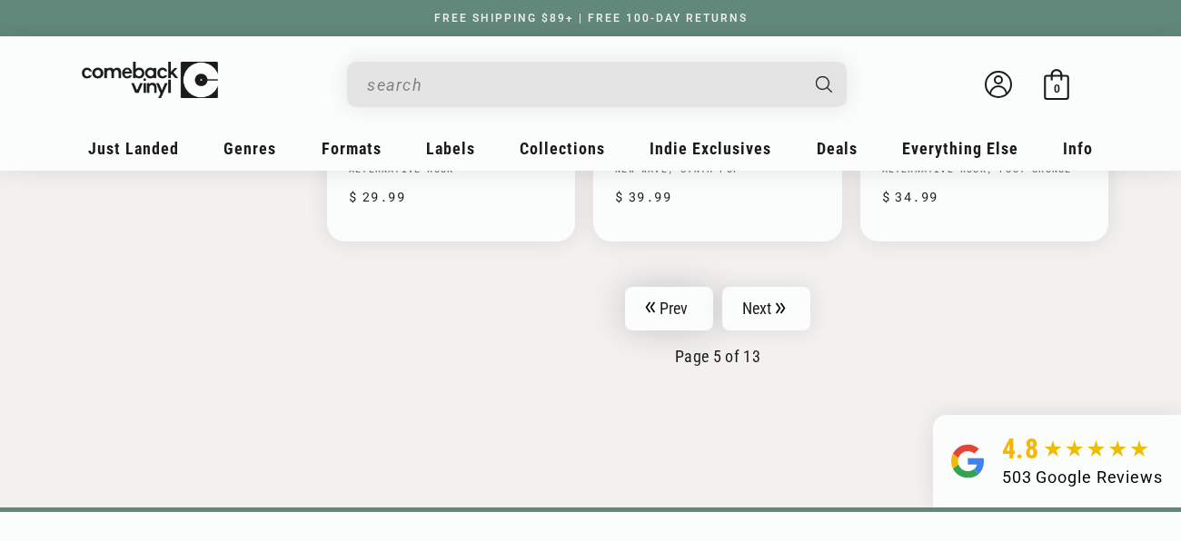
scroll to position [3146, 0]
click at [740, 286] on link "Next" at bounding box center [766, 308] width 89 height 44
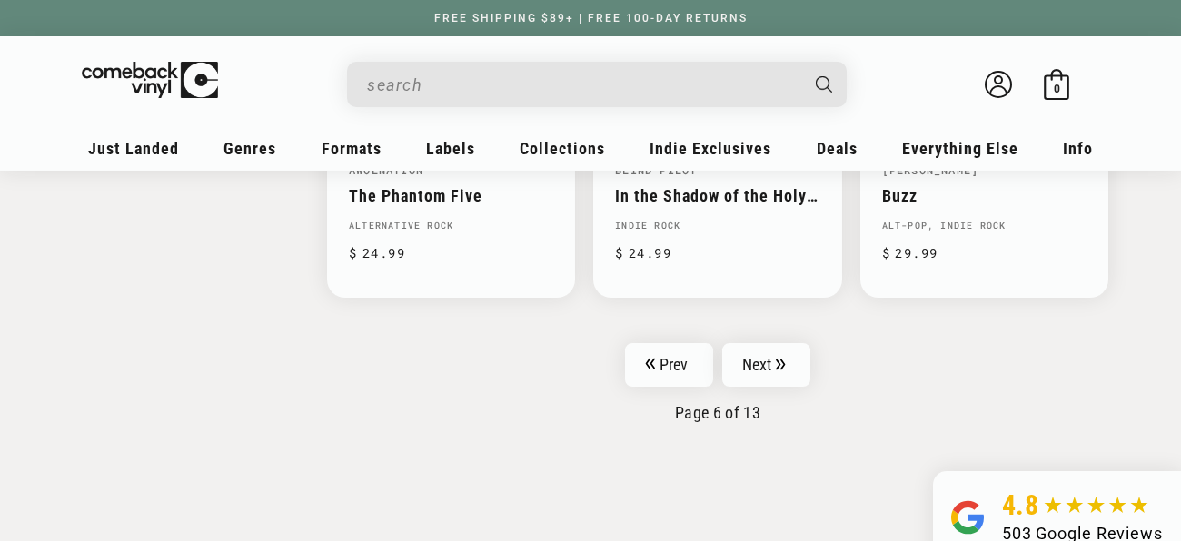
scroll to position [3117, 0]
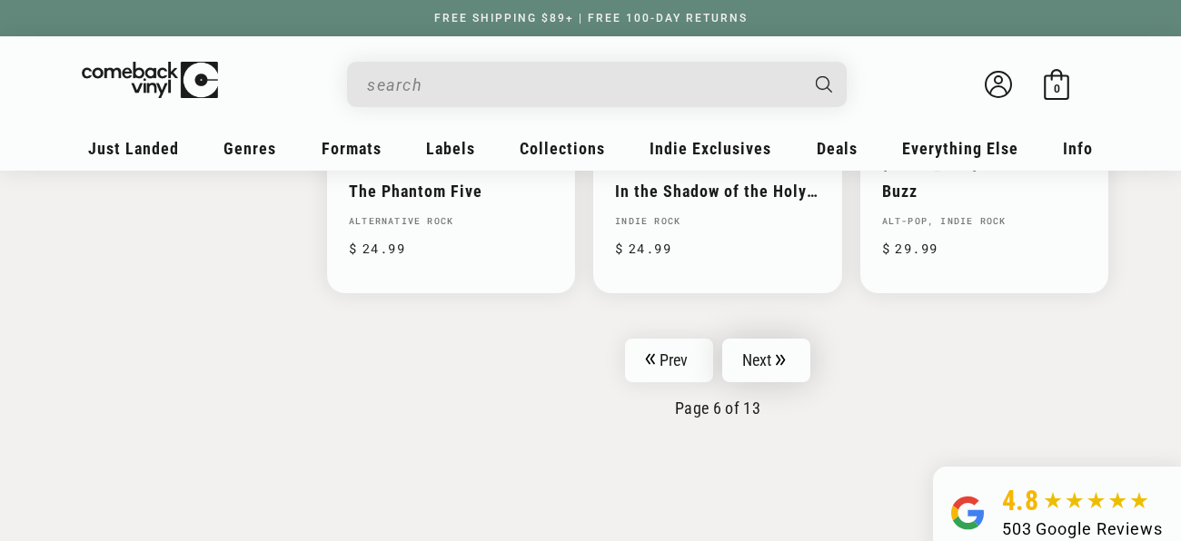
click at [764, 339] on link "Next" at bounding box center [766, 361] width 89 height 44
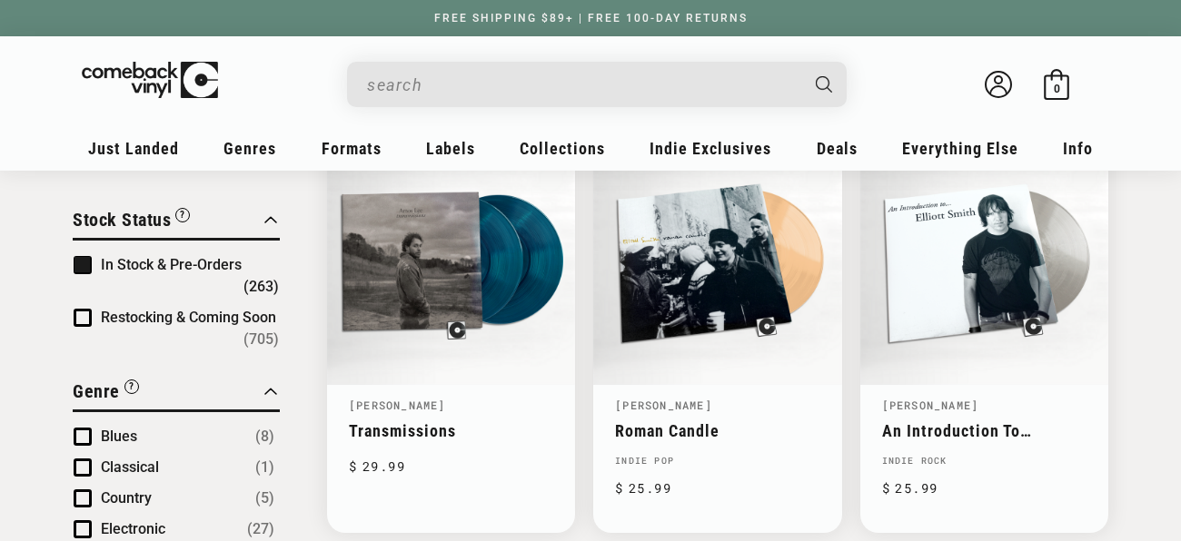
scroll to position [242, 0]
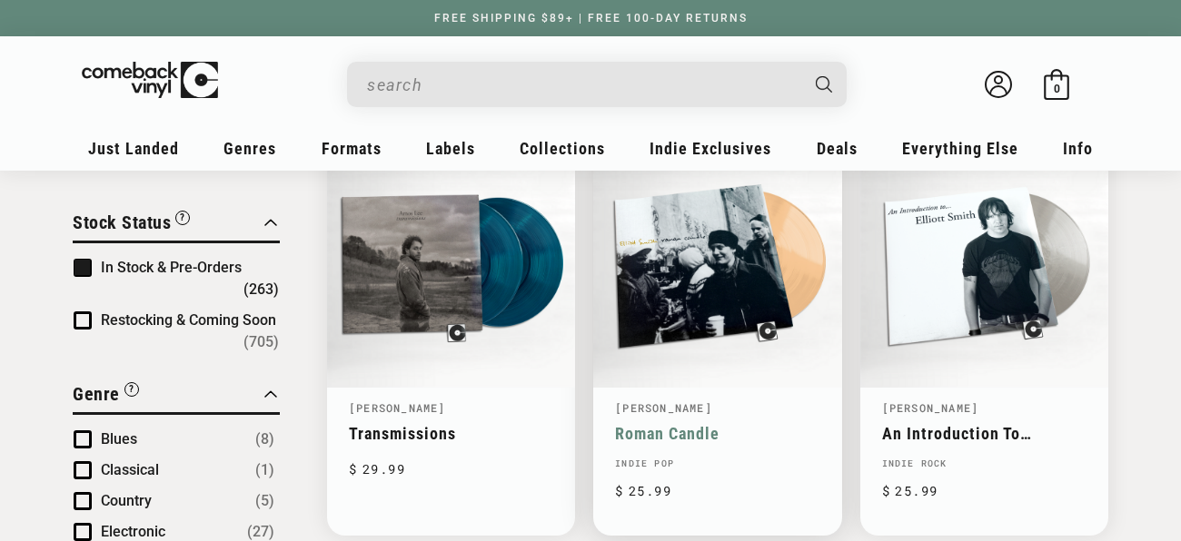
click at [731, 424] on link "Roman Candle" at bounding box center [717, 433] width 204 height 19
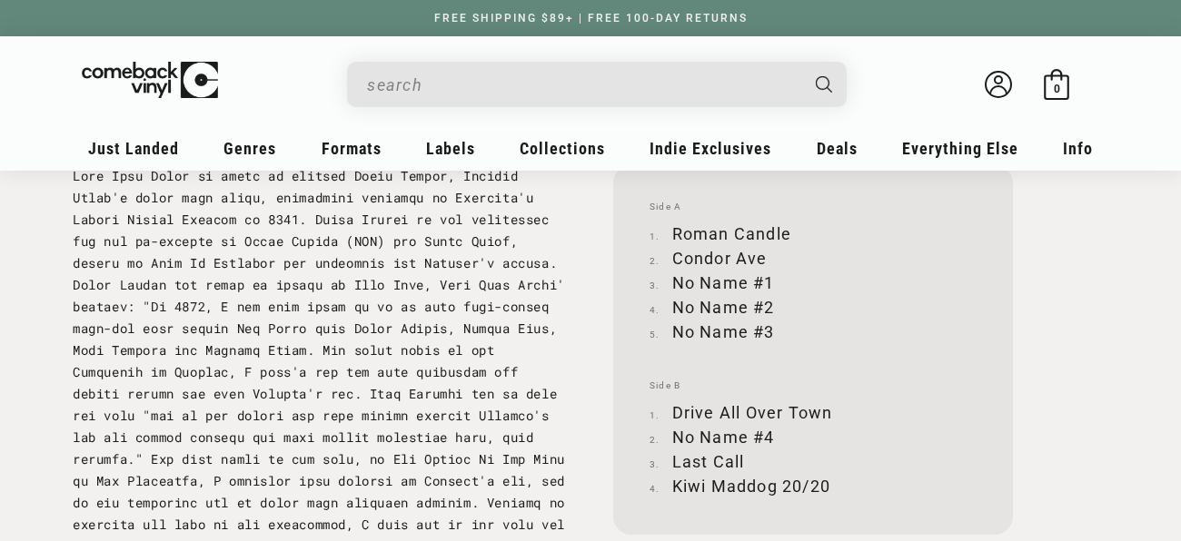
scroll to position [1934, 0]
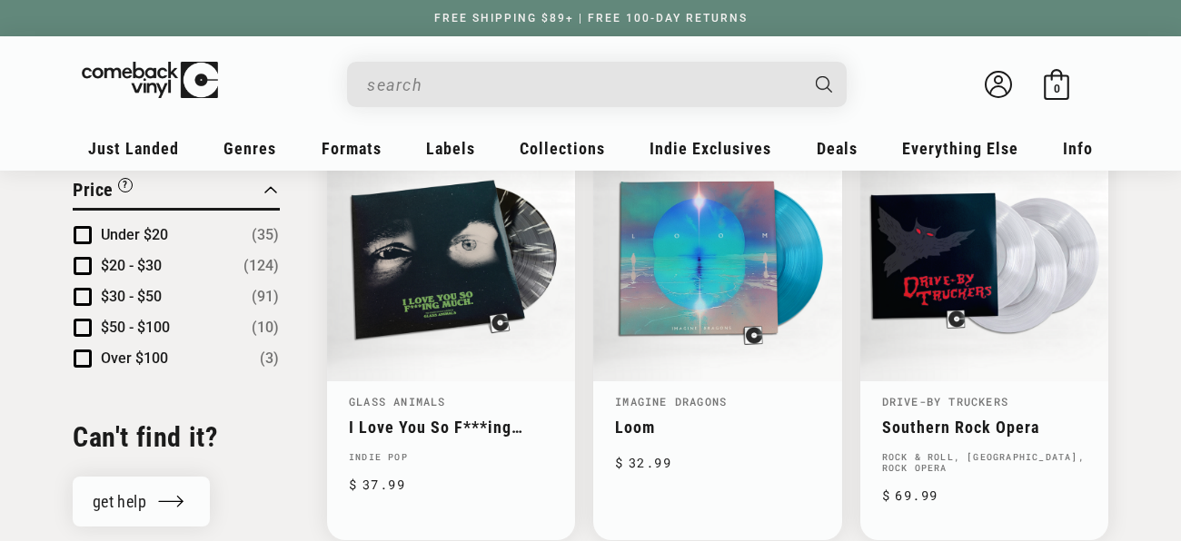
scroll to position [1959, 0]
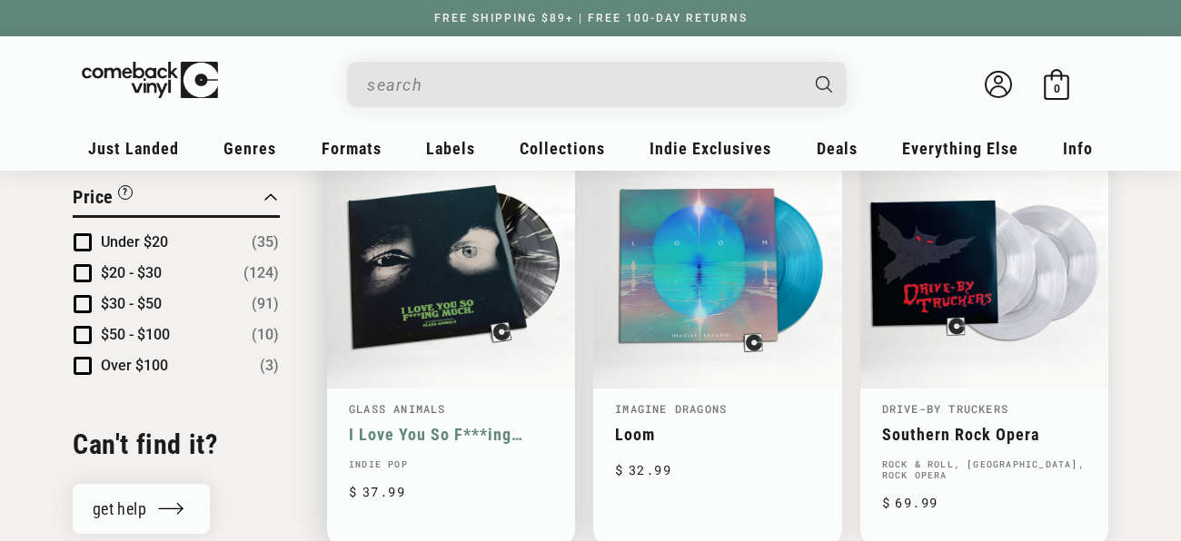
click at [411, 425] on link "I Love You So F***ing Much." at bounding box center [451, 434] width 204 height 19
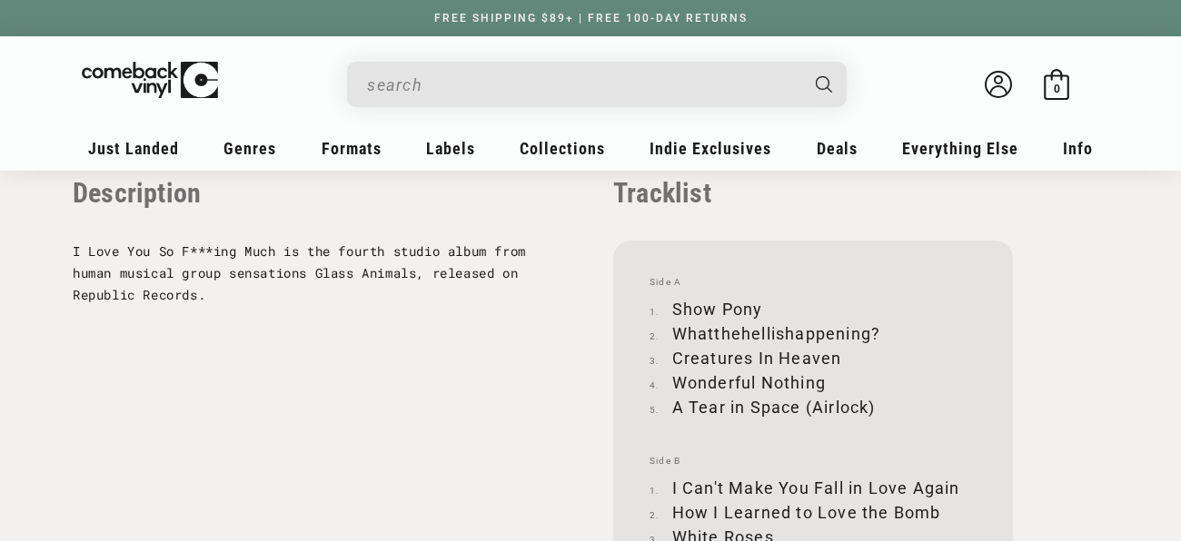
scroll to position [1863, 0]
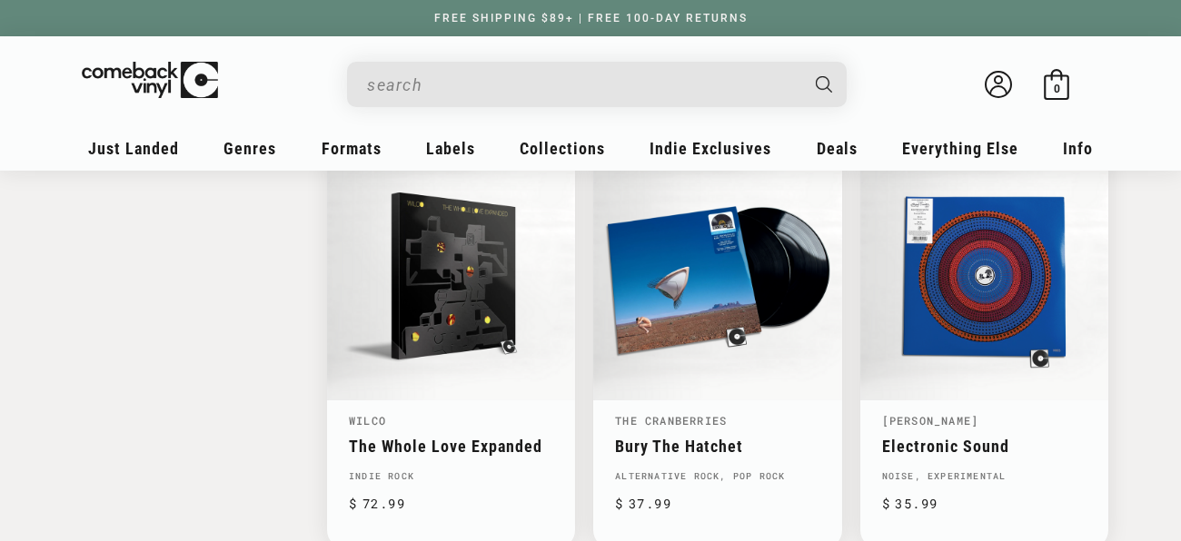
scroll to position [2832, 0]
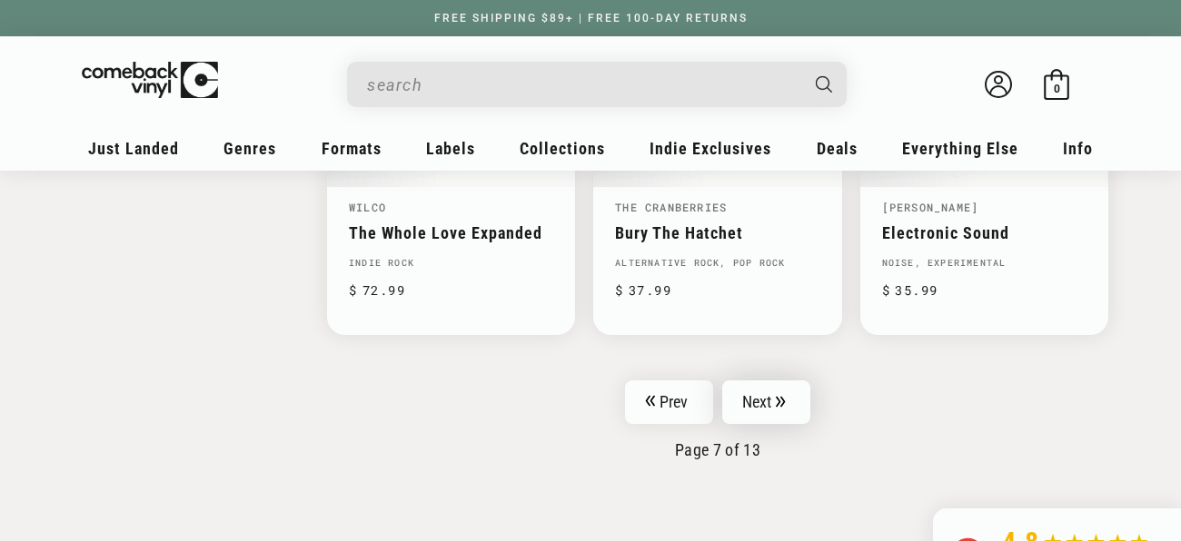
click at [773, 381] on link "Next" at bounding box center [766, 403] width 89 height 44
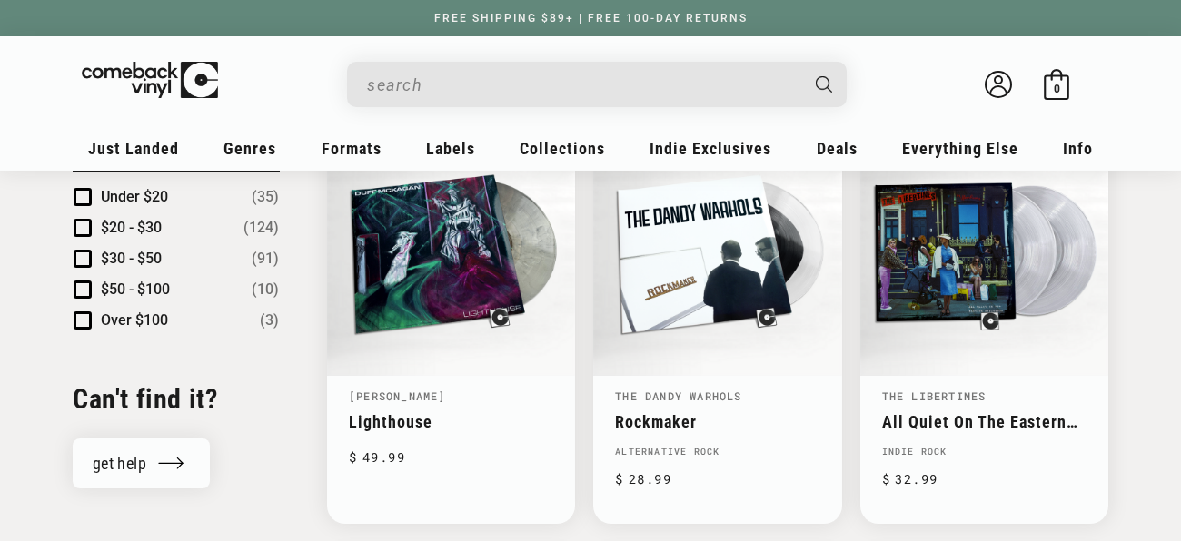
scroll to position [2000, 0]
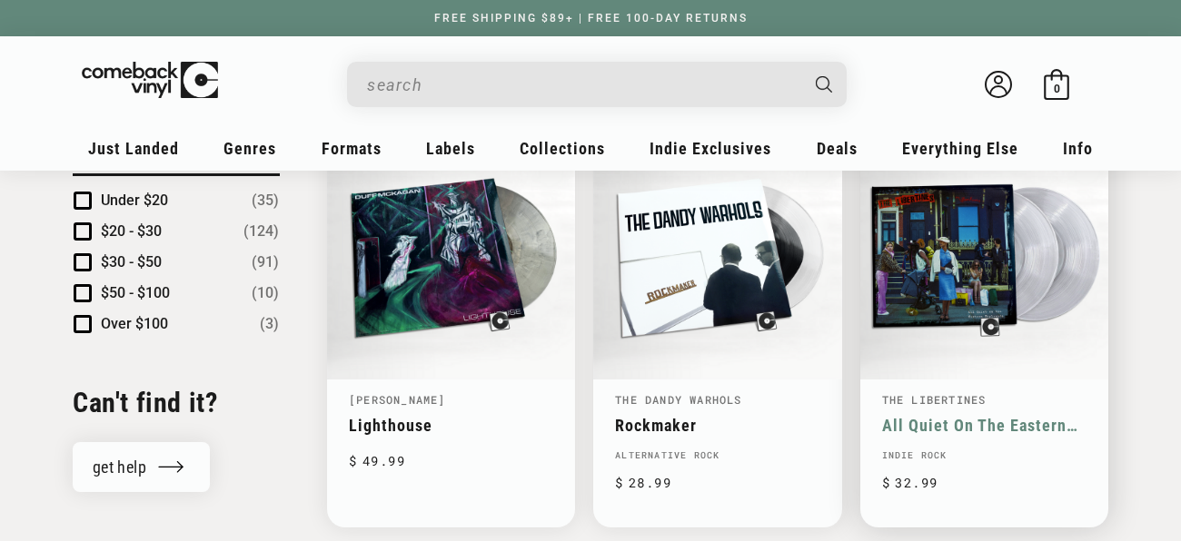
click at [915, 416] on link "All Quiet On The Eastern Esplanade" at bounding box center [984, 425] width 204 height 19
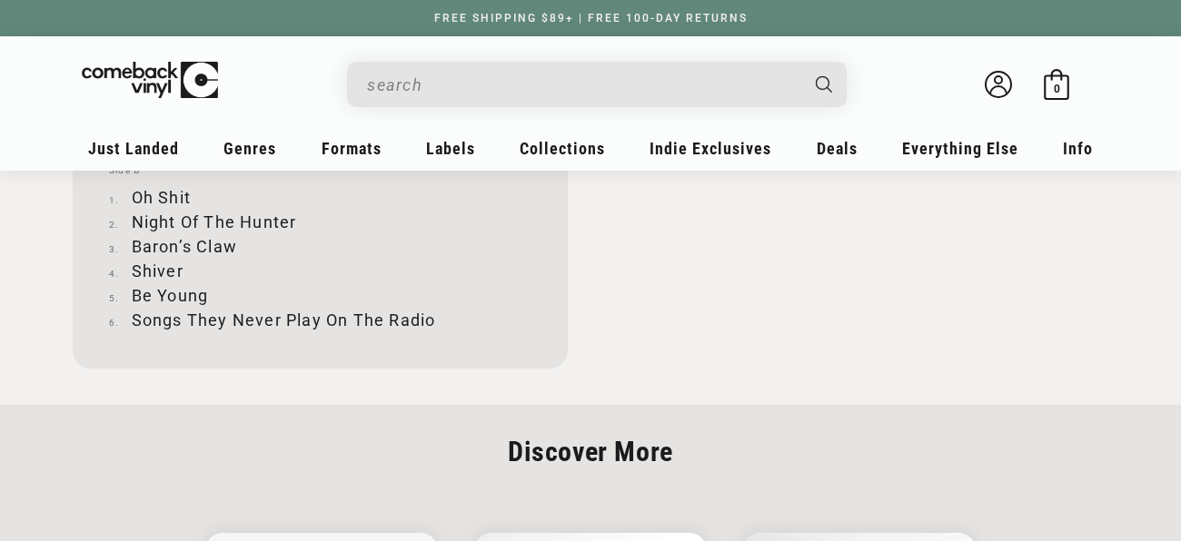
scroll to position [2170, 0]
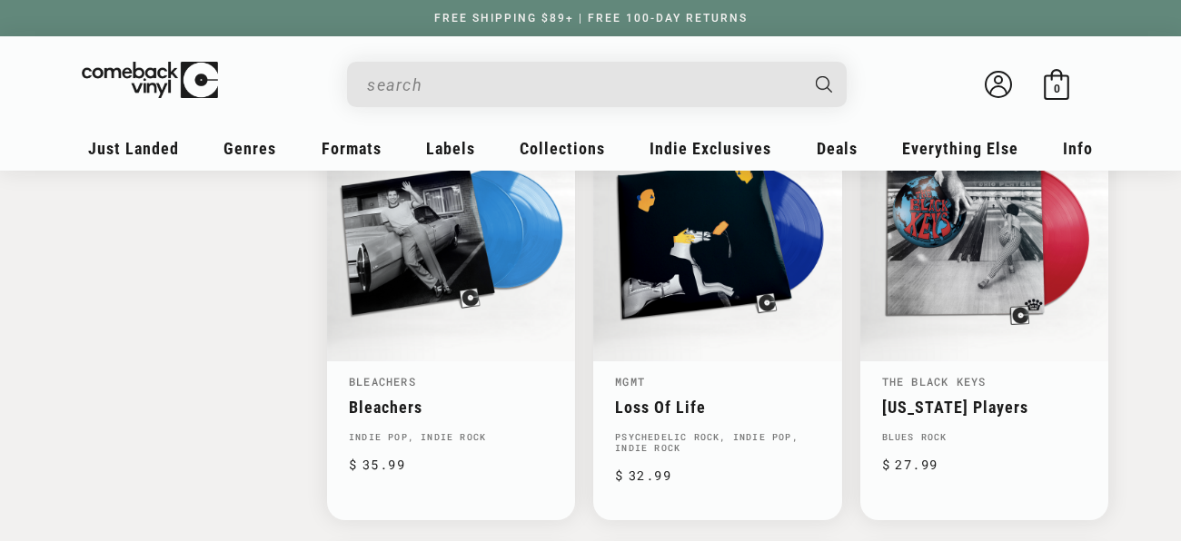
scroll to position [2446, 0]
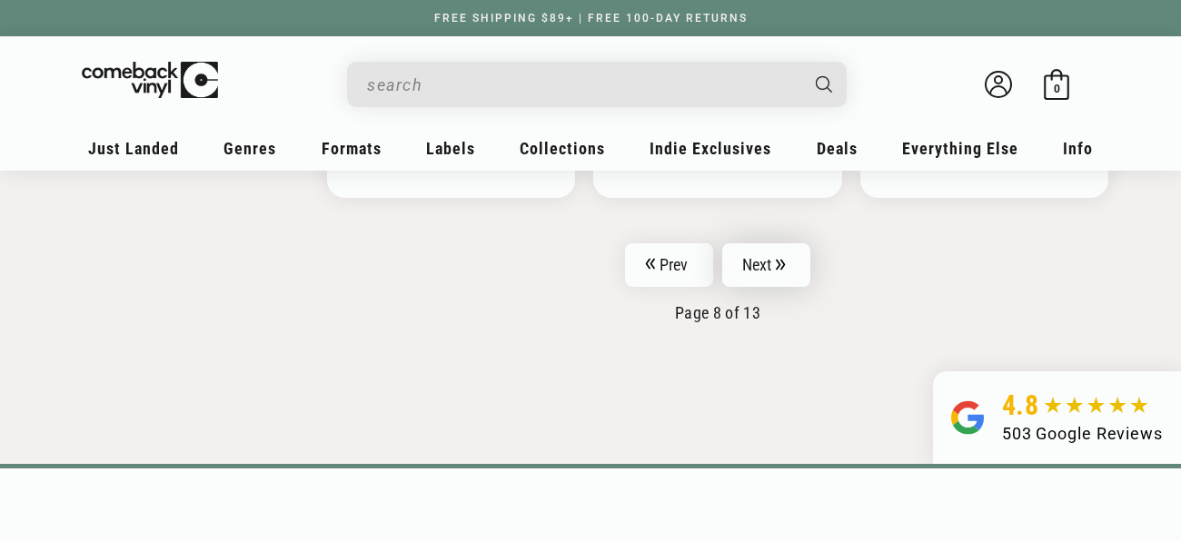
click at [776, 243] on link "Next" at bounding box center [766, 265] width 89 height 44
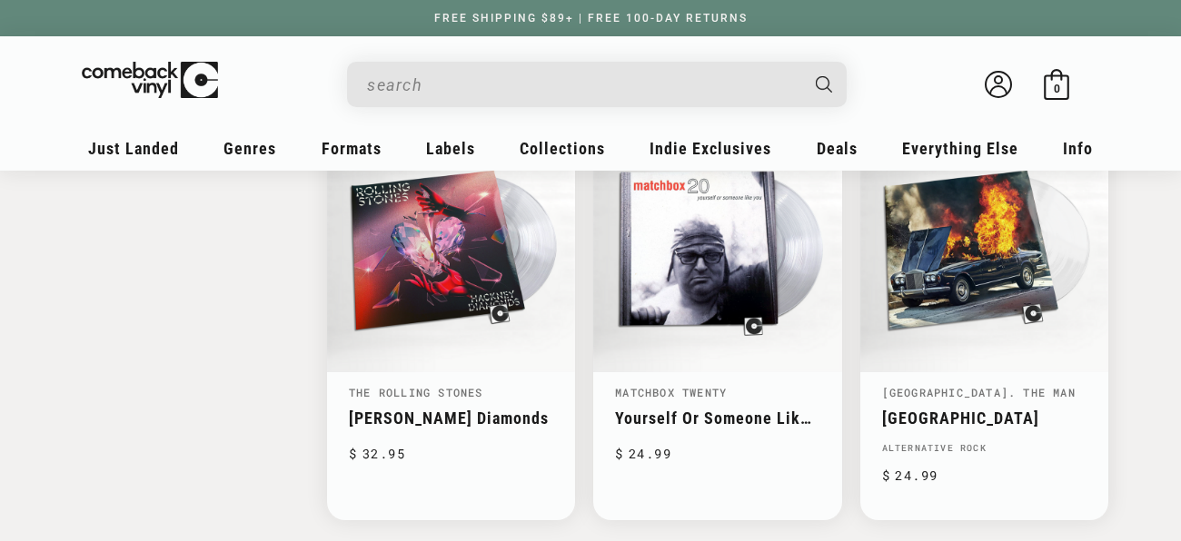
scroll to position [2867, 0]
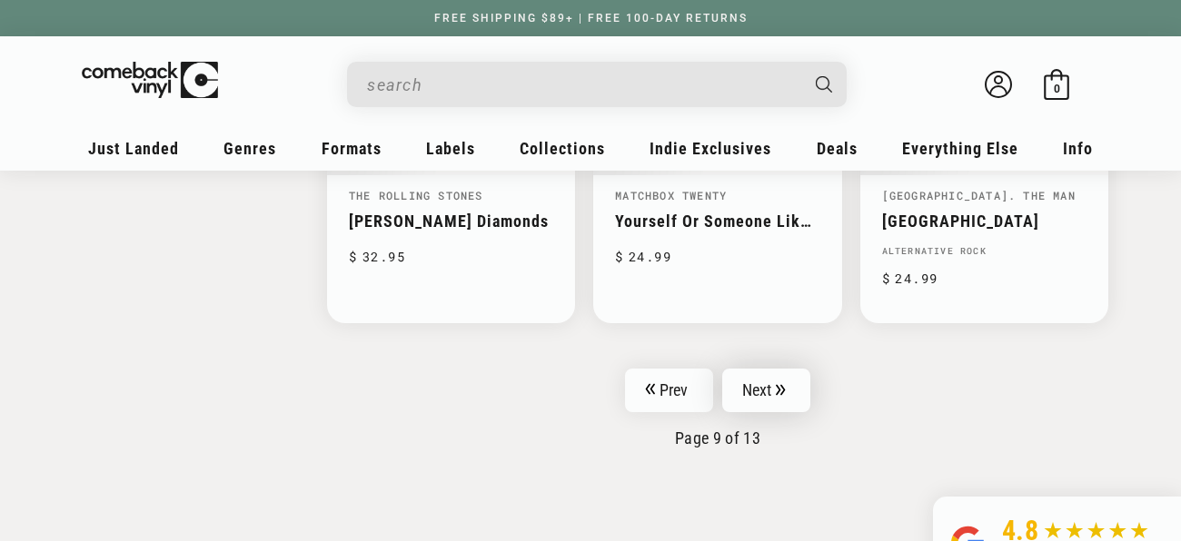
click at [743, 370] on link "Next" at bounding box center [766, 391] width 89 height 44
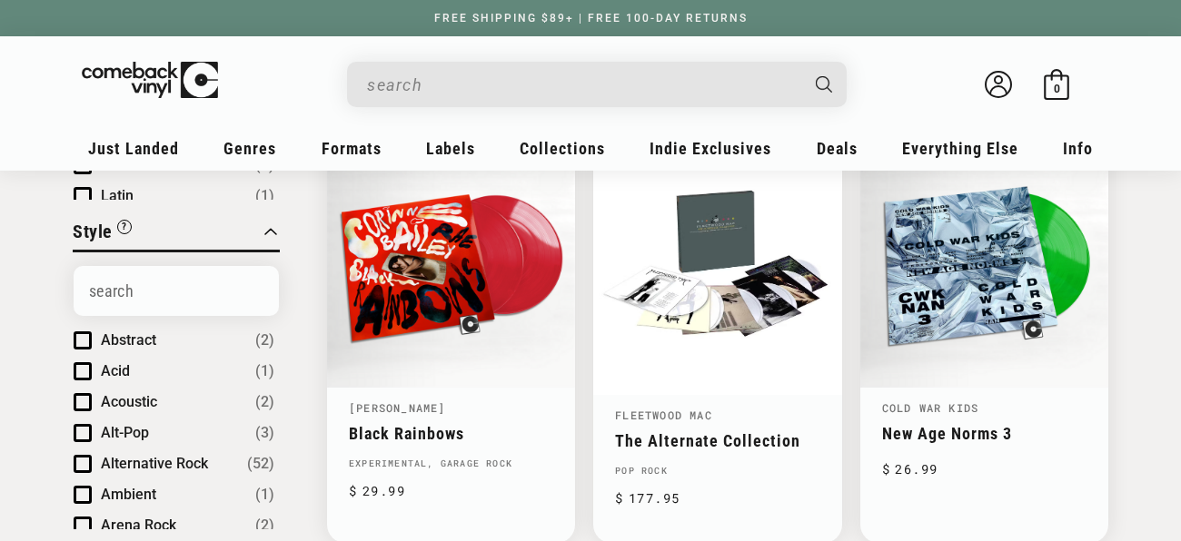
scroll to position [671, 0]
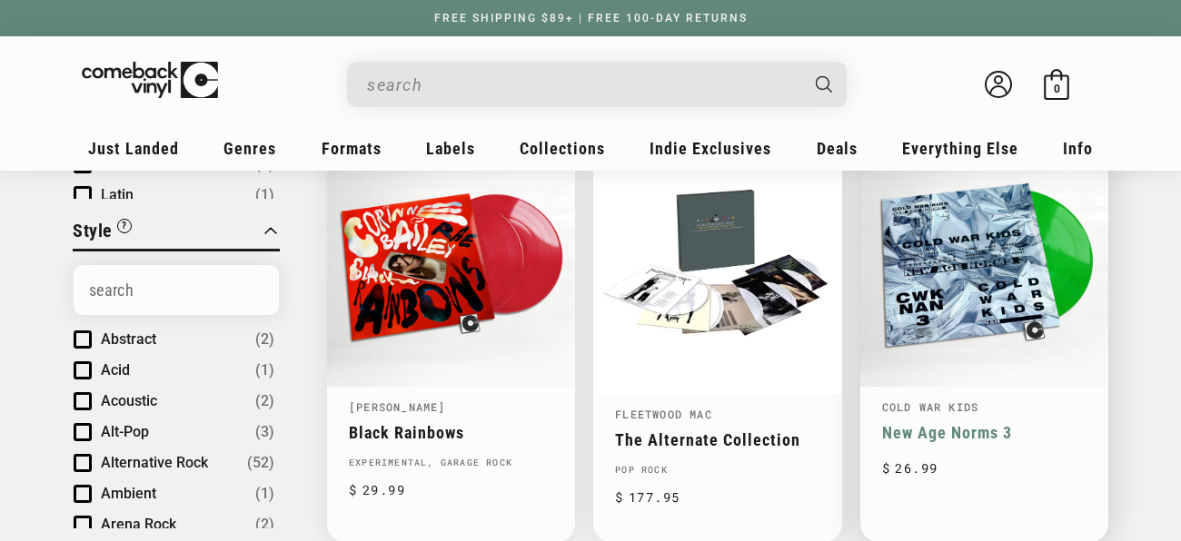
click at [1043, 423] on link "New Age Norms 3" at bounding box center [984, 432] width 204 height 19
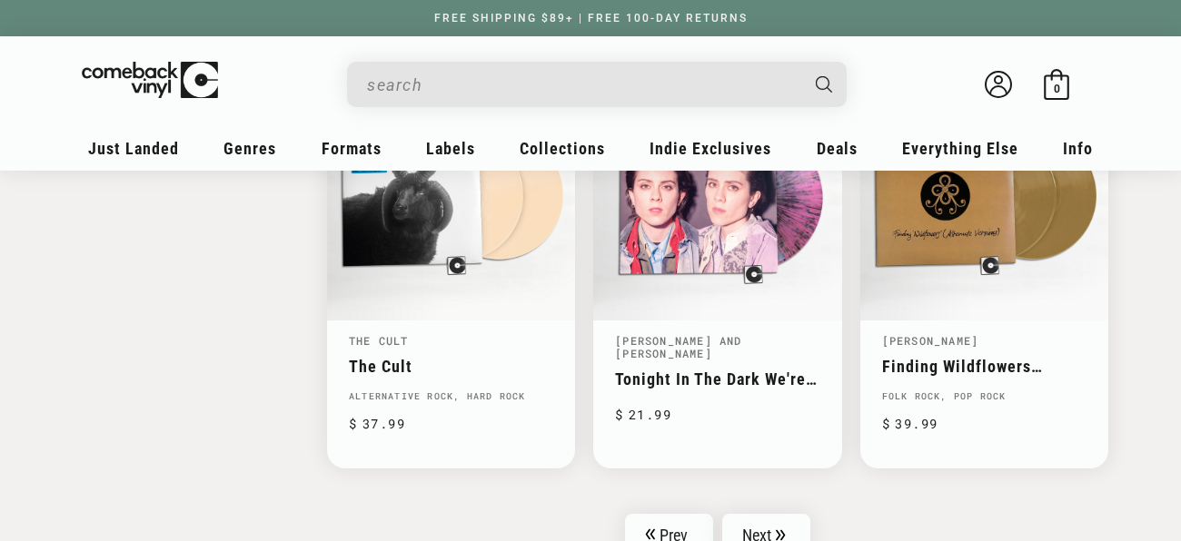
scroll to position [2924, 0]
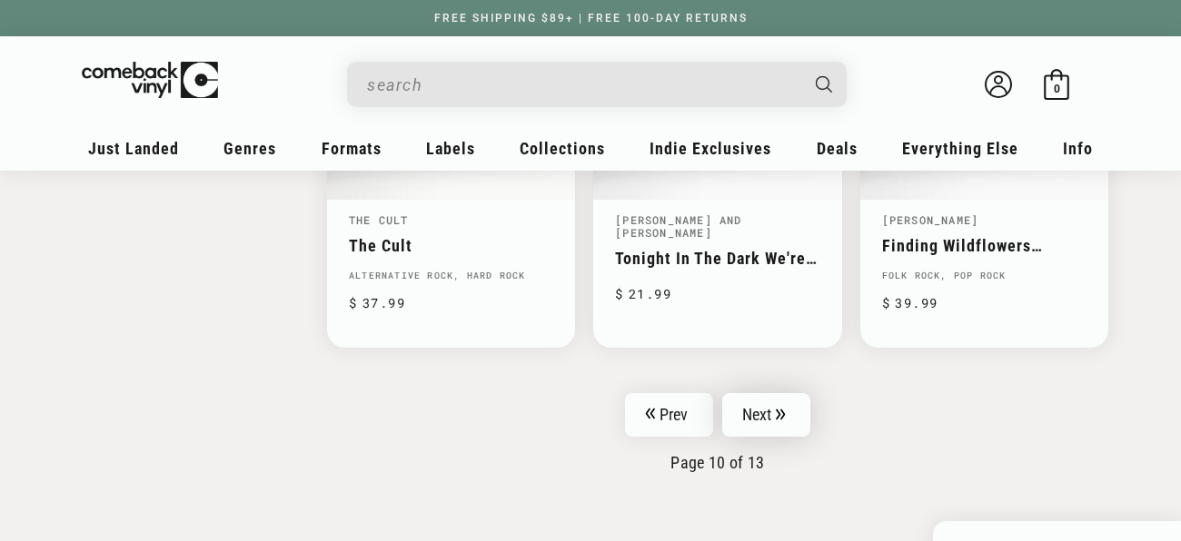
click at [774, 404] on link "Next" at bounding box center [766, 415] width 89 height 44
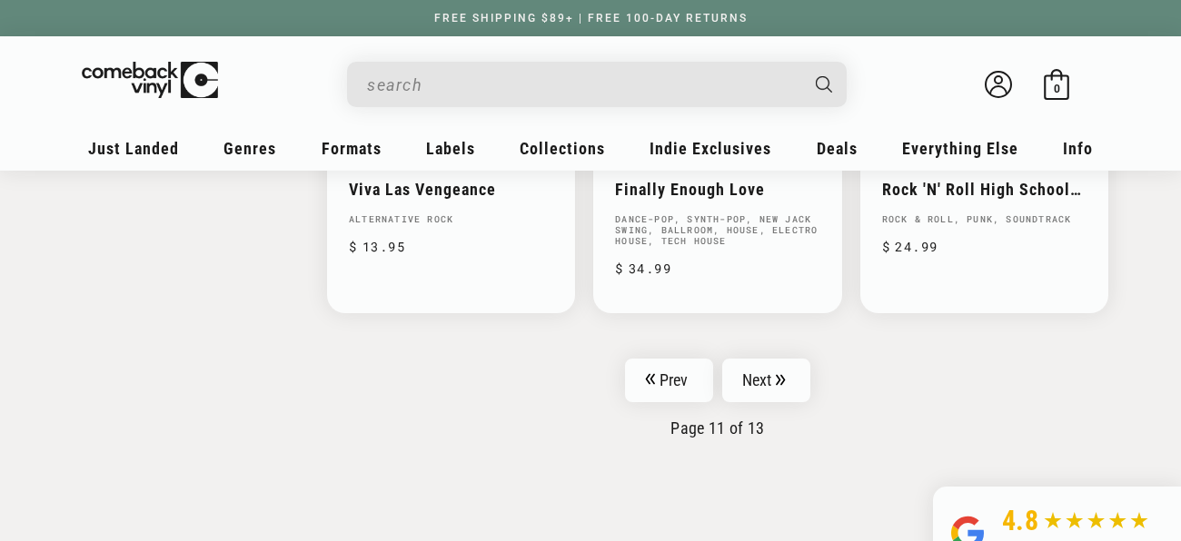
scroll to position [3105, 0]
click at [779, 373] on icon "Pagination" at bounding box center [781, 379] width 10 height 12
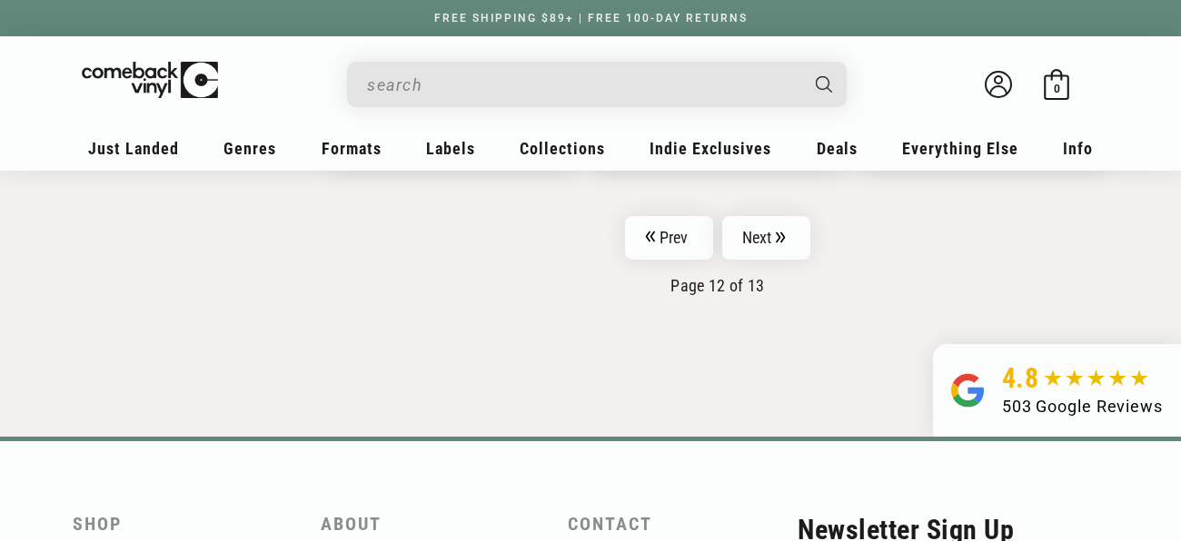
scroll to position [3231, 0]
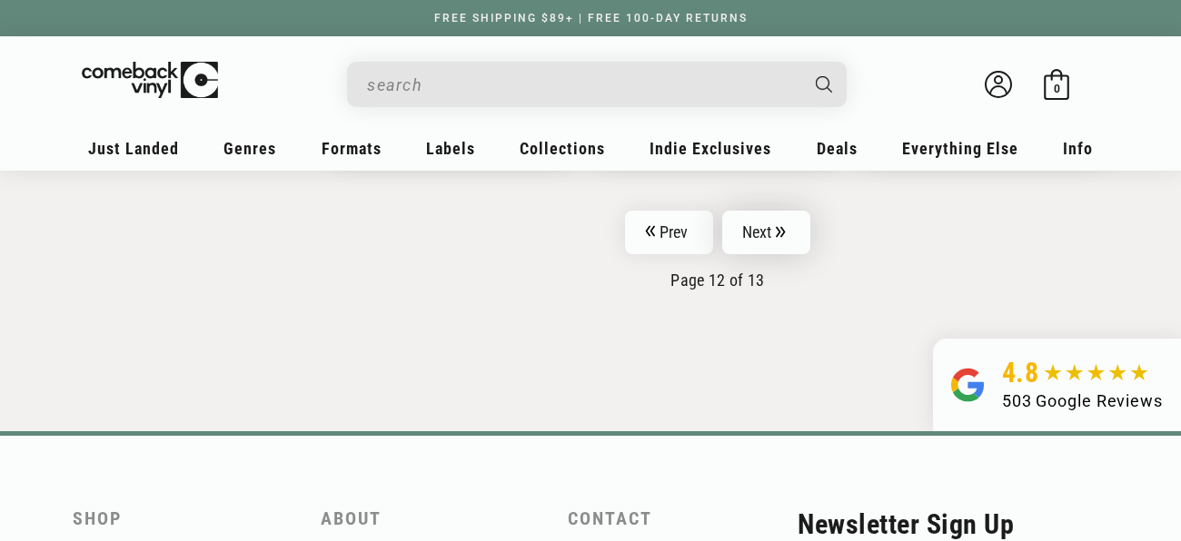
click at [759, 211] on link "Next" at bounding box center [766, 233] width 89 height 44
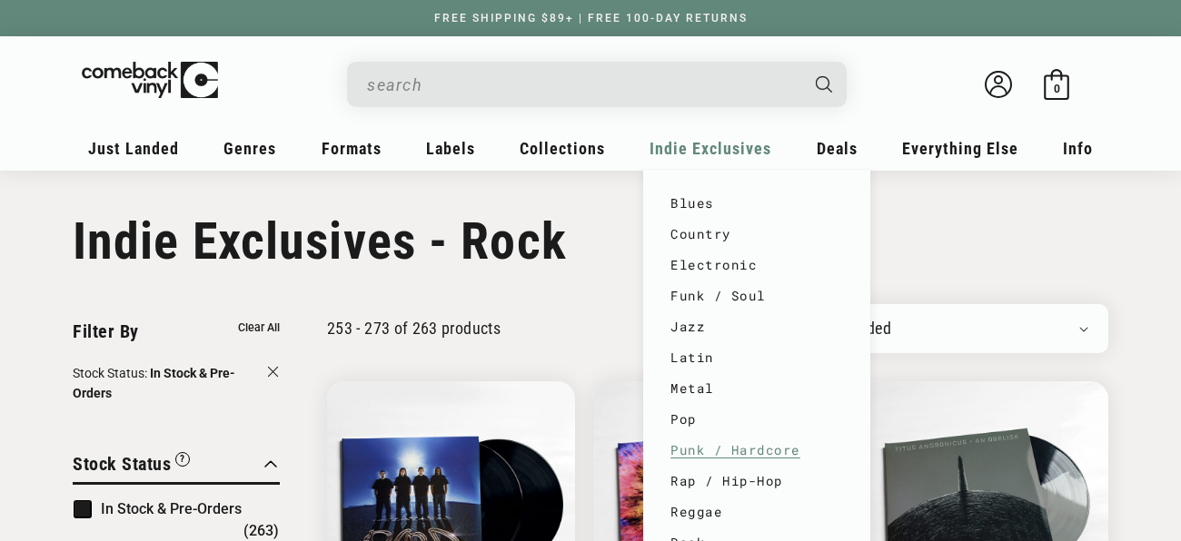
click at [680, 446] on link "Punk / Hardcore" at bounding box center [756, 450] width 173 height 31
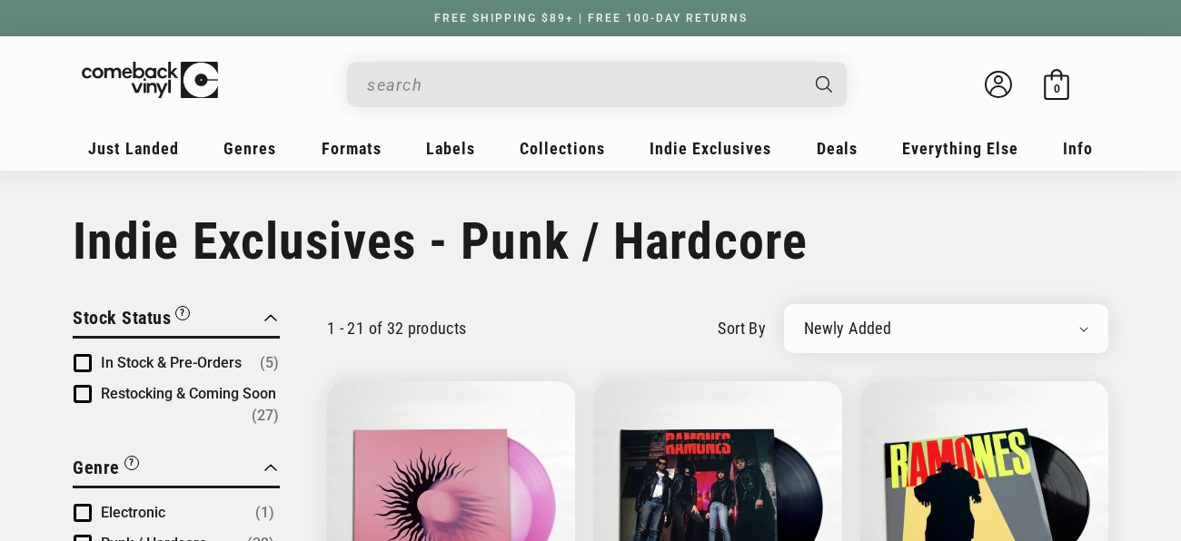
click at [84, 359] on span "Product filter" at bounding box center [83, 363] width 18 height 18
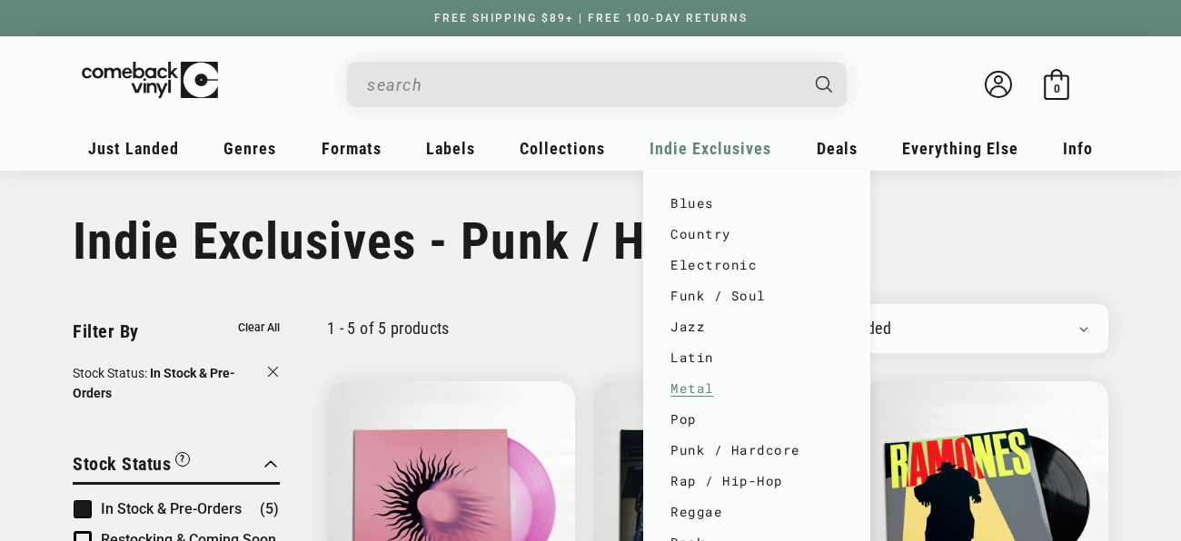
click at [698, 386] on link "Metal" at bounding box center [756, 388] width 173 height 31
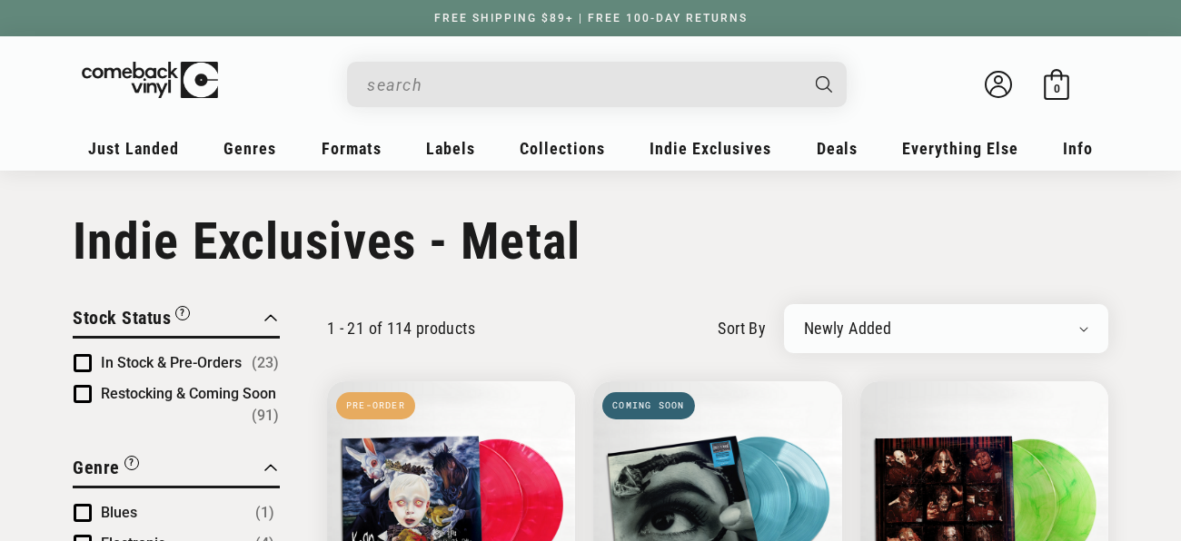
click at [84, 359] on span "Product filter" at bounding box center [83, 363] width 18 height 18
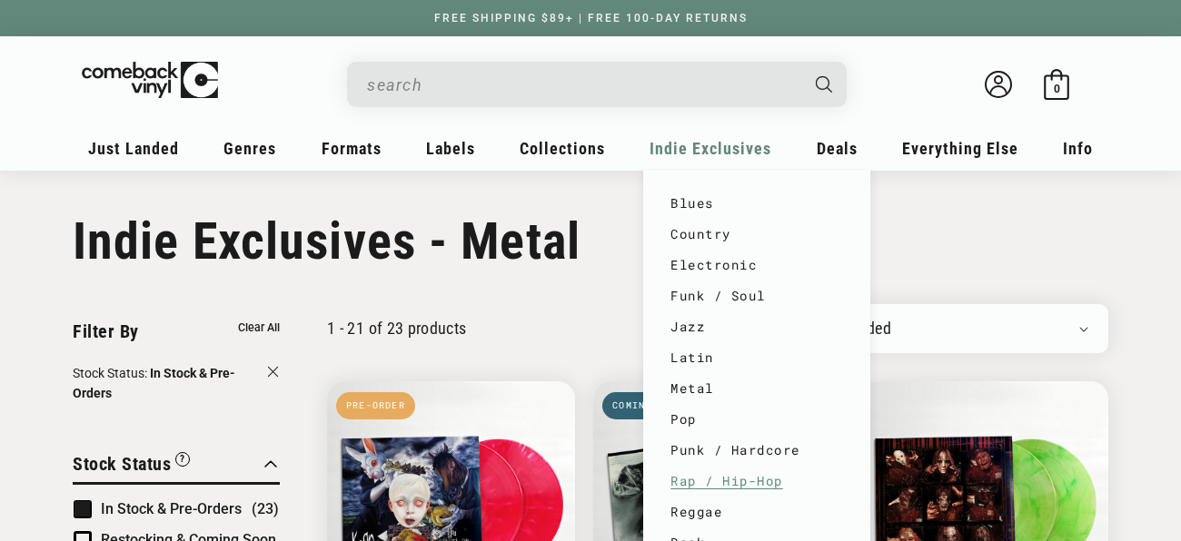
click at [680, 481] on link "Rap / Hip-Hop" at bounding box center [756, 481] width 173 height 31
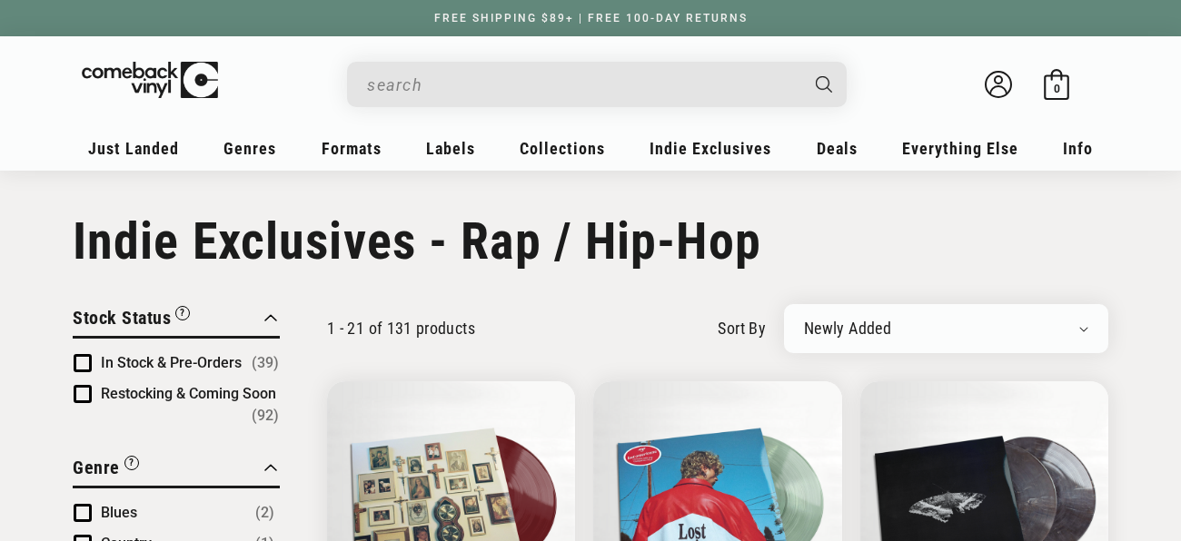
click at [80, 365] on span "Product filter" at bounding box center [83, 363] width 18 height 18
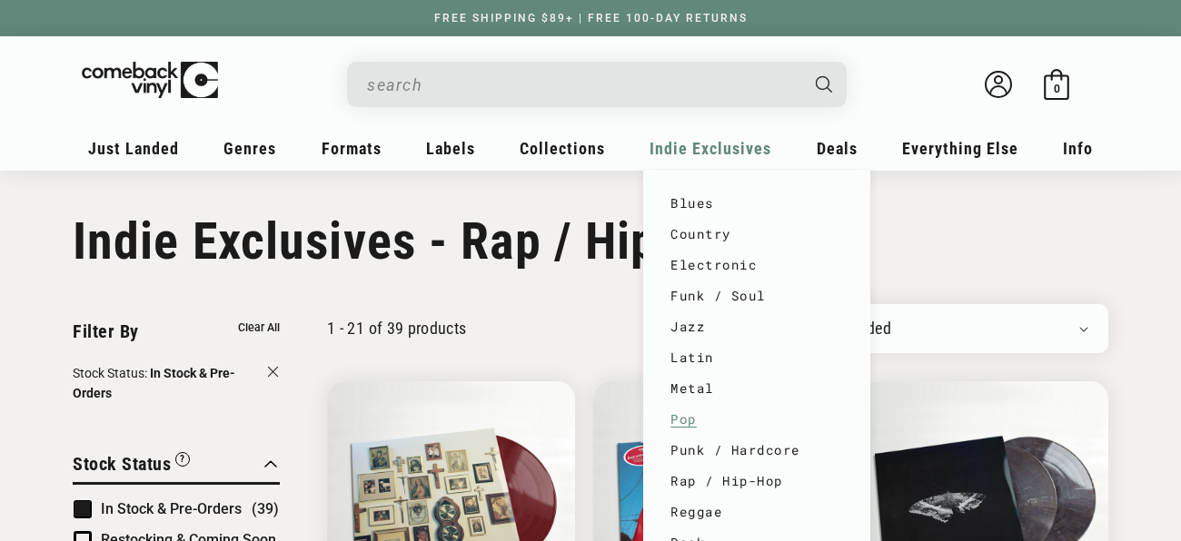
click at [685, 421] on link "Pop" at bounding box center [756, 419] width 173 height 31
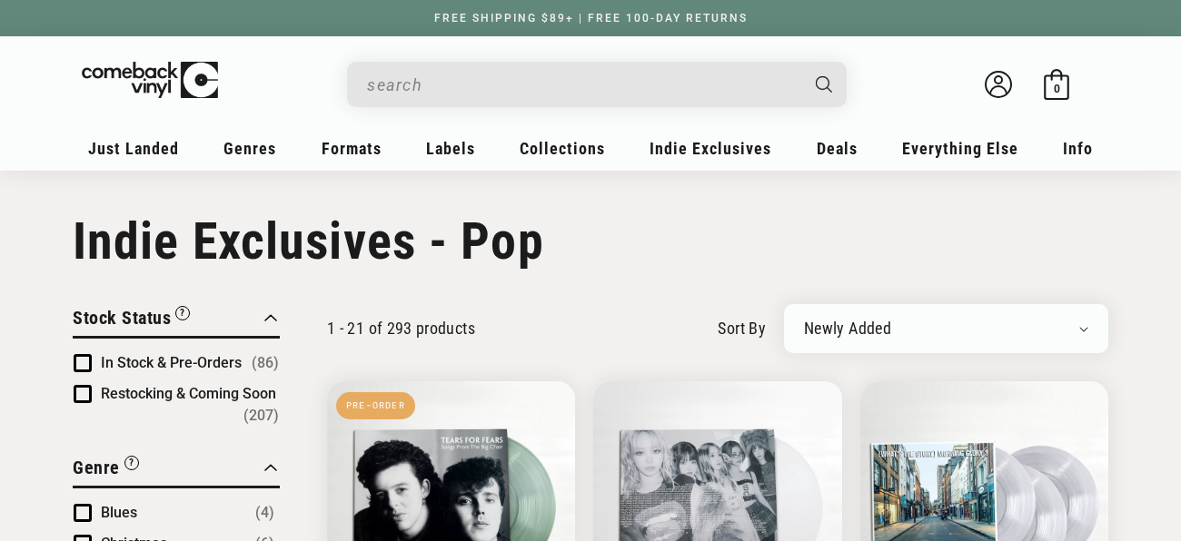
click at [84, 357] on span "Product filter" at bounding box center [83, 363] width 18 height 18
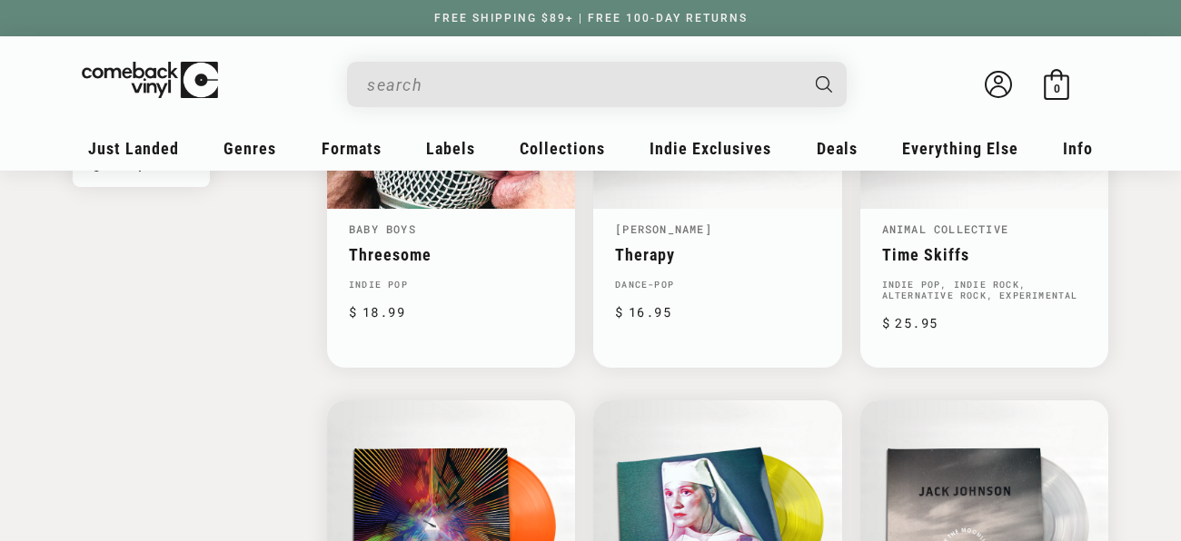
scroll to position [2171, 0]
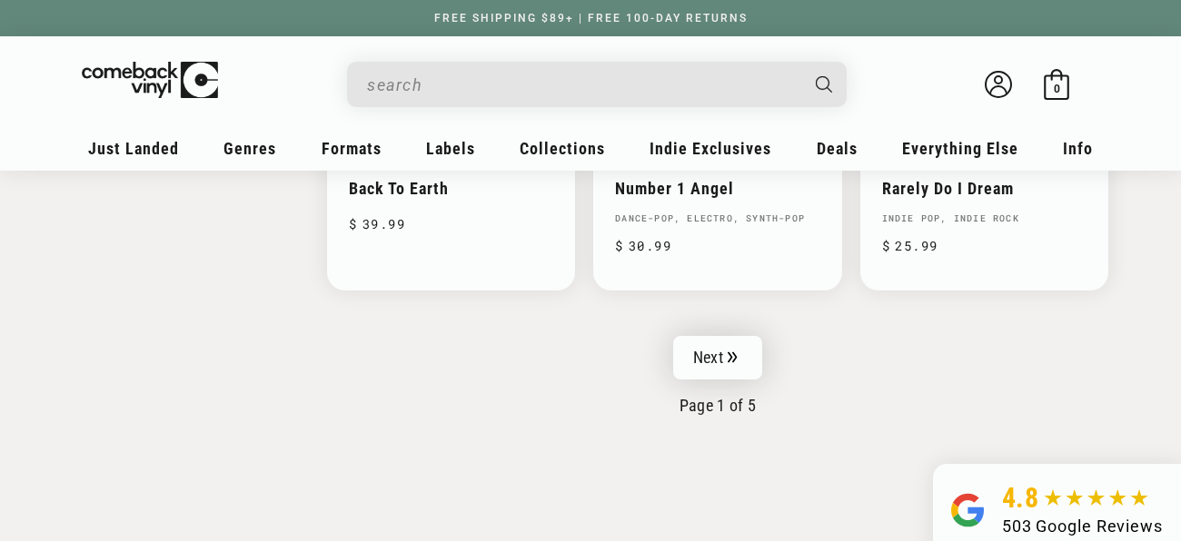
click at [710, 336] on link "Next" at bounding box center [717, 358] width 89 height 44
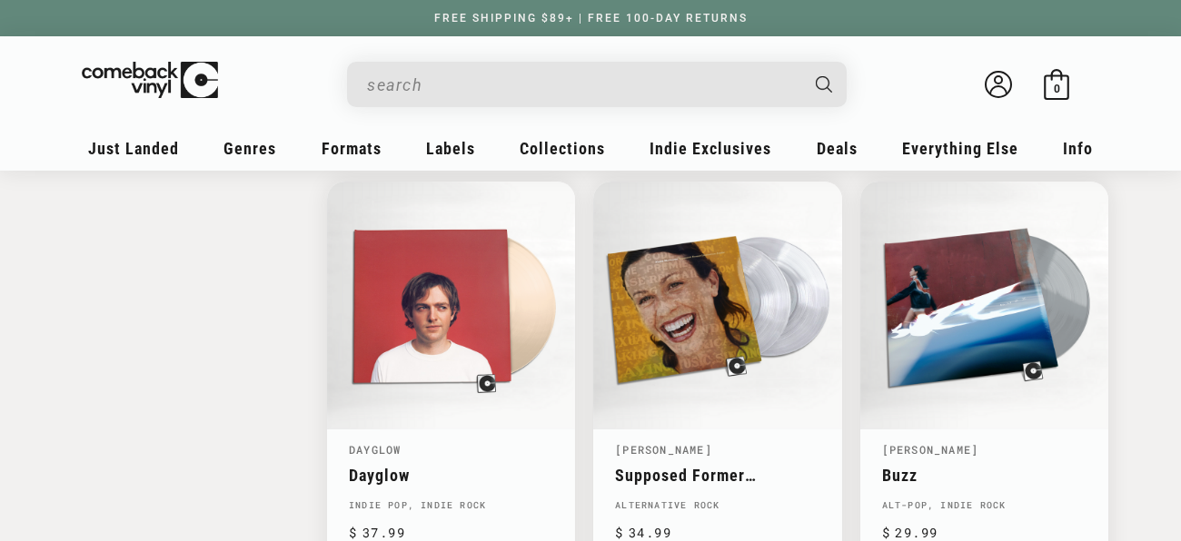
scroll to position [2382, 0]
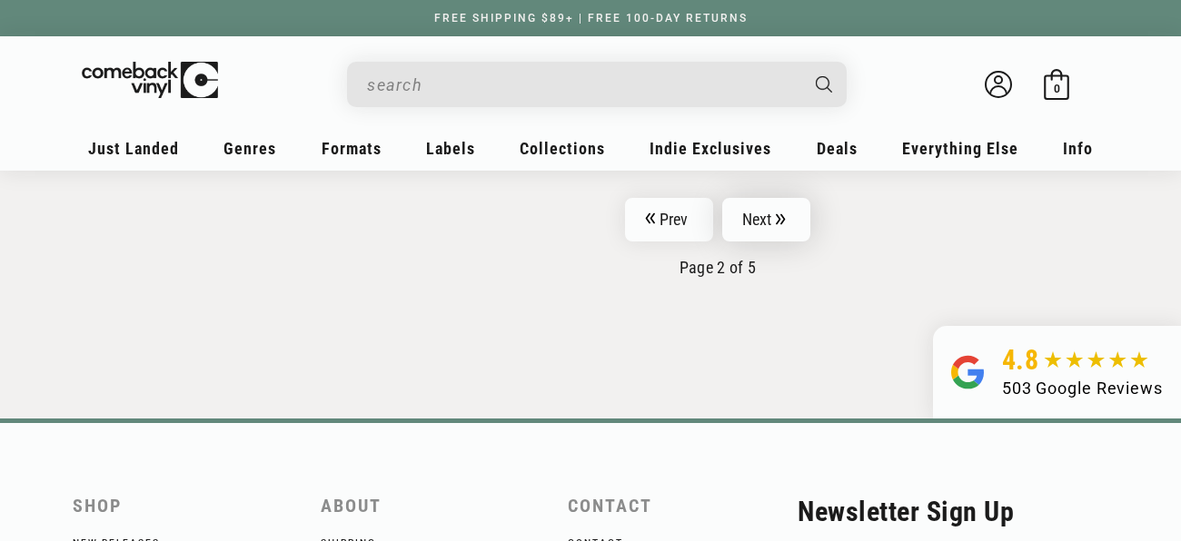
click at [759, 210] on link "Next" at bounding box center [766, 220] width 89 height 44
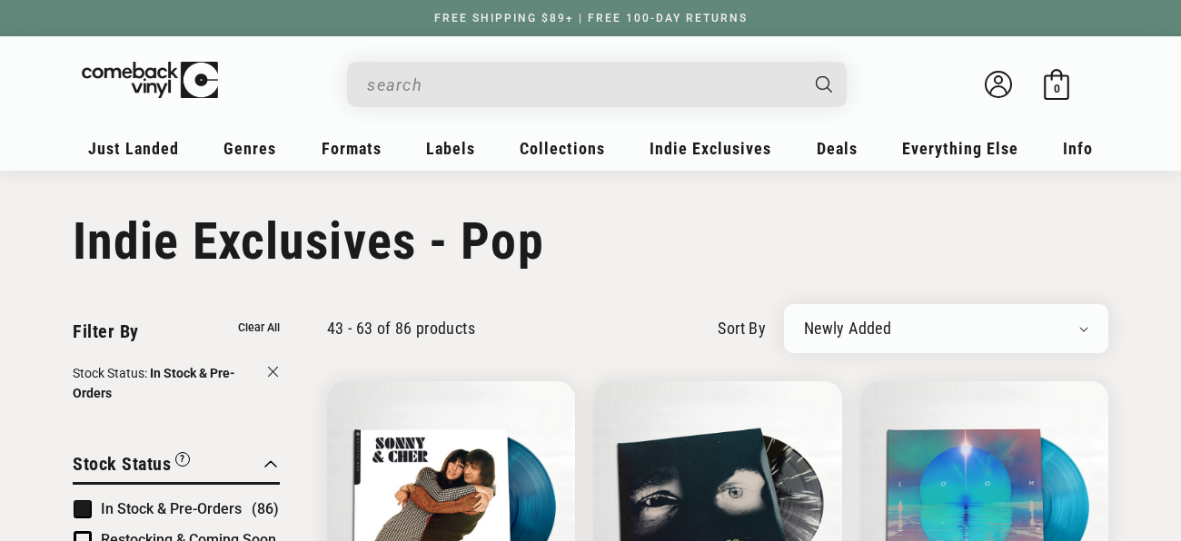
click at [530, 92] on input "When autocomplete results are available use up and down arrows to review and en…" at bounding box center [582, 84] width 431 height 37
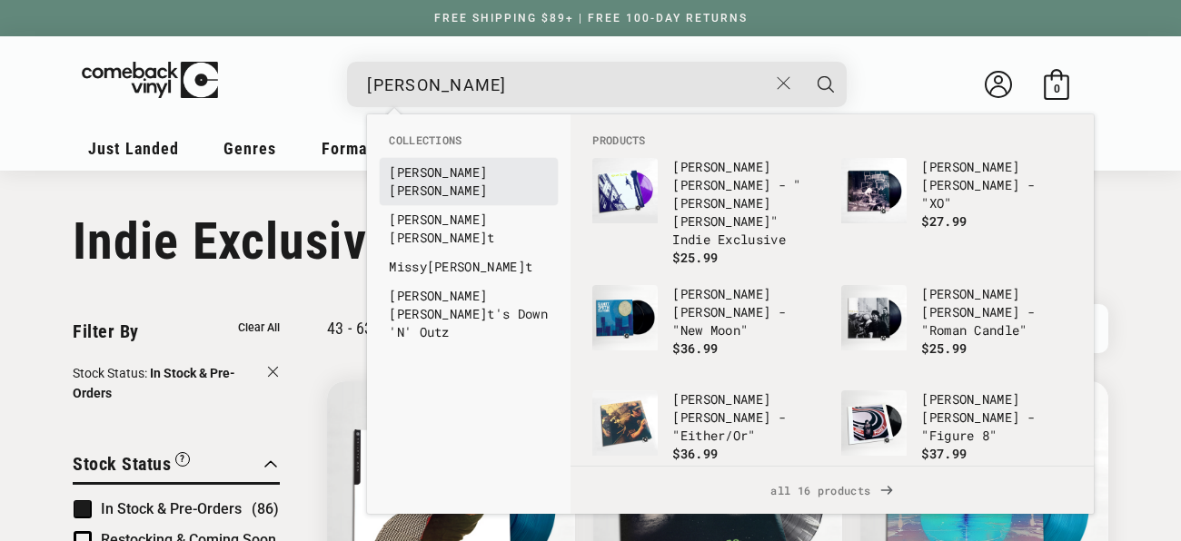
type input "[PERSON_NAME]"
click at [432, 169] on b "[PERSON_NAME]" at bounding box center [438, 172] width 98 height 17
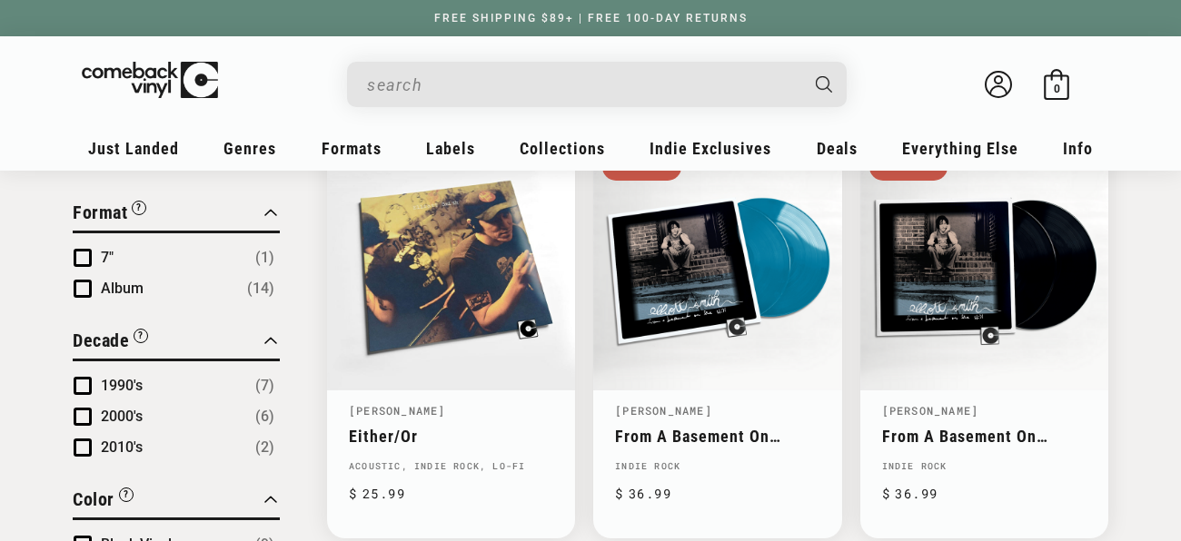
scroll to position [670, 0]
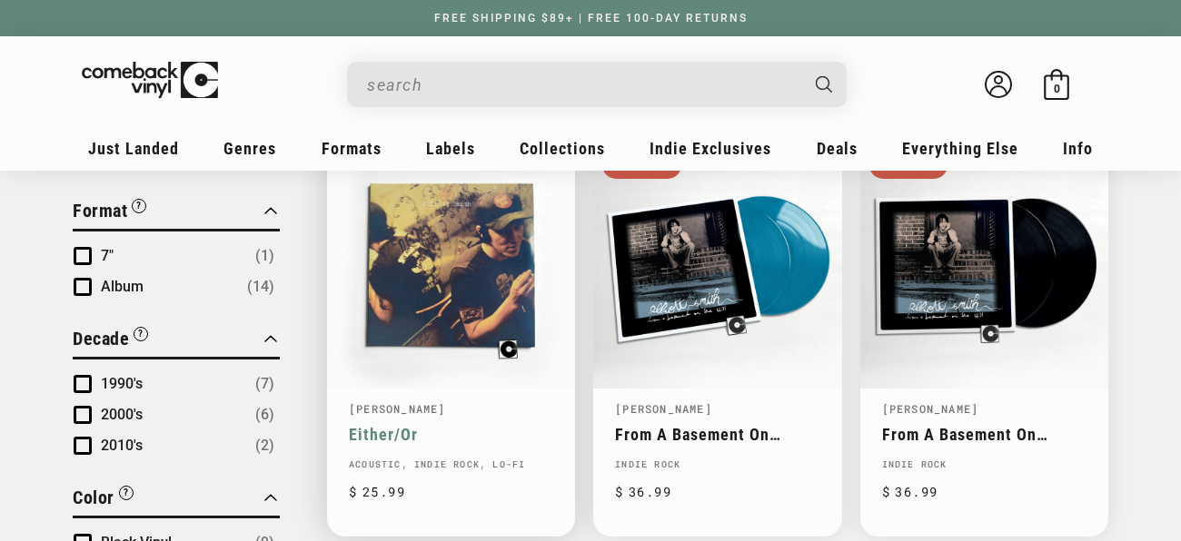
click at [458, 425] on link "Either/Or" at bounding box center [451, 434] width 204 height 19
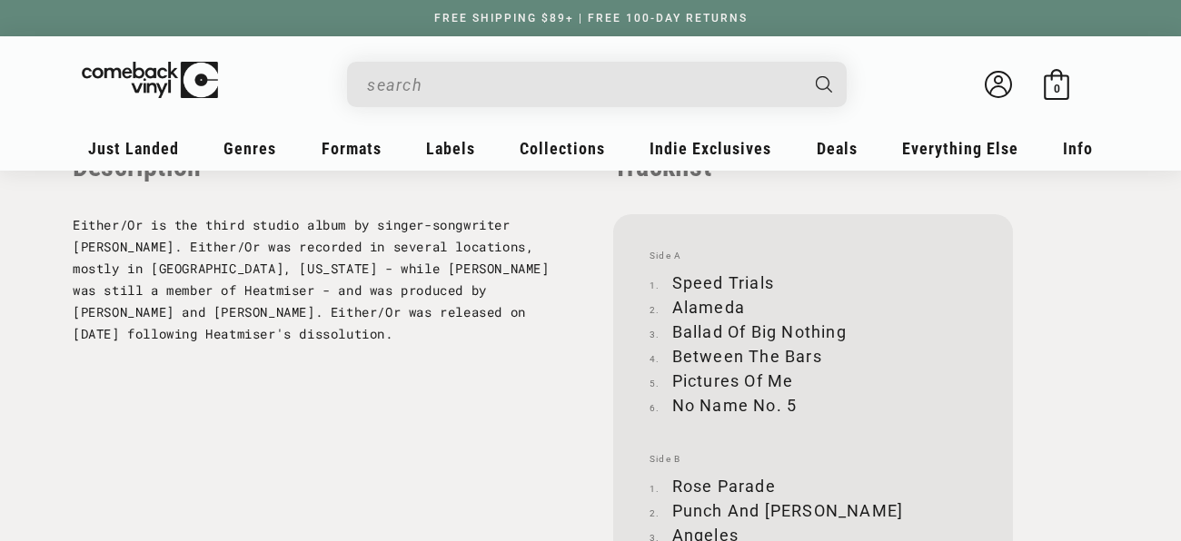
scroll to position [1922, 0]
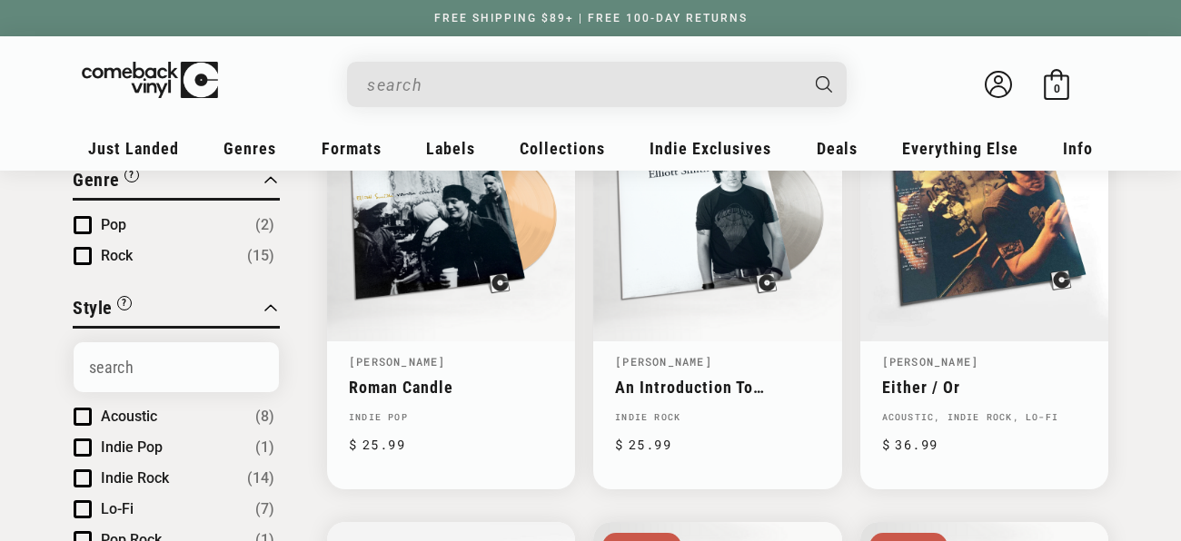
scroll to position [286, 0]
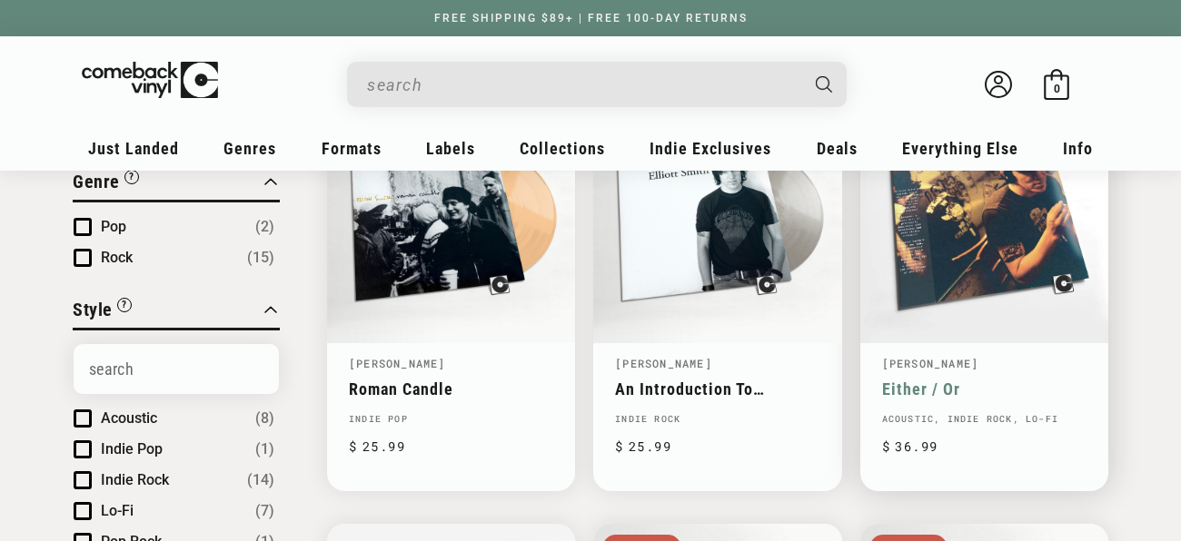
click at [915, 380] on link "Either / Or" at bounding box center [984, 389] width 204 height 19
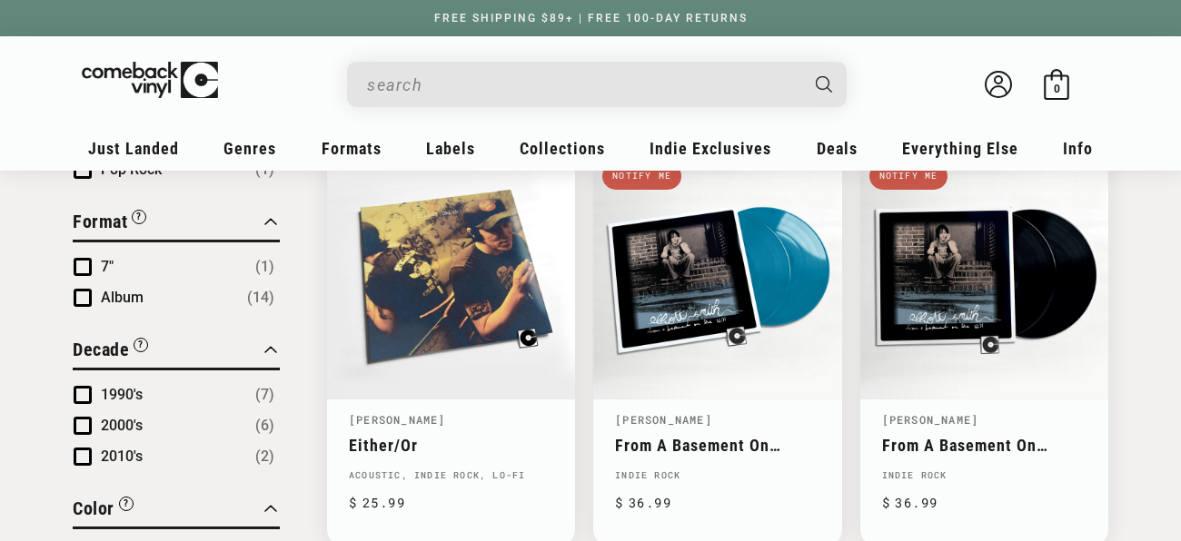
scroll to position [668, 0]
